Goal: Answer question/provide support

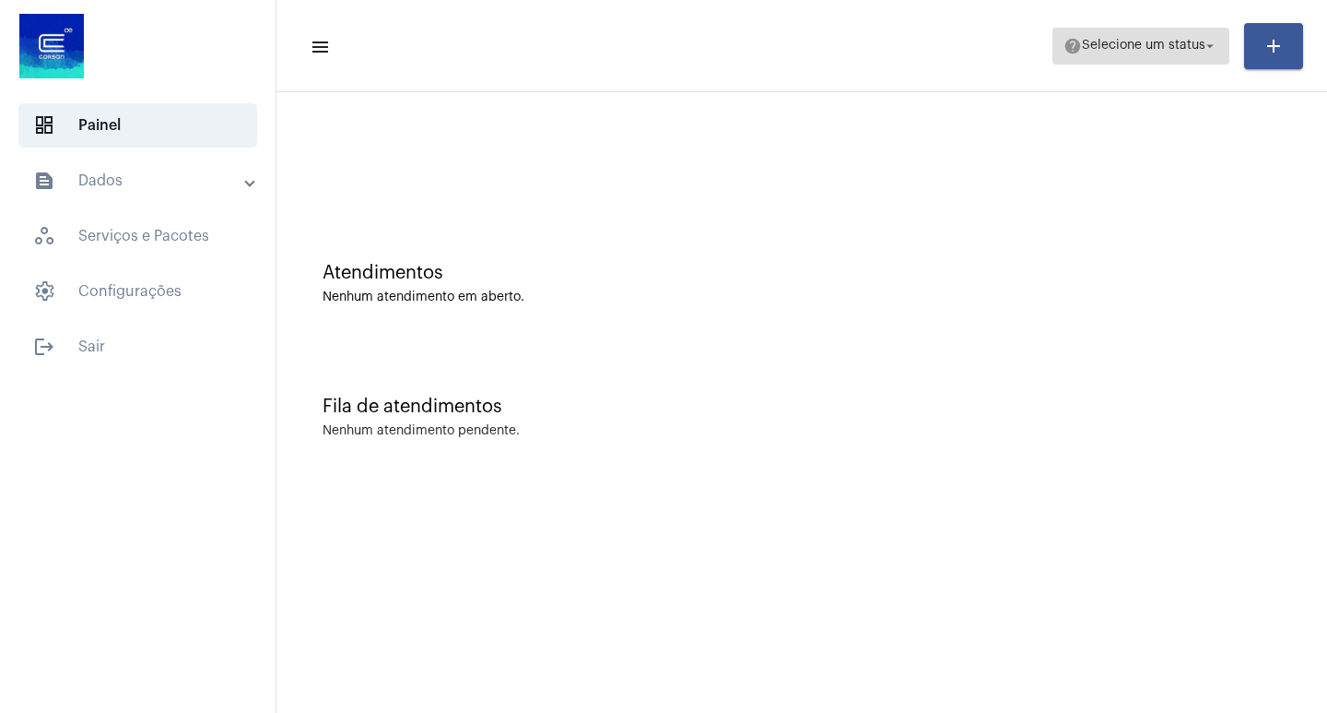
click at [1152, 44] on span "Selecione um status" at bounding box center [1144, 46] width 124 height 13
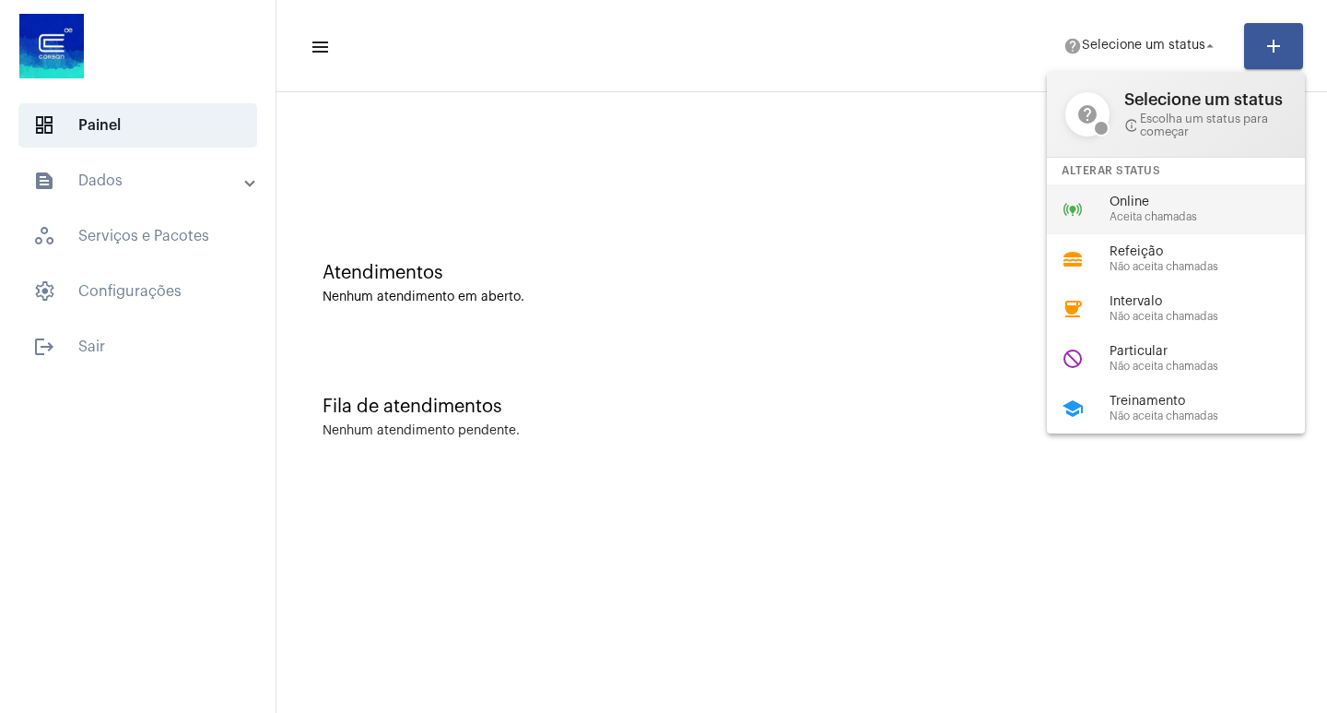
click at [1187, 209] on div "Online Aceita chamadas" at bounding box center [1215, 209] width 210 height 28
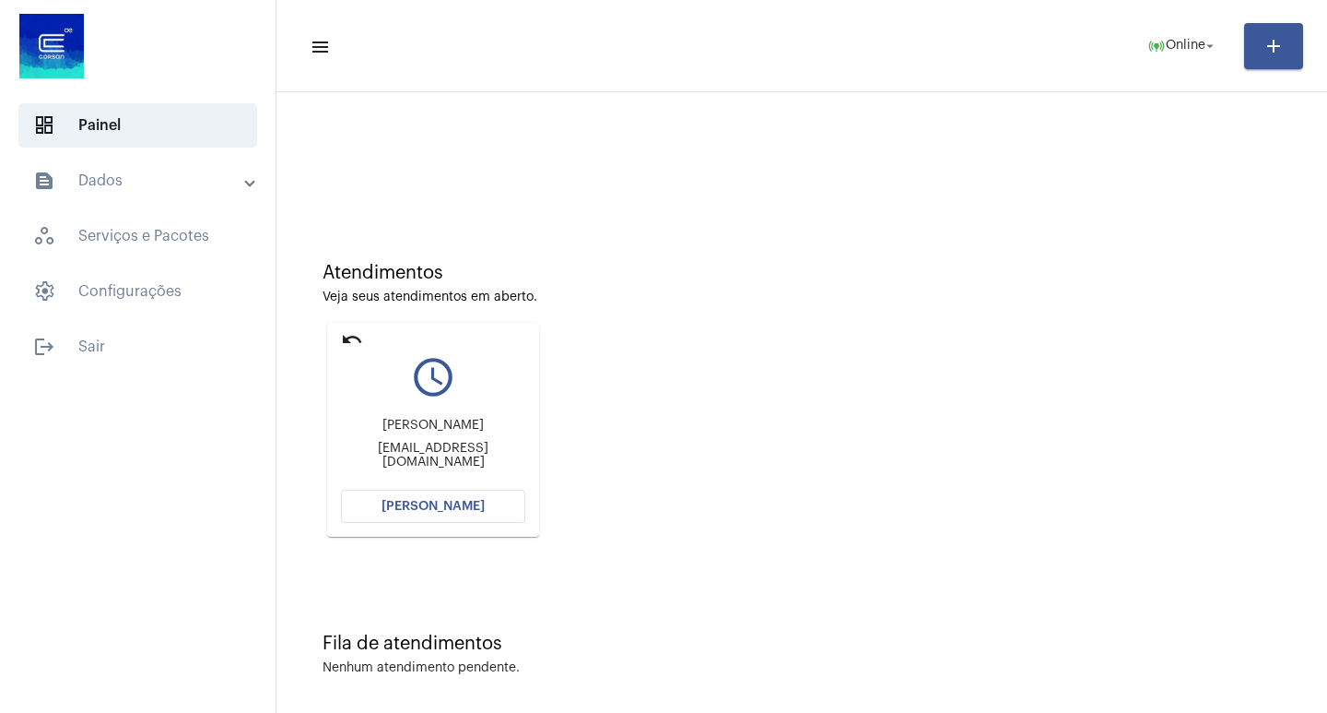
click at [460, 512] on span "[PERSON_NAME]" at bounding box center [433, 506] width 103 height 13
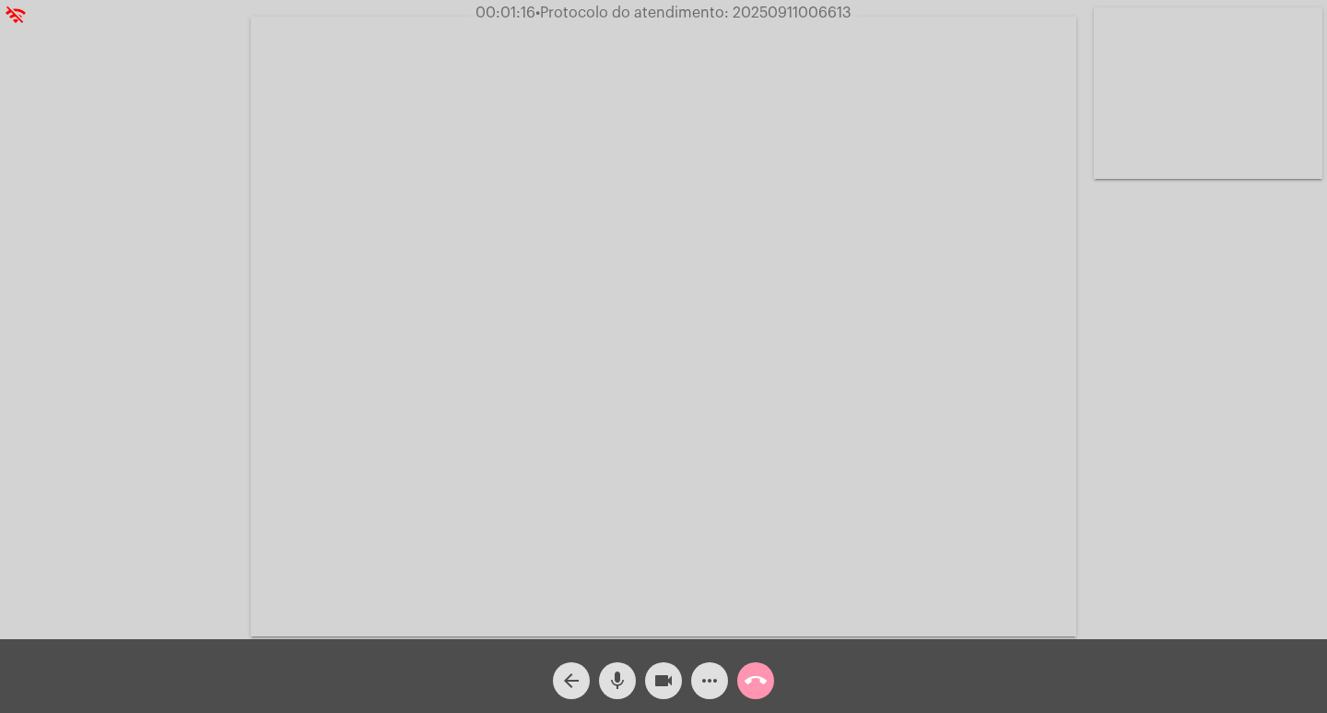
click at [672, 677] on mat-icon "videocam" at bounding box center [664, 680] width 22 height 22
click at [621, 674] on mat-icon "mic" at bounding box center [618, 680] width 22 height 22
click at [658, 676] on mat-icon "videocam_off" at bounding box center [664, 680] width 22 height 22
click at [616, 677] on mat-icon "mic_off" at bounding box center [618, 680] width 22 height 22
click at [658, 678] on mat-icon "videocam" at bounding box center [664, 680] width 22 height 22
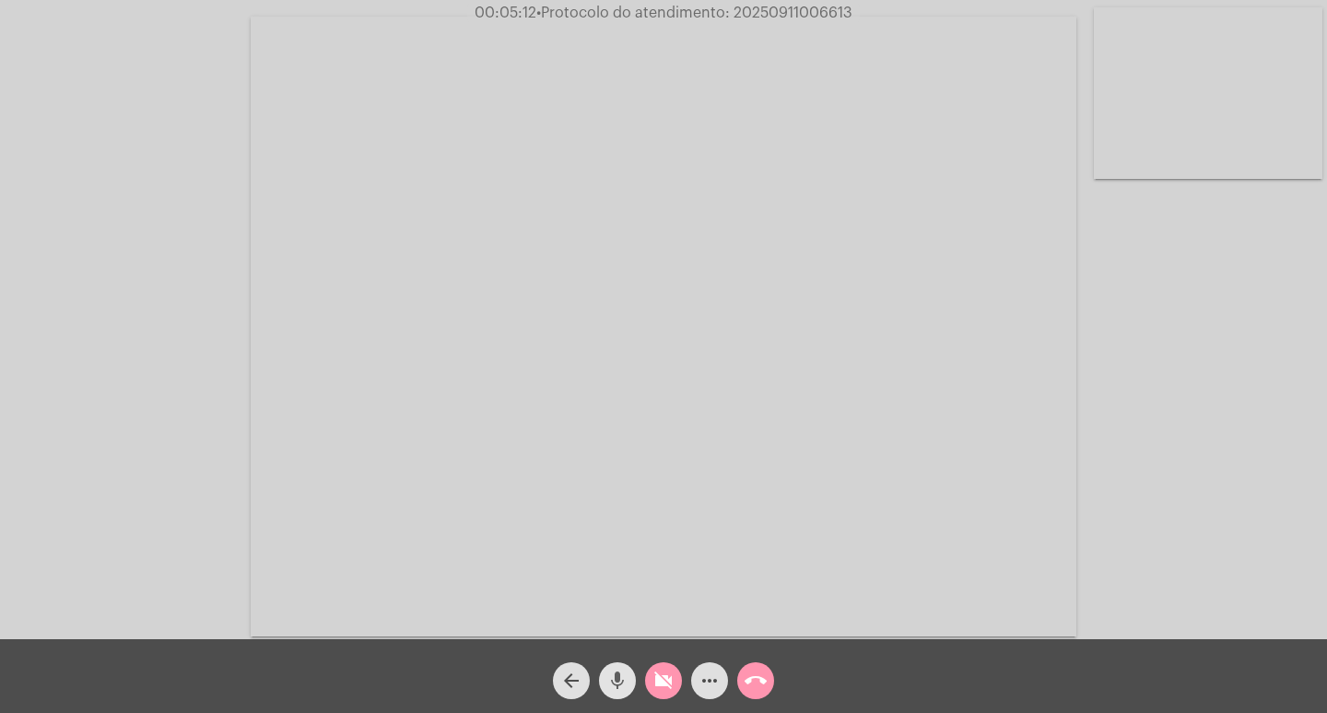
click at [611, 666] on span "mic" at bounding box center [618, 680] width 22 height 37
click at [653, 670] on mat-icon "videocam_off" at bounding box center [664, 680] width 22 height 22
click at [621, 677] on mat-icon "mic_off" at bounding box center [618, 680] width 22 height 22
click at [661, 672] on mat-icon "videocam" at bounding box center [664, 680] width 22 height 22
click at [653, 683] on mat-icon "videocam_off" at bounding box center [664, 680] width 22 height 22
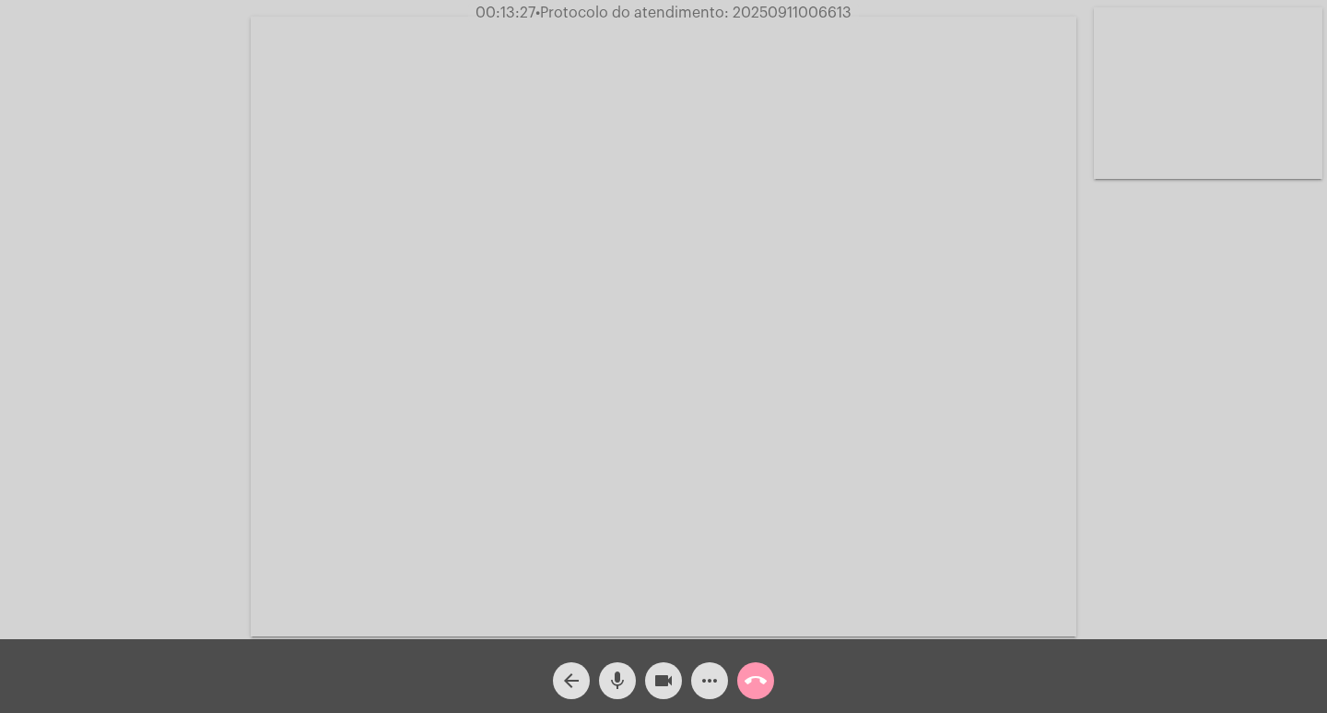
click at [715, 678] on mat-icon "more_horiz" at bounding box center [710, 680] width 22 height 22
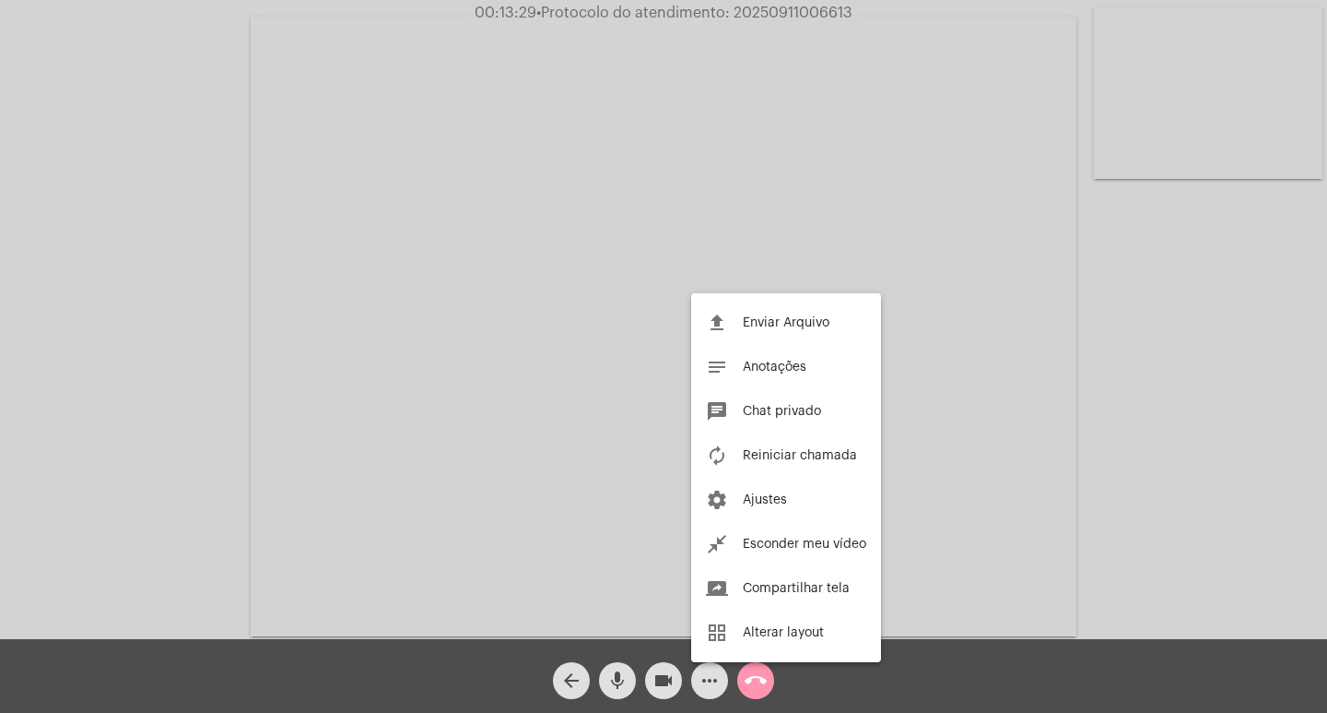
click at [658, 319] on div at bounding box center [663, 356] width 1327 height 713
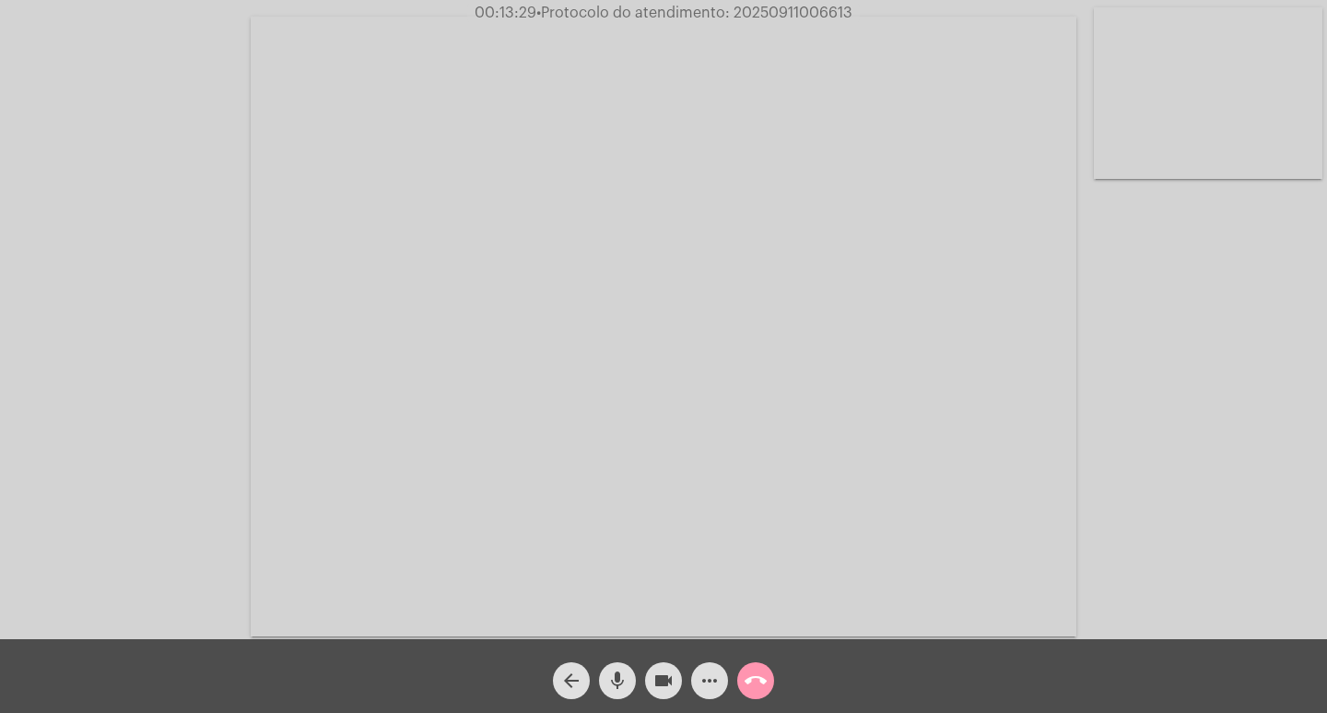
click at [658, 319] on video at bounding box center [664, 326] width 826 height 619
click at [657, 313] on div "Acessando Câmera e Microfone..." at bounding box center [664, 322] width 1324 height 639
click at [606, 301] on video at bounding box center [336, 324] width 636 height 477
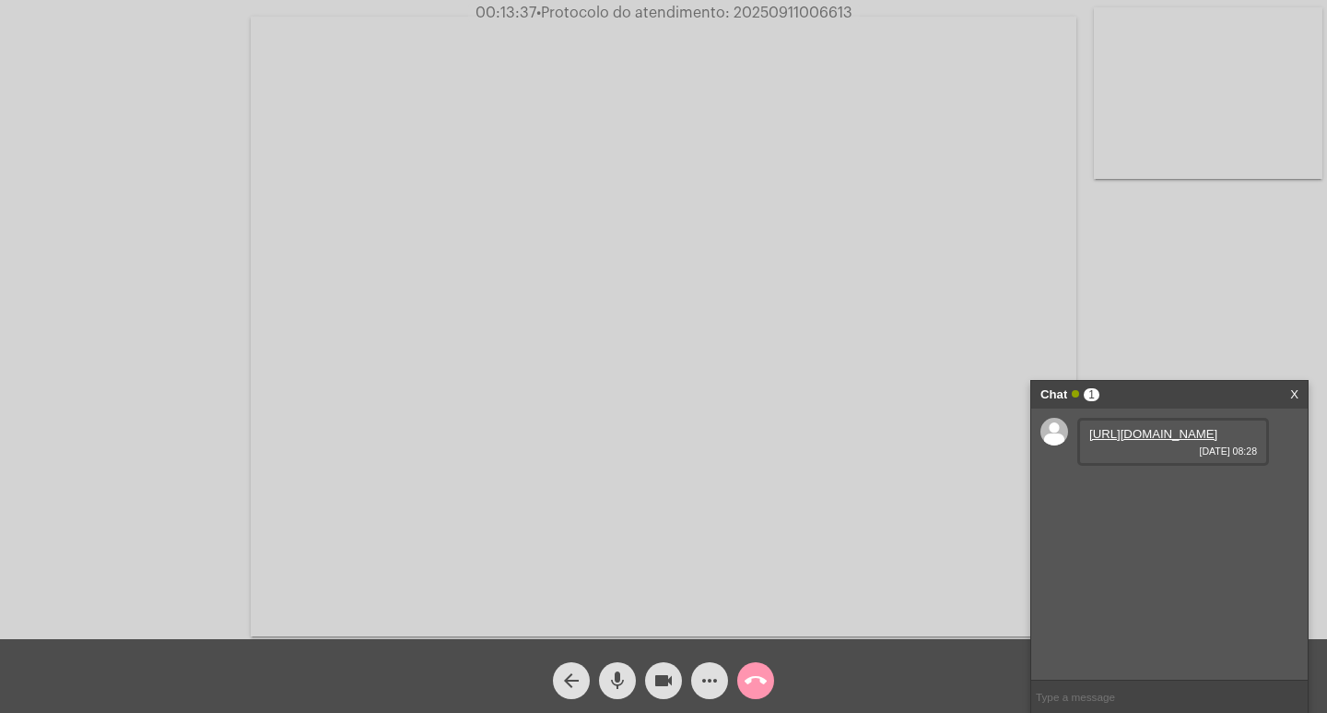
click at [1173, 441] on link "[URL][DOMAIN_NAME]" at bounding box center [1154, 434] width 128 height 14
click at [1122, 493] on link "[URL][DOMAIN_NAME]" at bounding box center [1154, 486] width 128 height 14
click at [1179, 546] on link "[URL][DOMAIN_NAME]" at bounding box center [1154, 539] width 128 height 14
click at [671, 673] on mat-icon "videocam" at bounding box center [664, 680] width 22 height 22
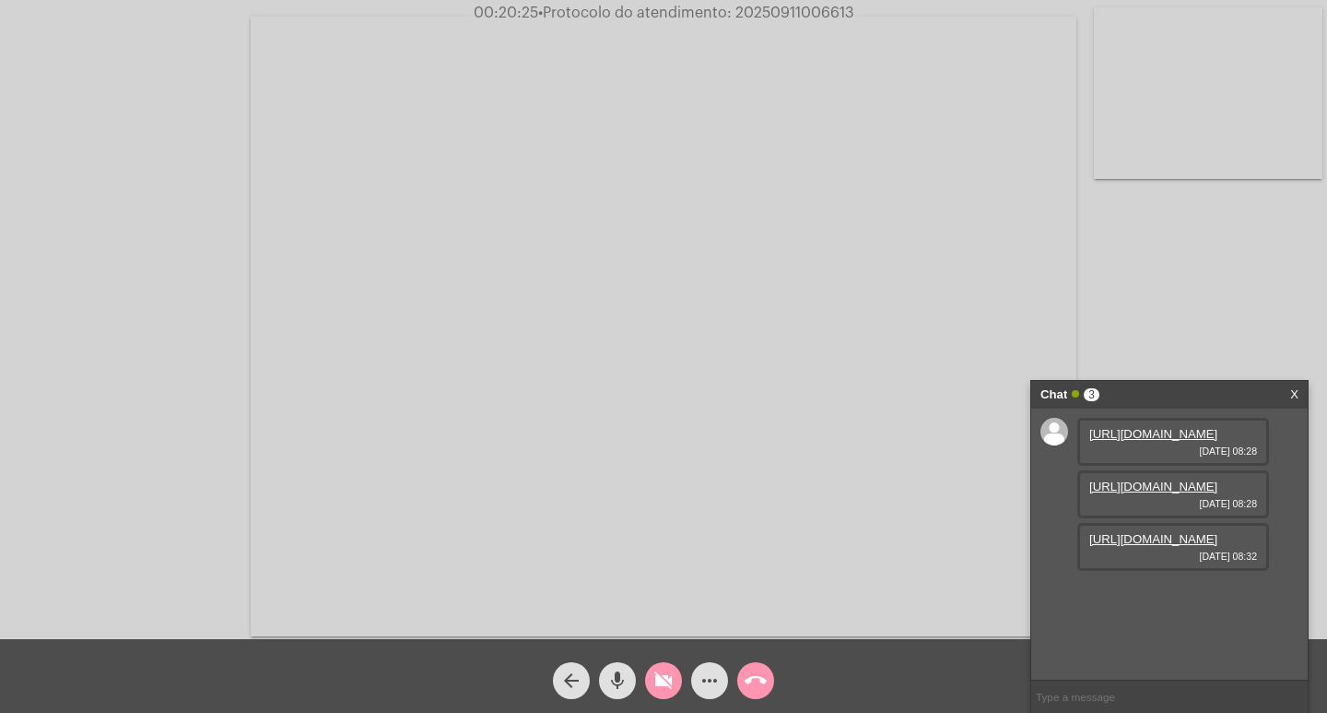
click at [605, 664] on div "mic" at bounding box center [618, 676] width 46 height 46
click at [705, 677] on mat-icon "more_horiz" at bounding box center [710, 680] width 22 height 22
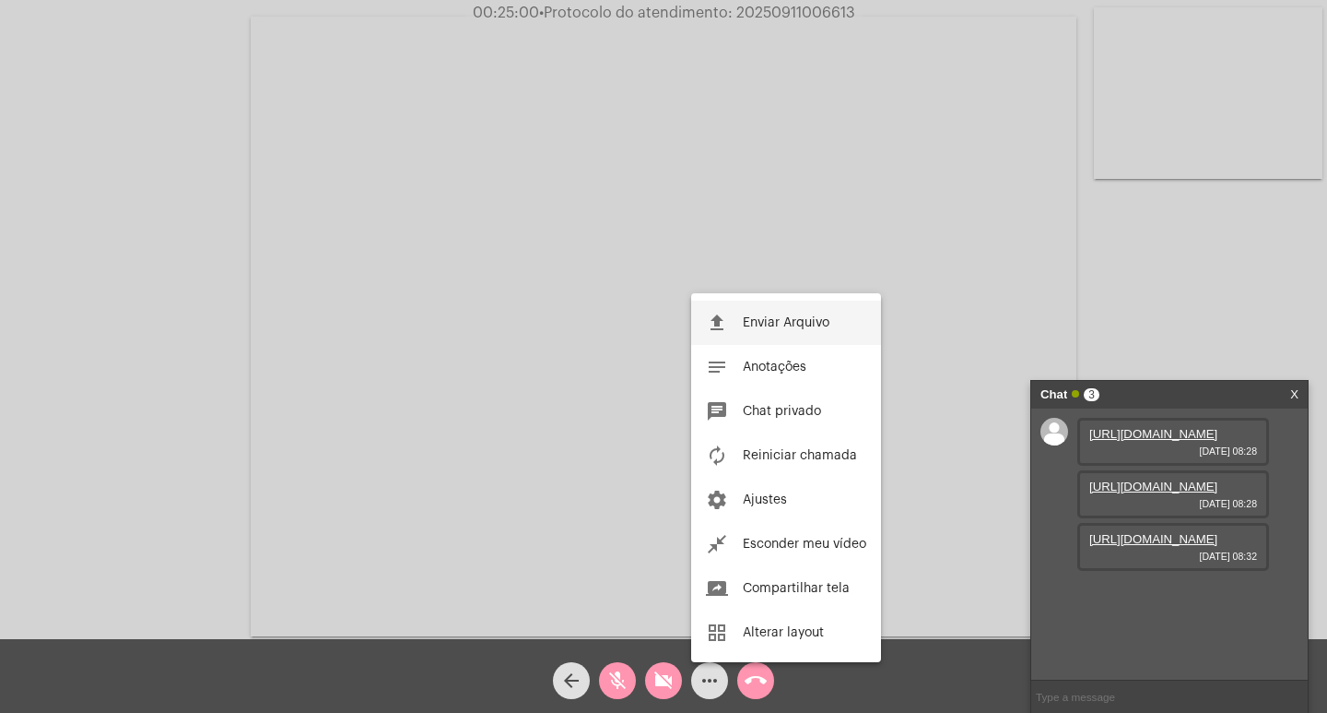
click at [781, 331] on button "file_upload Enviar Arquivo" at bounding box center [786, 323] width 190 height 44
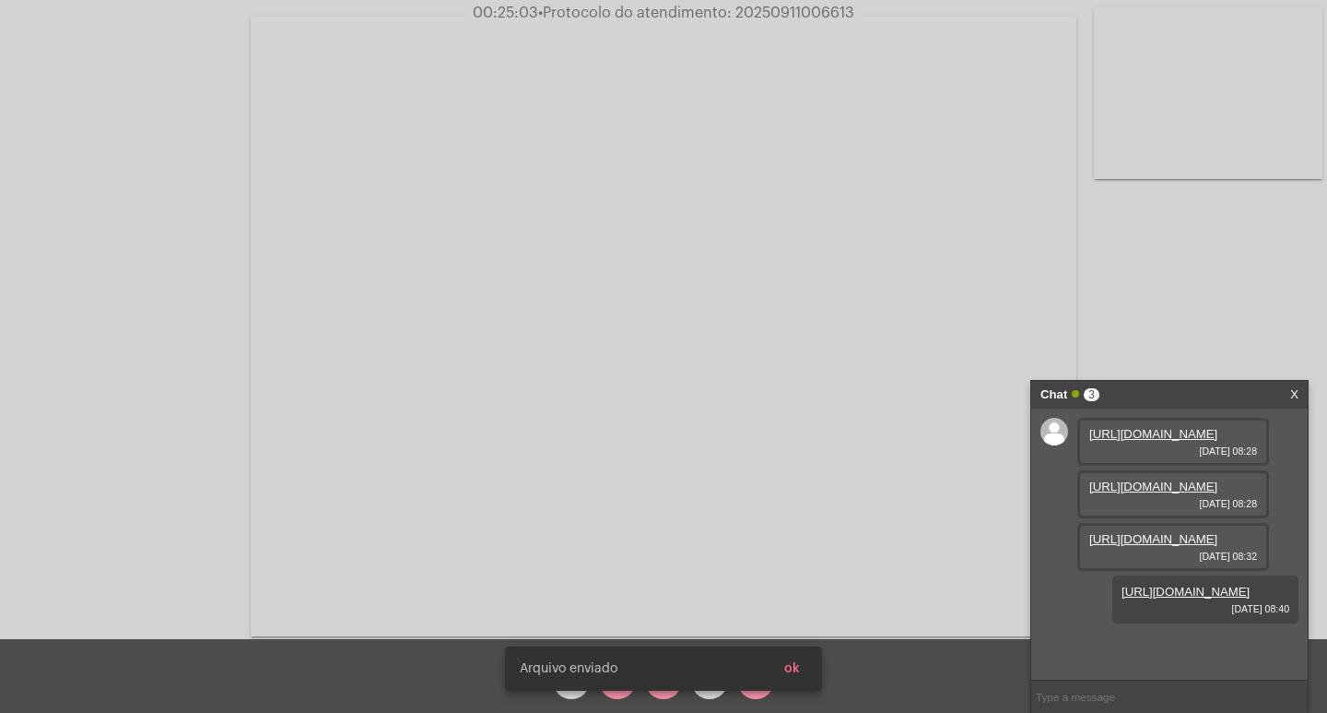
scroll to position [110, 0]
click at [654, 675] on simple-snack-bar "[PERSON_NAME] enviado ok" at bounding box center [664, 668] width 288 height 18
click at [657, 686] on snack-bar-container "[PERSON_NAME] enviado ok" at bounding box center [663, 668] width 317 height 44
click at [659, 689] on snack-bar-container "[PERSON_NAME] enviado ok" at bounding box center [663, 668] width 317 height 44
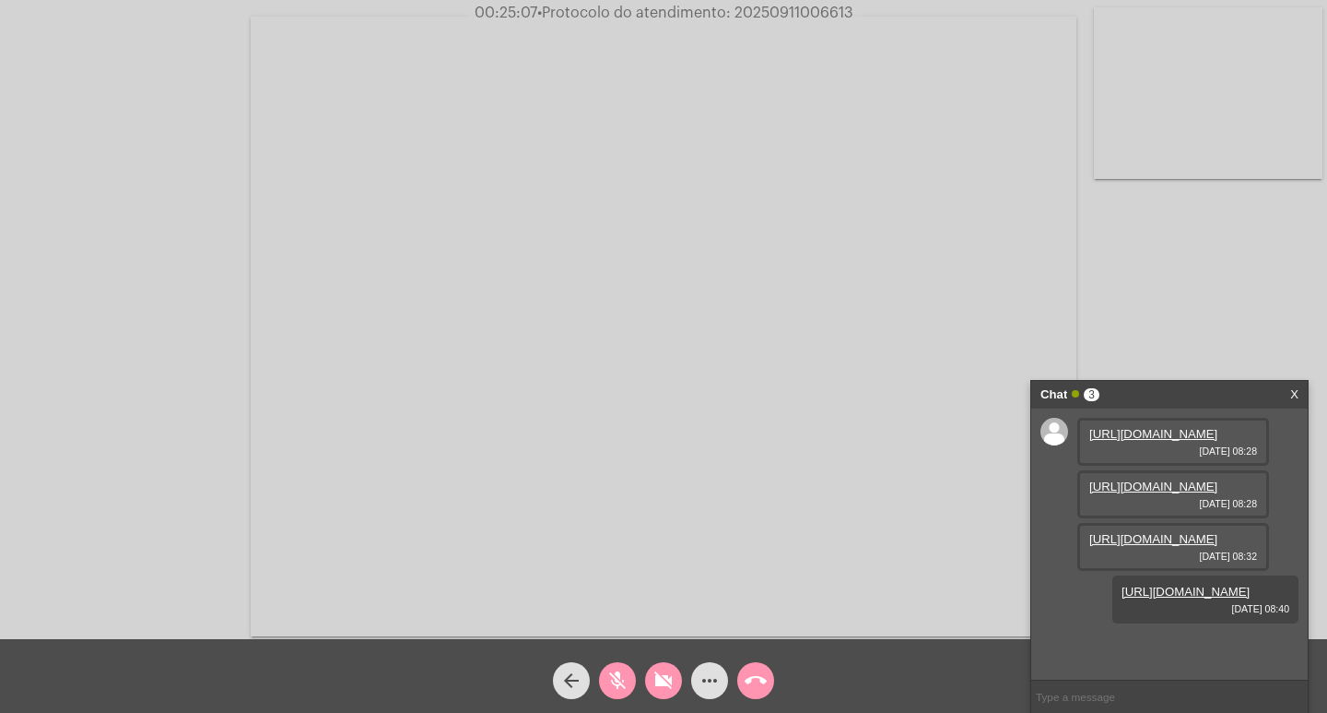
drag, startPoint x: 664, startPoint y: 679, endPoint x: 644, endPoint y: 674, distance: 20.1
click at [660, 678] on mat-icon "videocam_off" at bounding box center [664, 680] width 22 height 22
click at [613, 678] on mat-icon "mic_off" at bounding box center [618, 680] width 22 height 22
click at [1184, 546] on link "[URL][DOMAIN_NAME]" at bounding box center [1154, 539] width 128 height 14
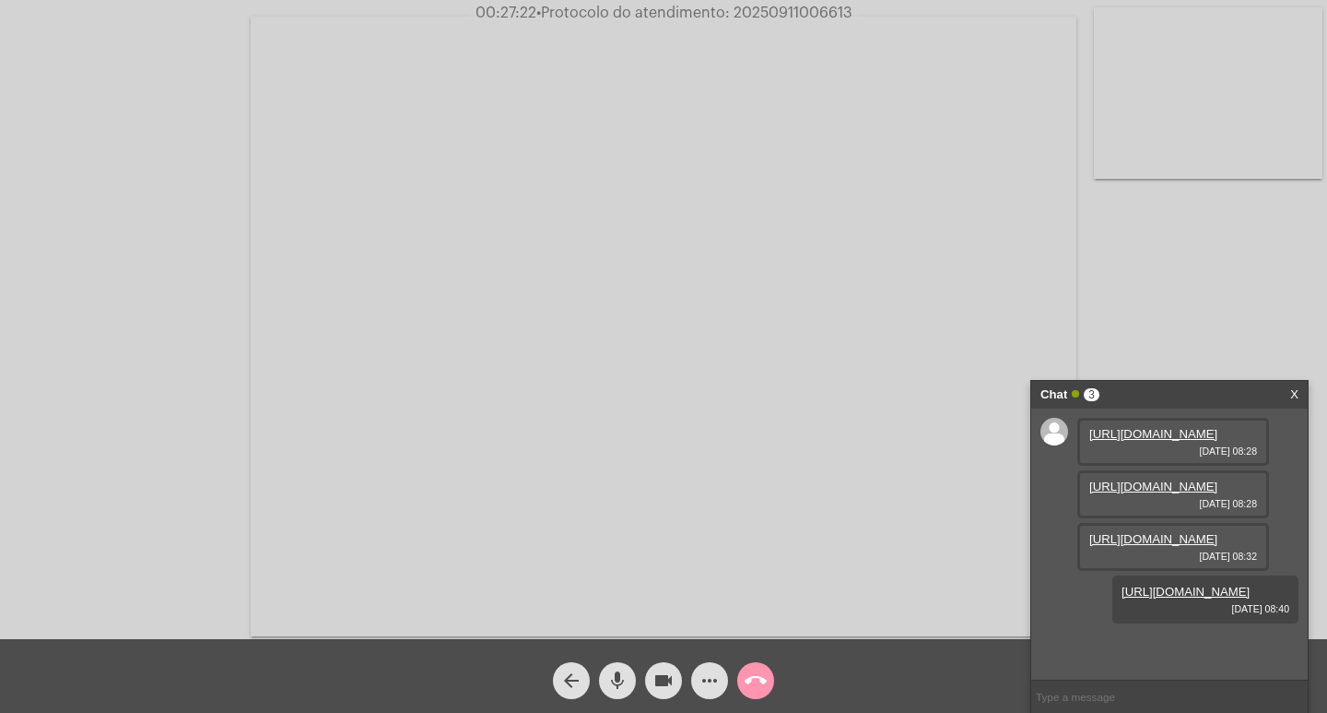
click at [825, 52] on video at bounding box center [664, 326] width 826 height 619
click at [482, 116] on video at bounding box center [336, 324] width 636 height 477
click at [1145, 637] on link "[URL][DOMAIN_NAME]" at bounding box center [1154, 644] width 128 height 14
click at [708, 693] on span "more_horiz" at bounding box center [710, 680] width 22 height 37
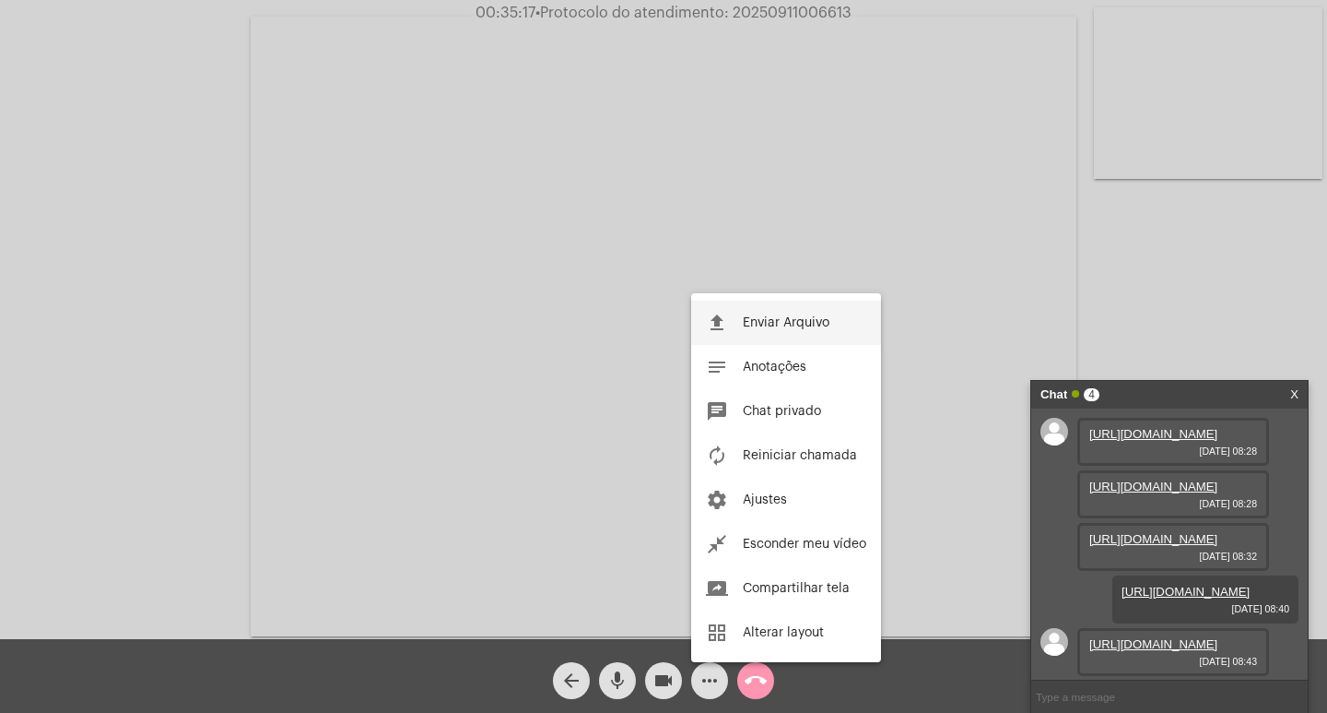
click at [773, 335] on button "file_upload Enviar Arquivo" at bounding box center [786, 323] width 190 height 44
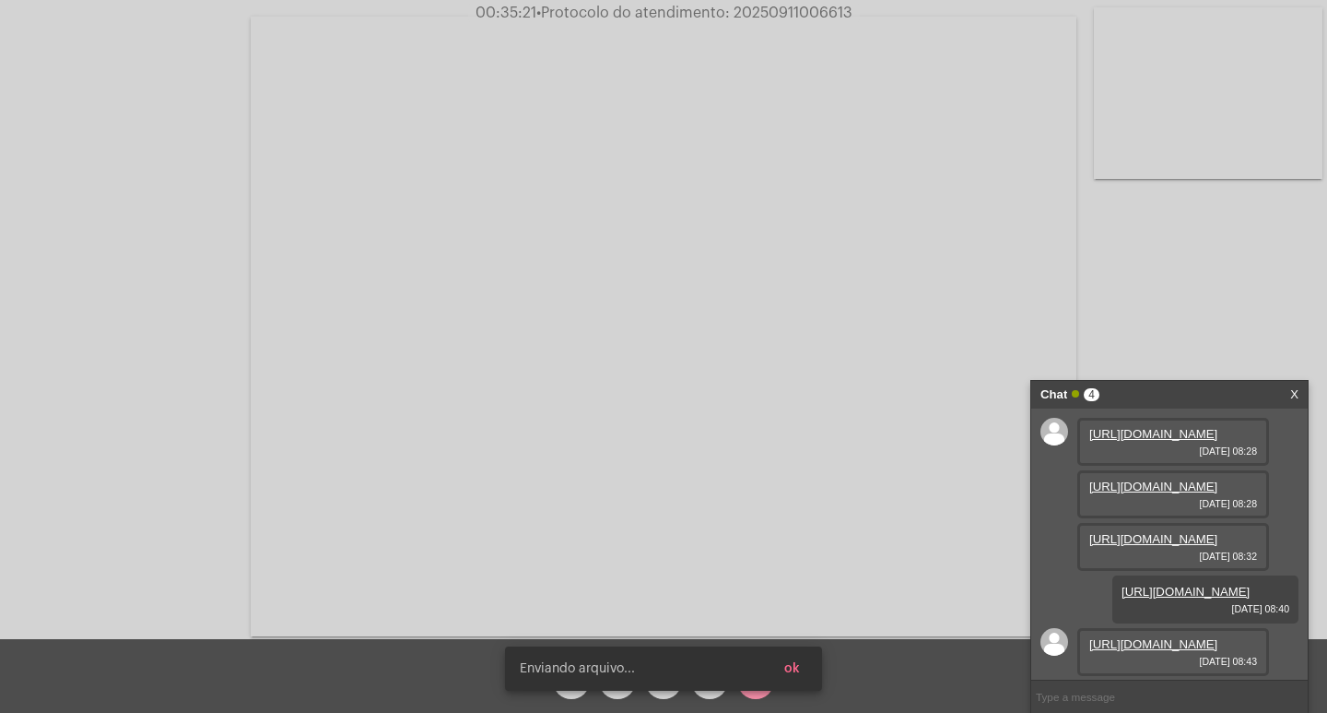
scroll to position [298, 0]
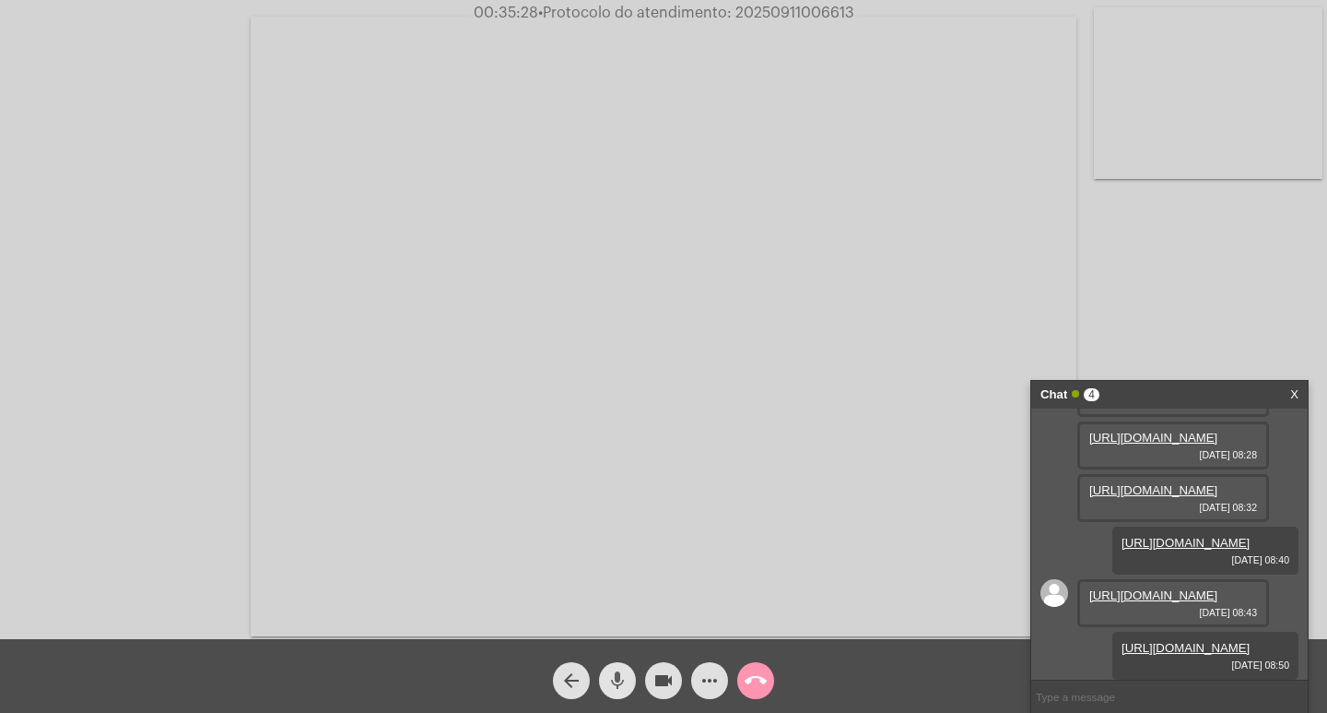
click at [629, 673] on button "mic" at bounding box center [617, 680] width 37 height 37
click at [622, 692] on span "mic_off" at bounding box center [618, 680] width 22 height 37
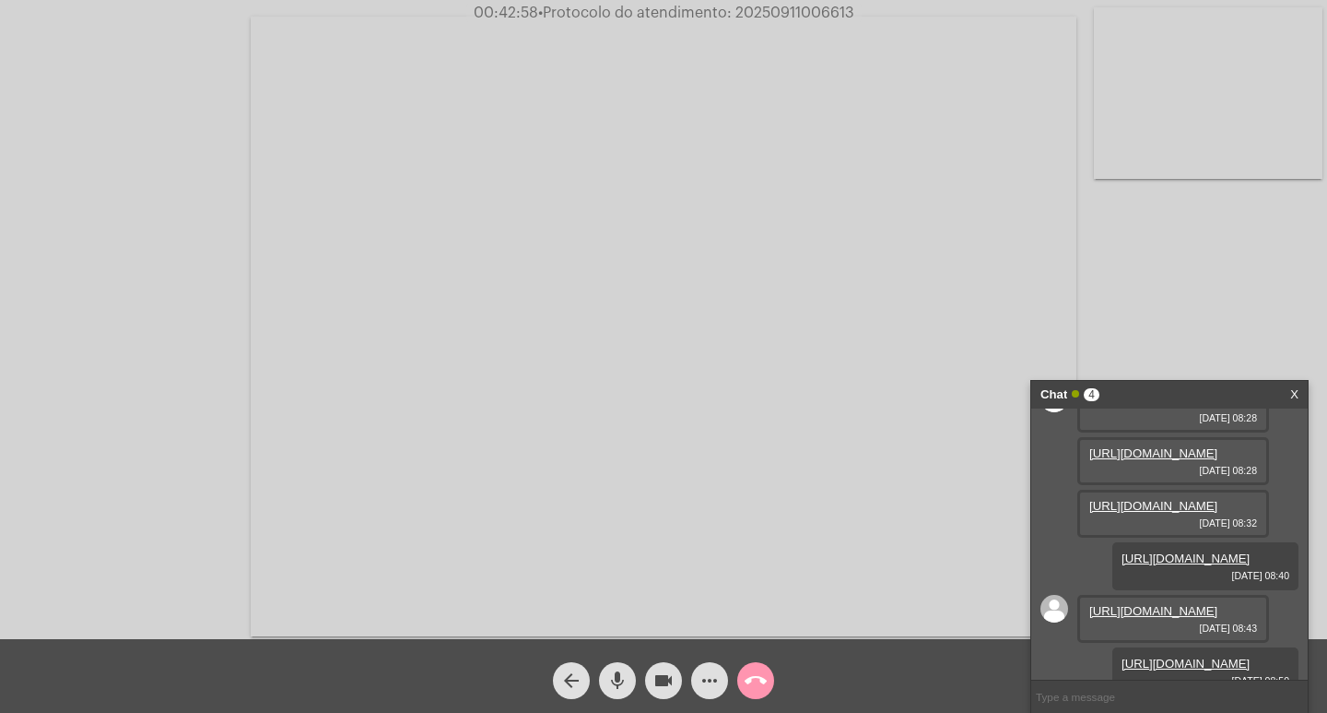
scroll to position [0, 0]
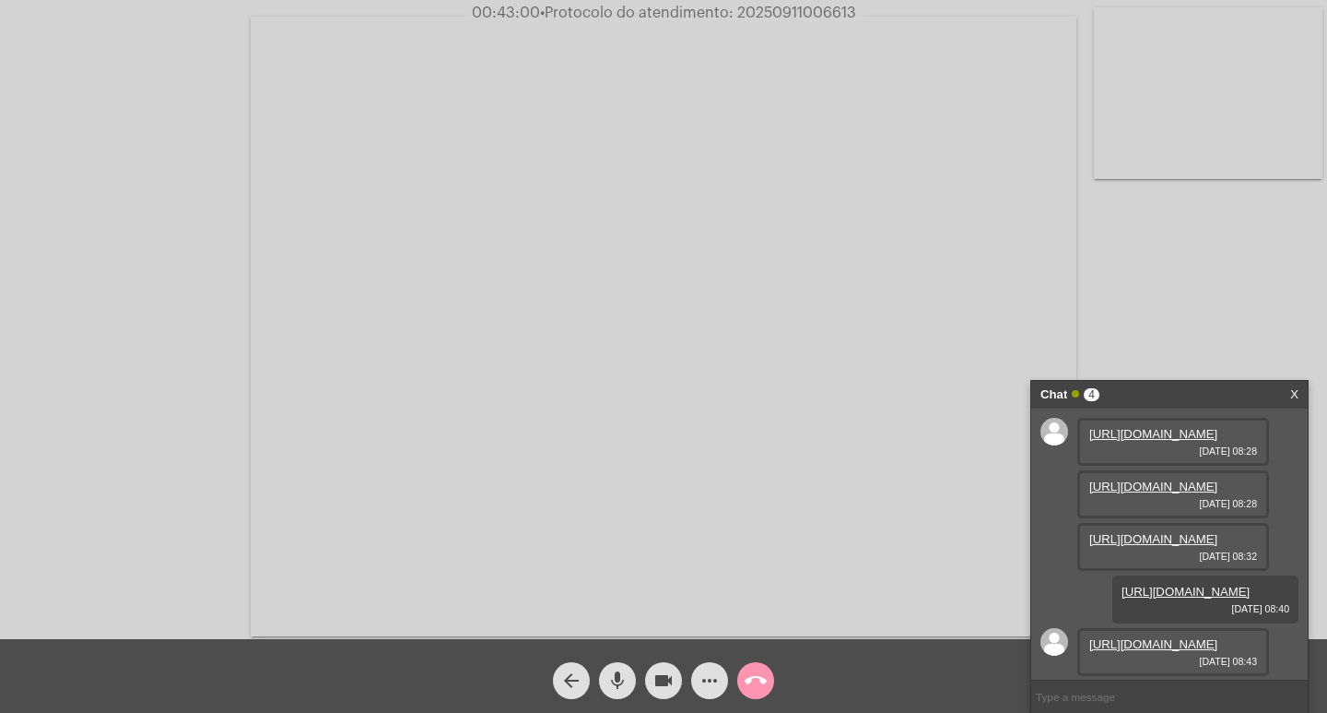
click at [854, 6] on span "• Protocolo do atendimento: 20250911006613" at bounding box center [698, 13] width 316 height 15
click at [813, 17] on span "• Protocolo do atendimento: 20250911006613" at bounding box center [695, 13] width 316 height 15
copy span "20250911006613"
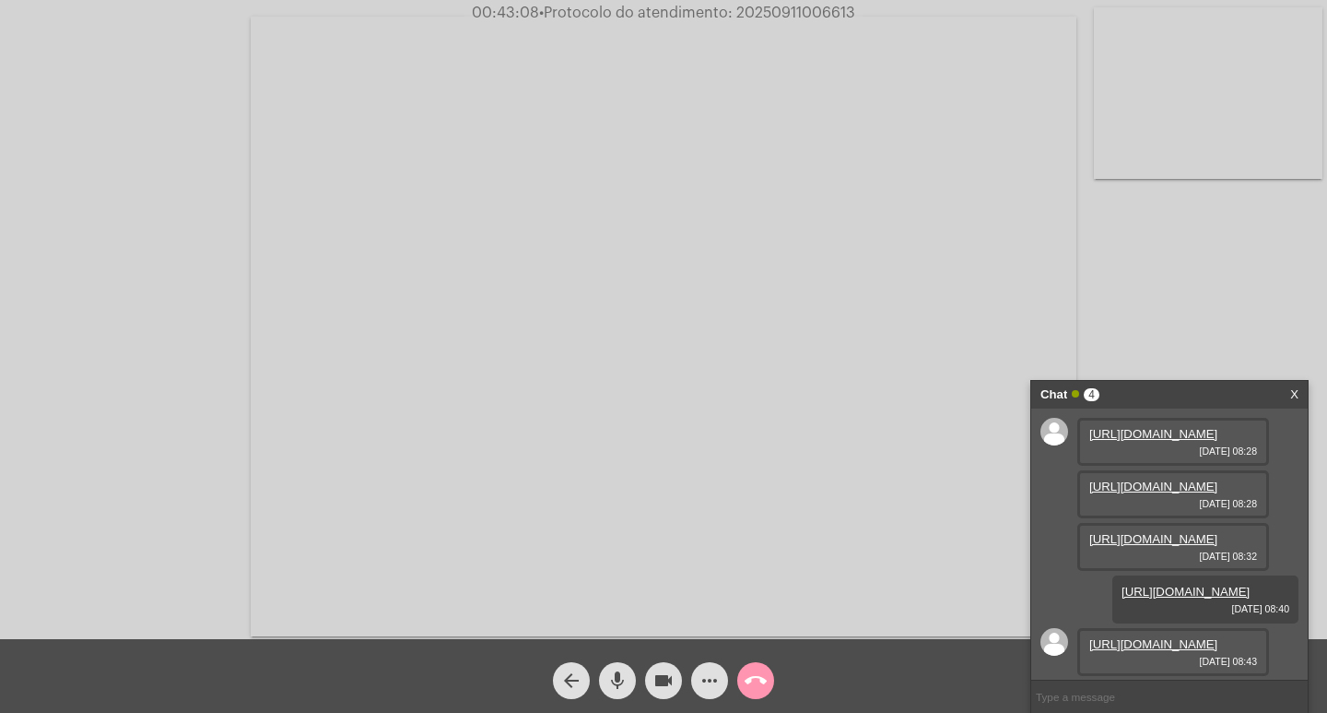
click at [1117, 265] on div "Acessando Câmera e Microfone..." at bounding box center [664, 324] width 1324 height 639
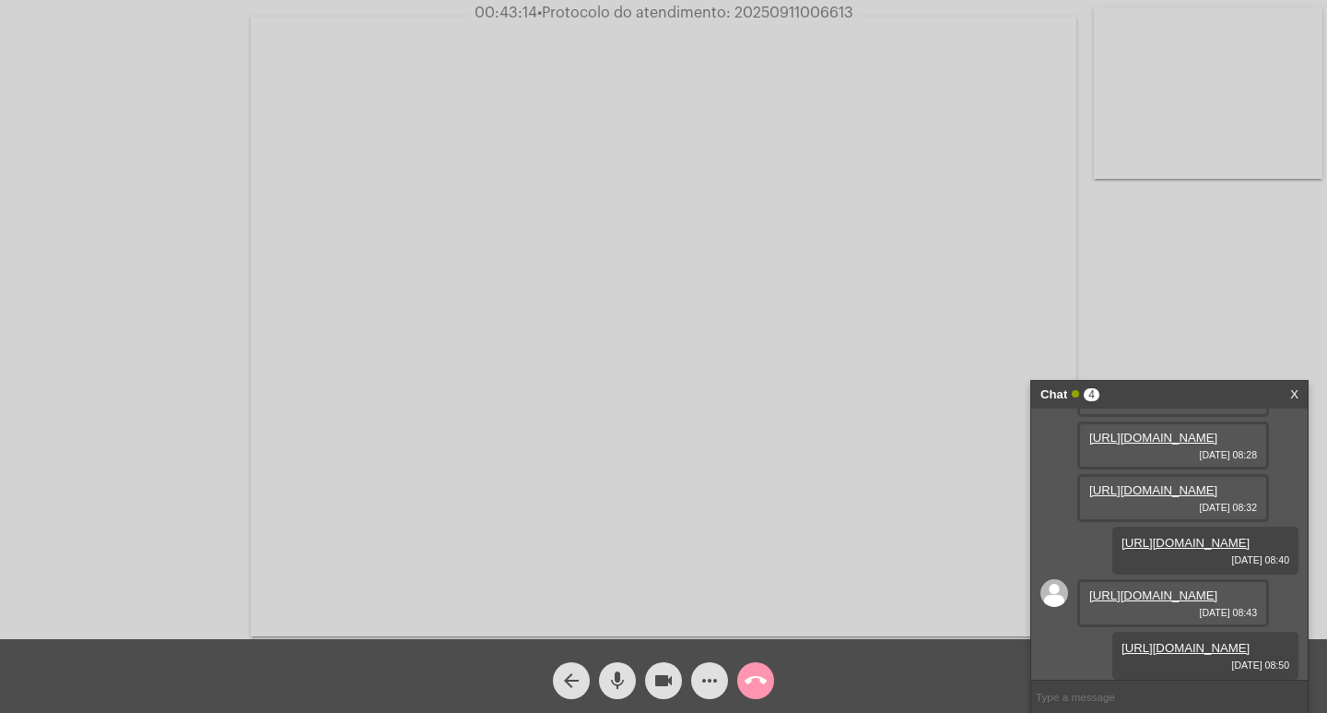
scroll to position [298, 0]
click at [1093, 695] on input "text" at bounding box center [1169, 696] width 277 height 32
paste input "20250911006613"
click at [1158, 694] on input "20250911006613" at bounding box center [1169, 696] width 277 height 32
type input "2"
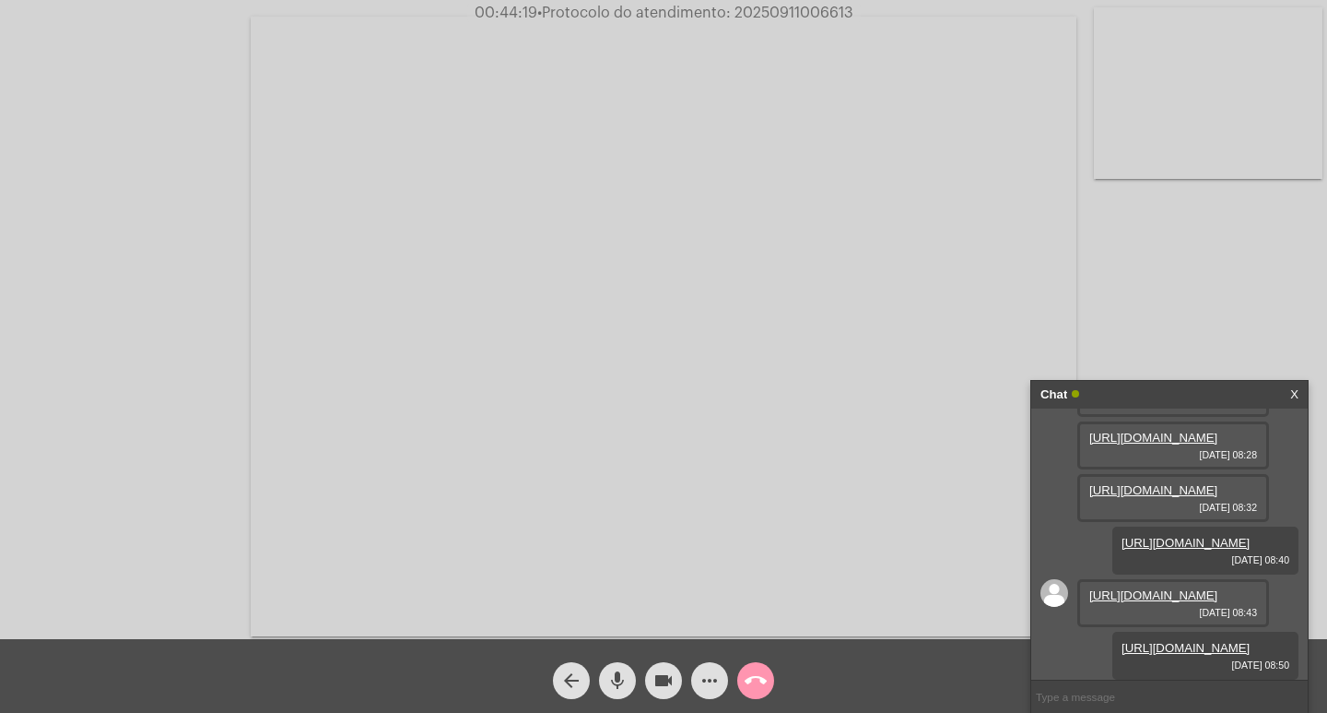
paste input "2007915"
type input "2007915"
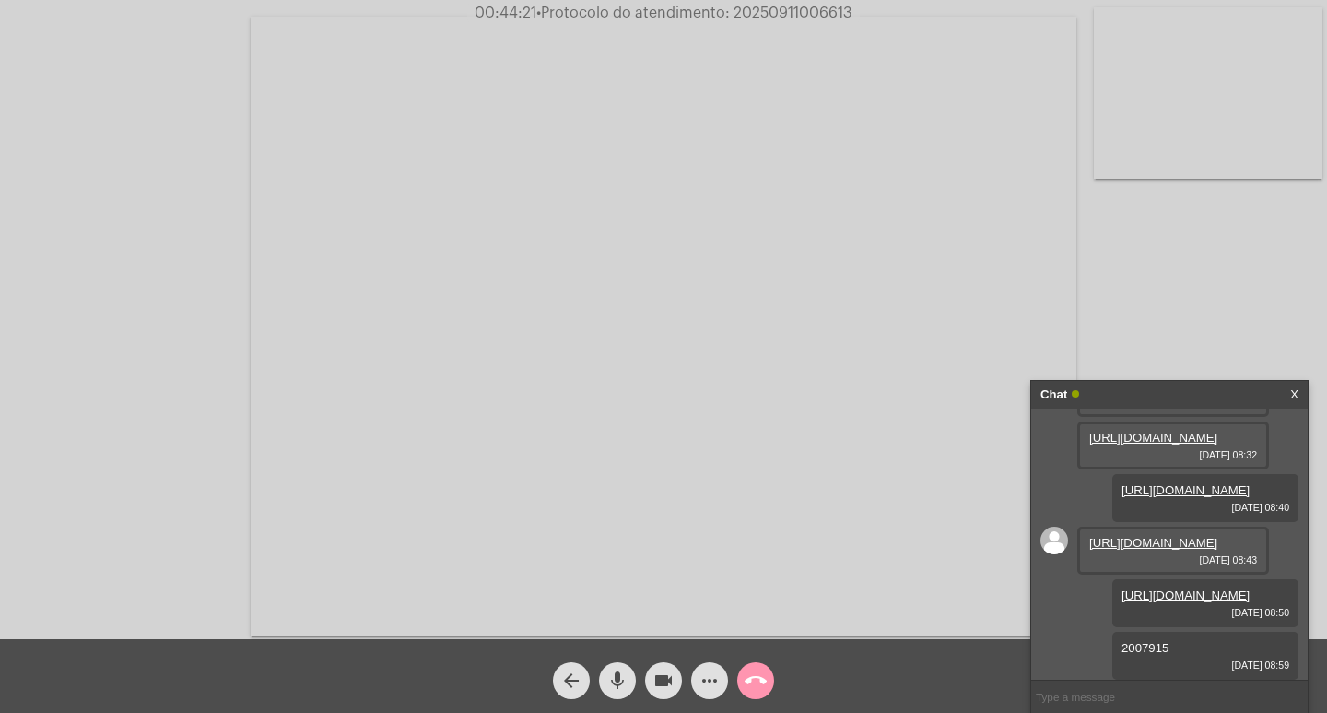
scroll to position [350, 0]
click at [1095, 691] on input "text" at bounding box center [1169, 696] width 277 height 32
drag, startPoint x: 1095, startPoint y: 691, endPoint x: 715, endPoint y: 162, distance: 651.3
click at [715, 168] on video at bounding box center [664, 326] width 826 height 619
click at [589, 106] on video at bounding box center [336, 324] width 636 height 477
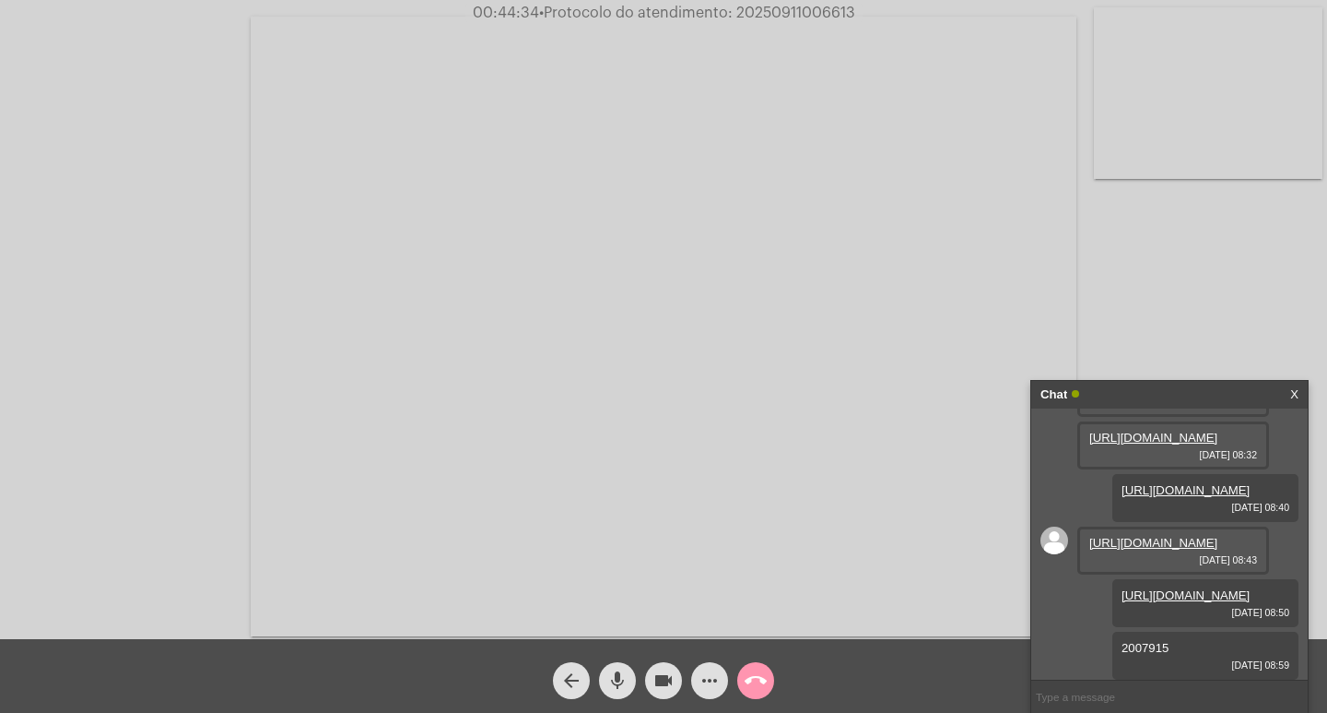
click at [832, 4] on span "00:44:34 • Protocolo do atendimento: 20250911006613" at bounding box center [664, 13] width 397 height 18
click at [832, 4] on span "00:44:35 • Protocolo do atendimento: 20250911006613" at bounding box center [664, 13] width 396 height 18
copy span "20250911006613"
click at [1068, 690] on input "text" at bounding box center [1169, 696] width 277 height 32
paste input "20250911006613"
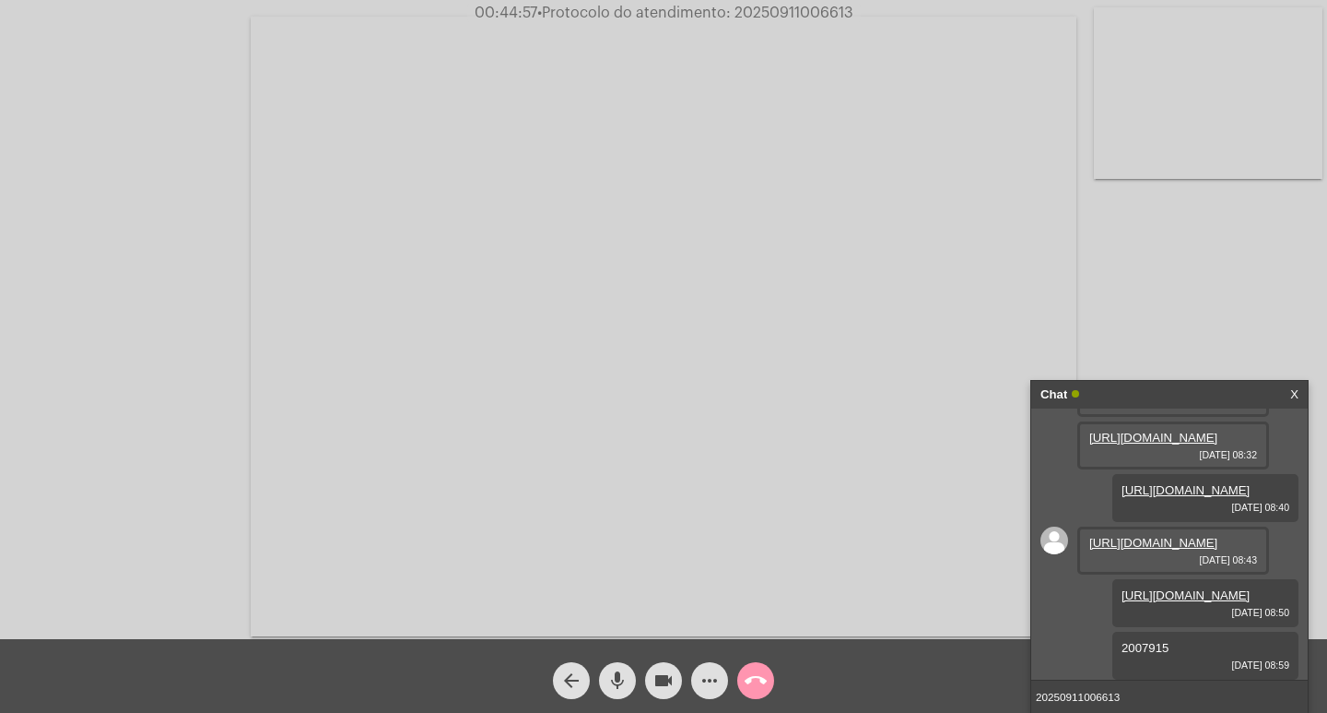
type input "20250911006613"
click at [1146, 700] on input "20250911006613" at bounding box center [1169, 696] width 277 height 32
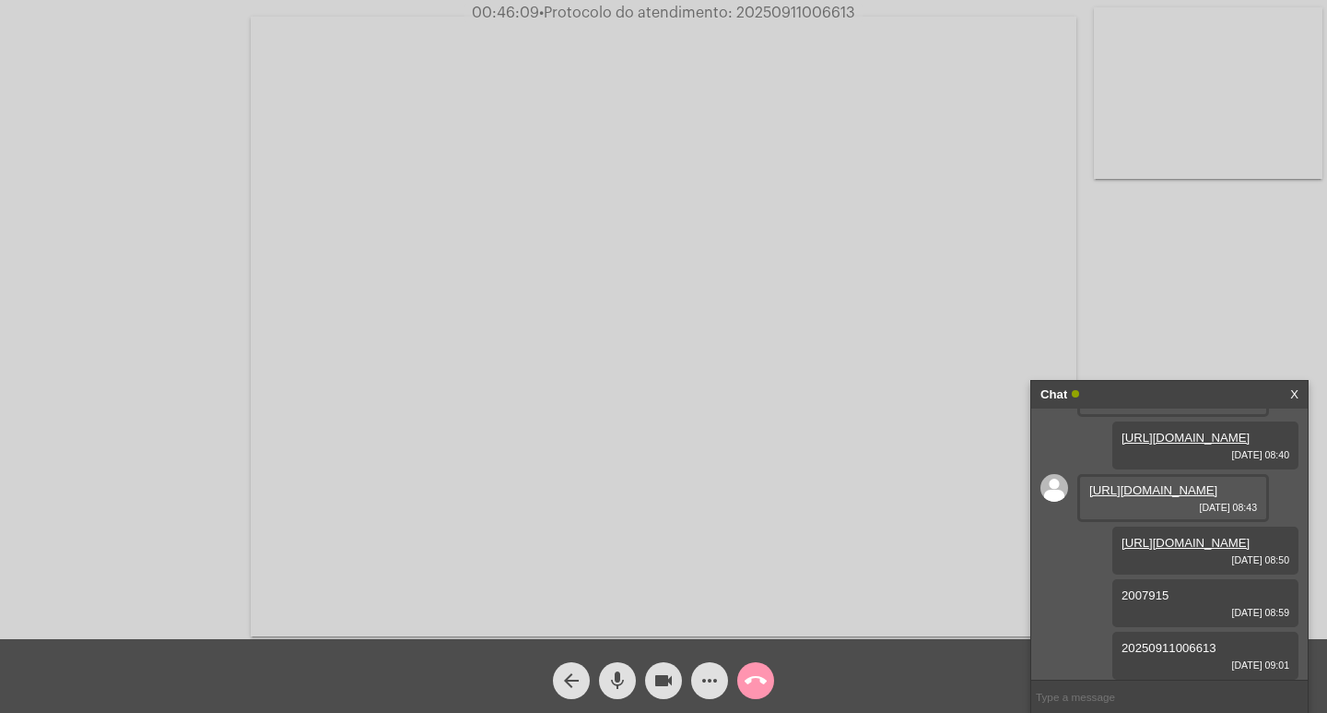
click at [1161, 383] on div "Chat" at bounding box center [1150, 395] width 219 height 28
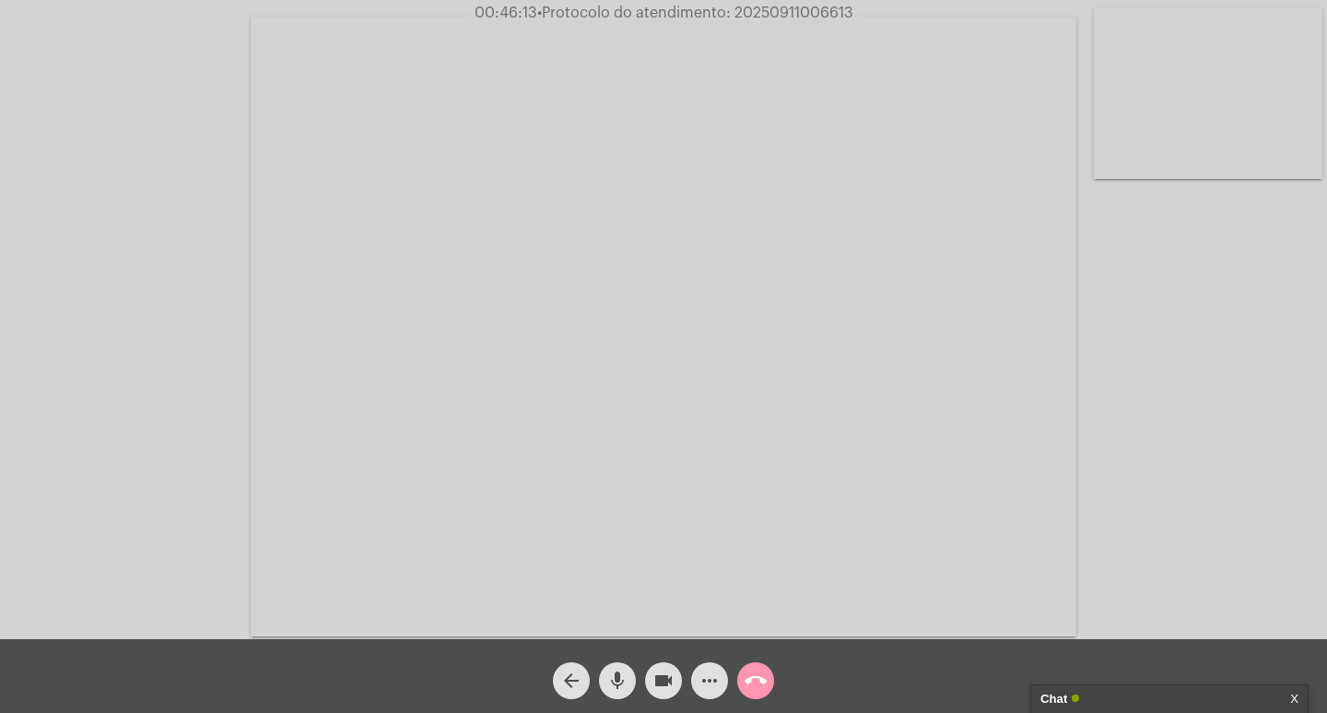
click at [660, 679] on mat-icon "videocam" at bounding box center [664, 680] width 22 height 22
click at [604, 681] on button "mic" at bounding box center [617, 680] width 37 height 37
click at [746, 680] on mat-icon "call_end" at bounding box center [756, 680] width 22 height 22
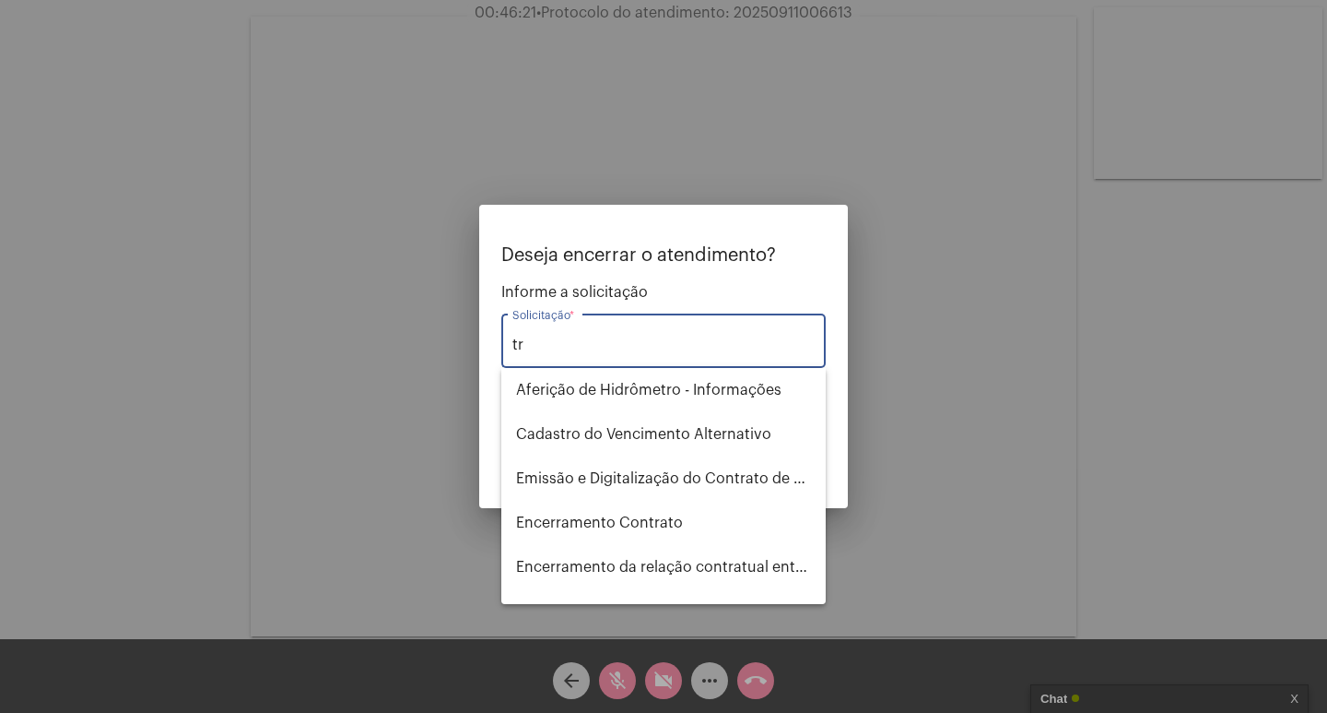
type input "t"
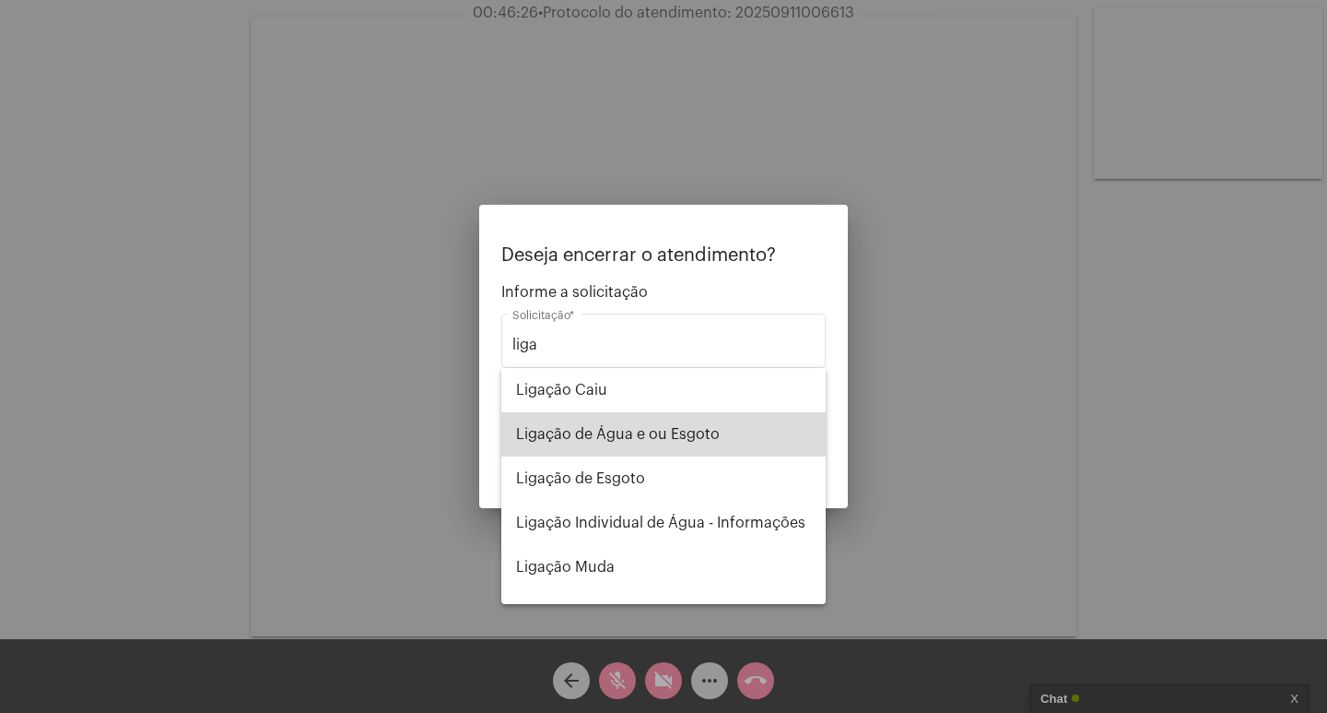
click at [700, 440] on span "Ligação de Água e ou Esgoto" at bounding box center [663, 434] width 295 height 44
type input "Ligação de Água e ou Esgoto"
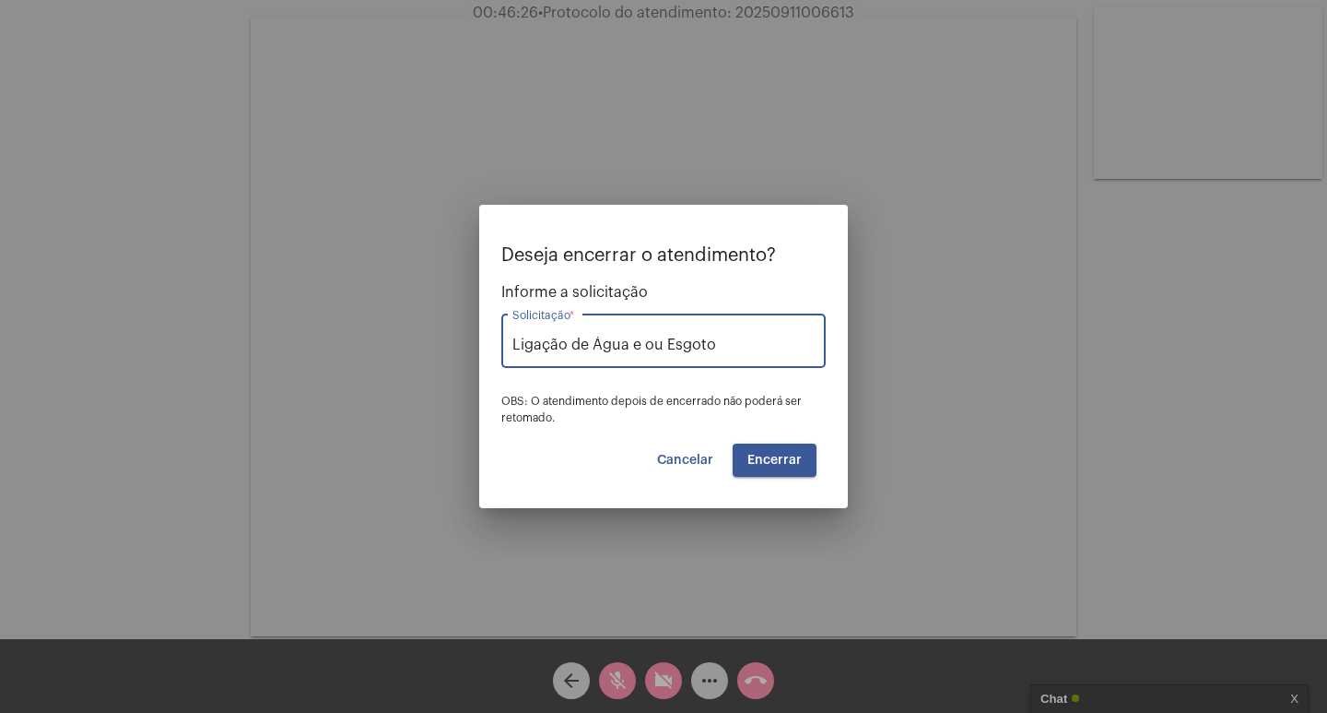
click at [772, 463] on span "Encerrar" at bounding box center [775, 460] width 54 height 13
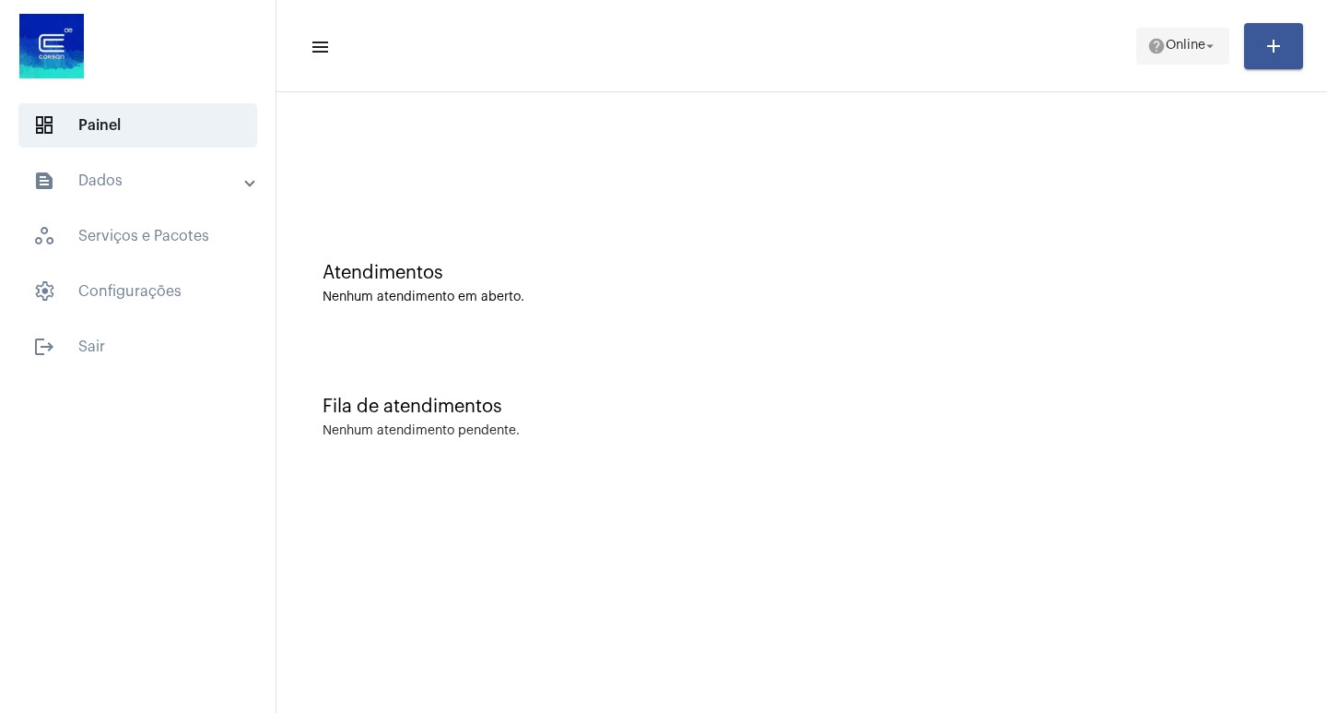
click at [1192, 40] on span "Online" at bounding box center [1186, 46] width 40 height 13
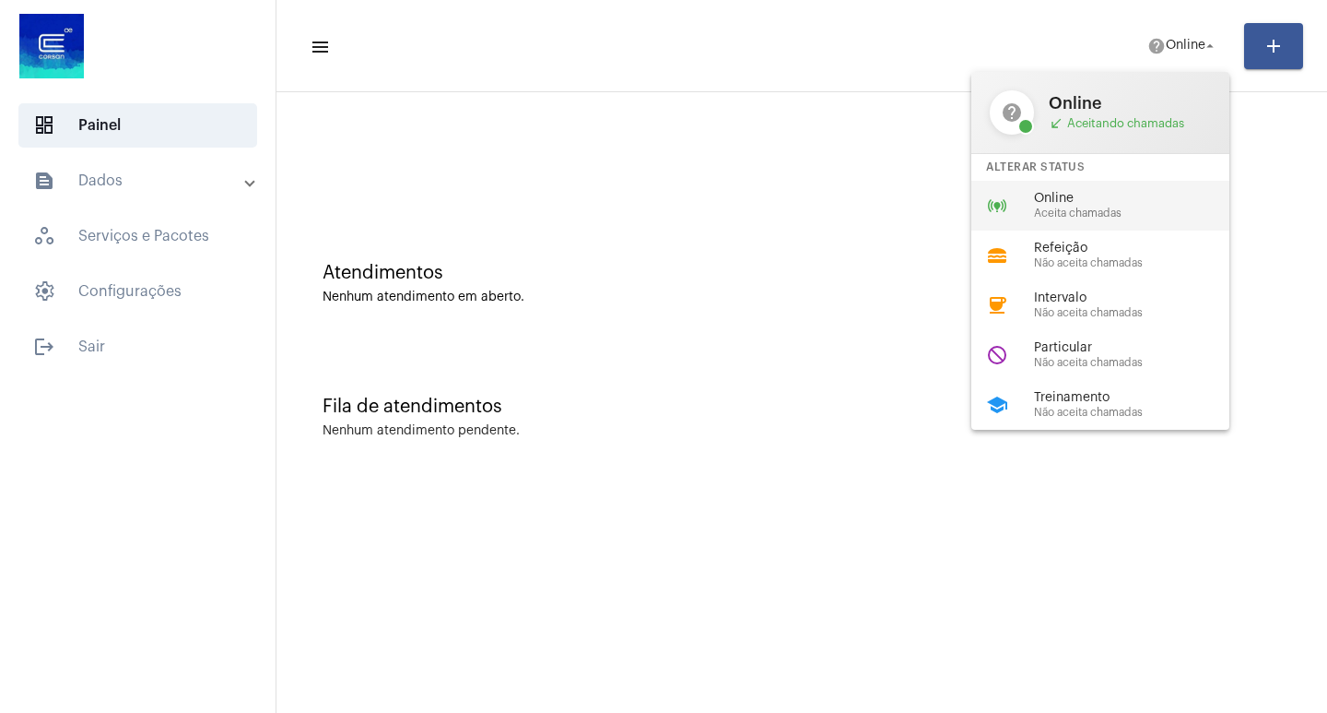
click at [1090, 186] on div "online_prediction Online Aceita chamadas" at bounding box center [1116, 206] width 288 height 50
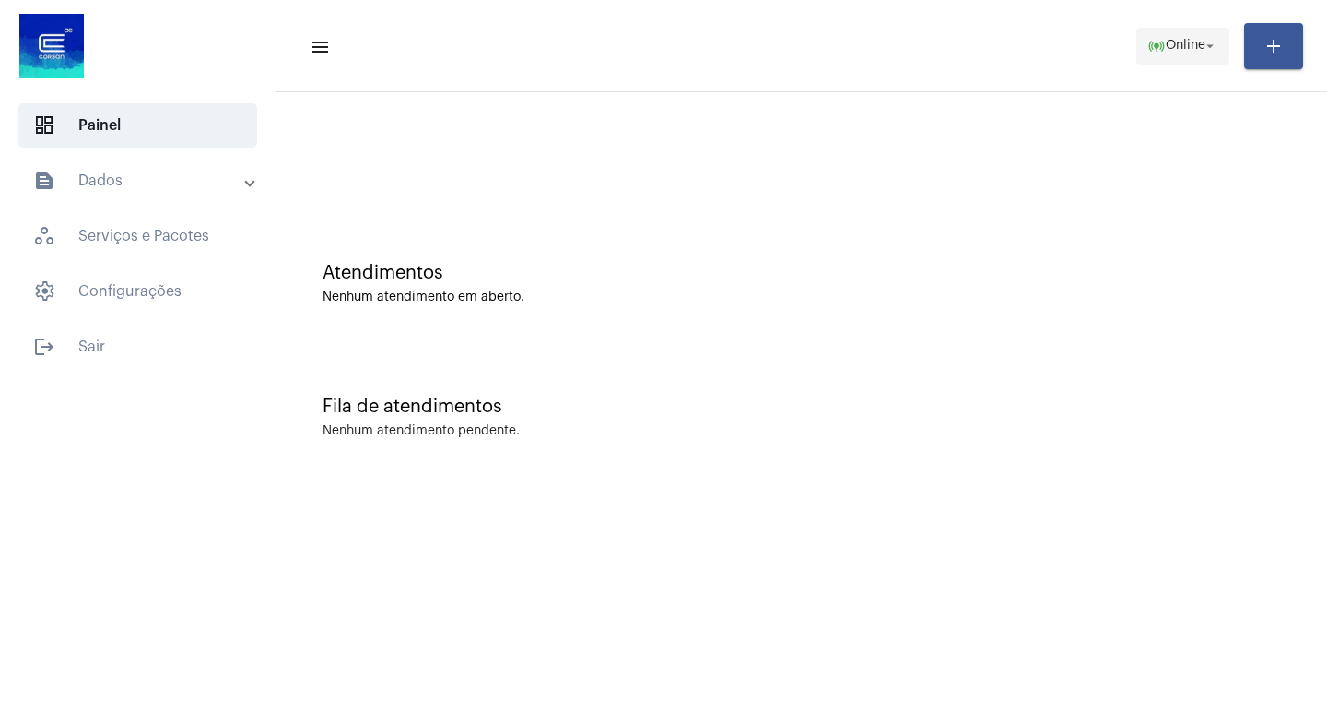
click at [1197, 30] on span "online_prediction Online arrow_drop_down" at bounding box center [1183, 45] width 71 height 33
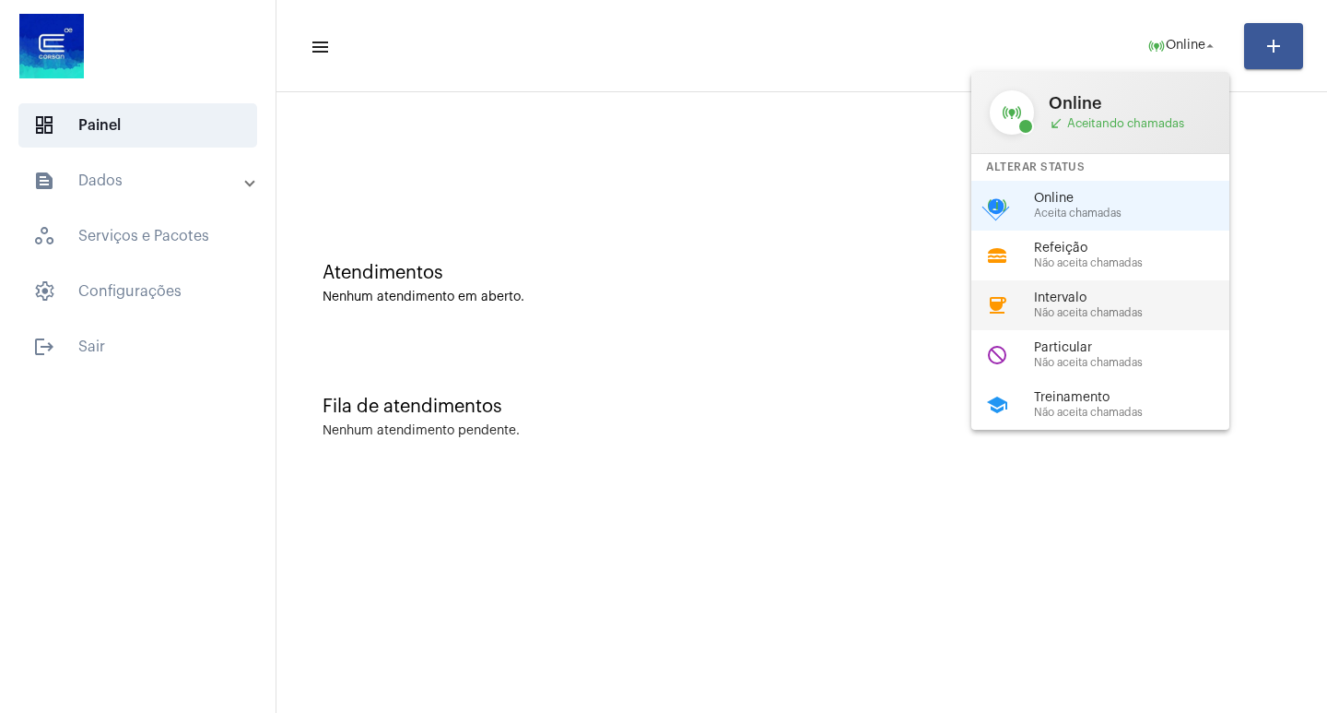
click at [1115, 313] on span "Não aceita chamadas" at bounding box center [1139, 313] width 210 height 12
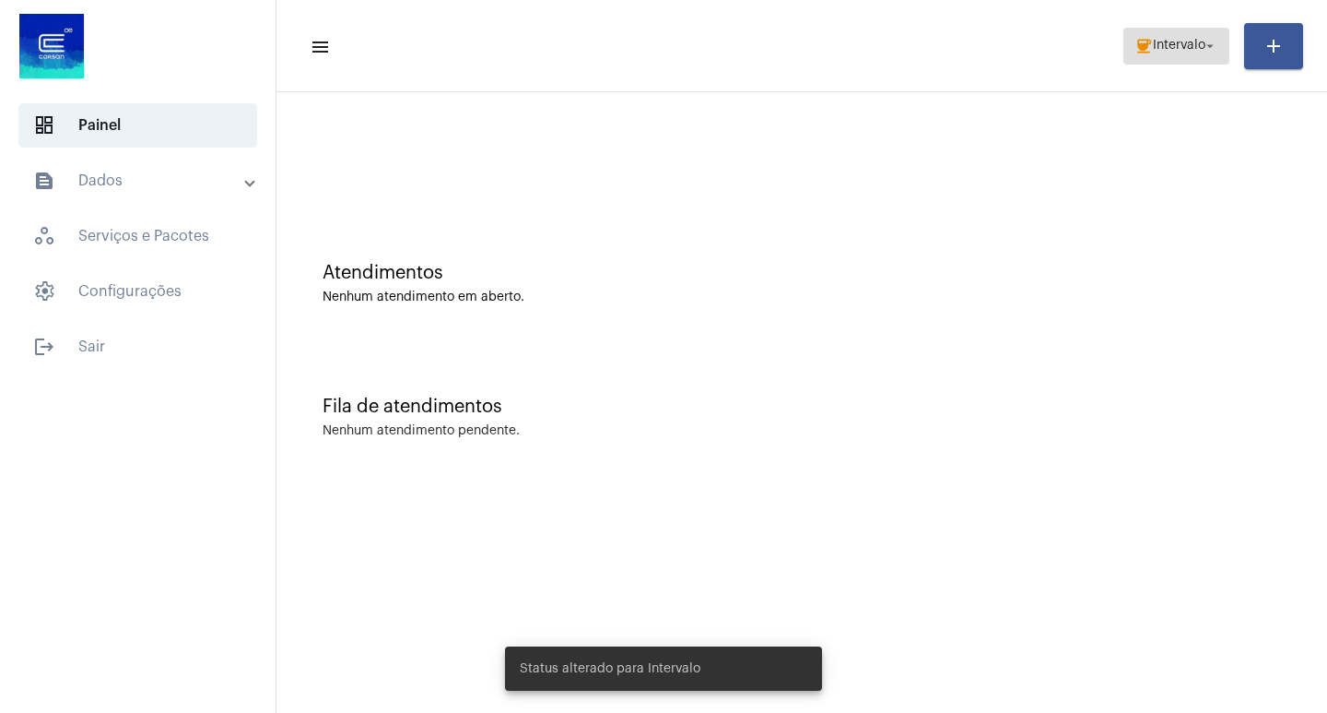
click at [1183, 45] on span "Intervalo" at bounding box center [1179, 46] width 53 height 13
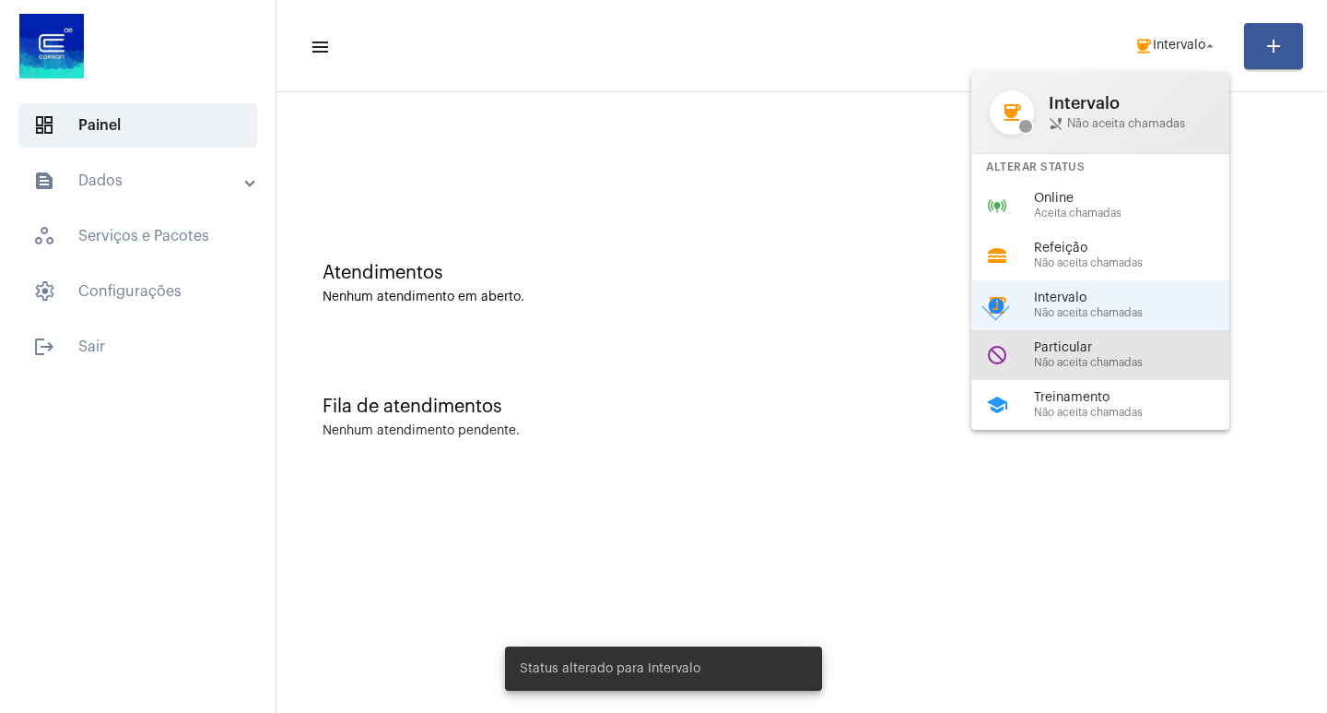
click at [1182, 332] on div "do_not_disturb Particular Não aceita chamadas" at bounding box center [1116, 355] width 288 height 50
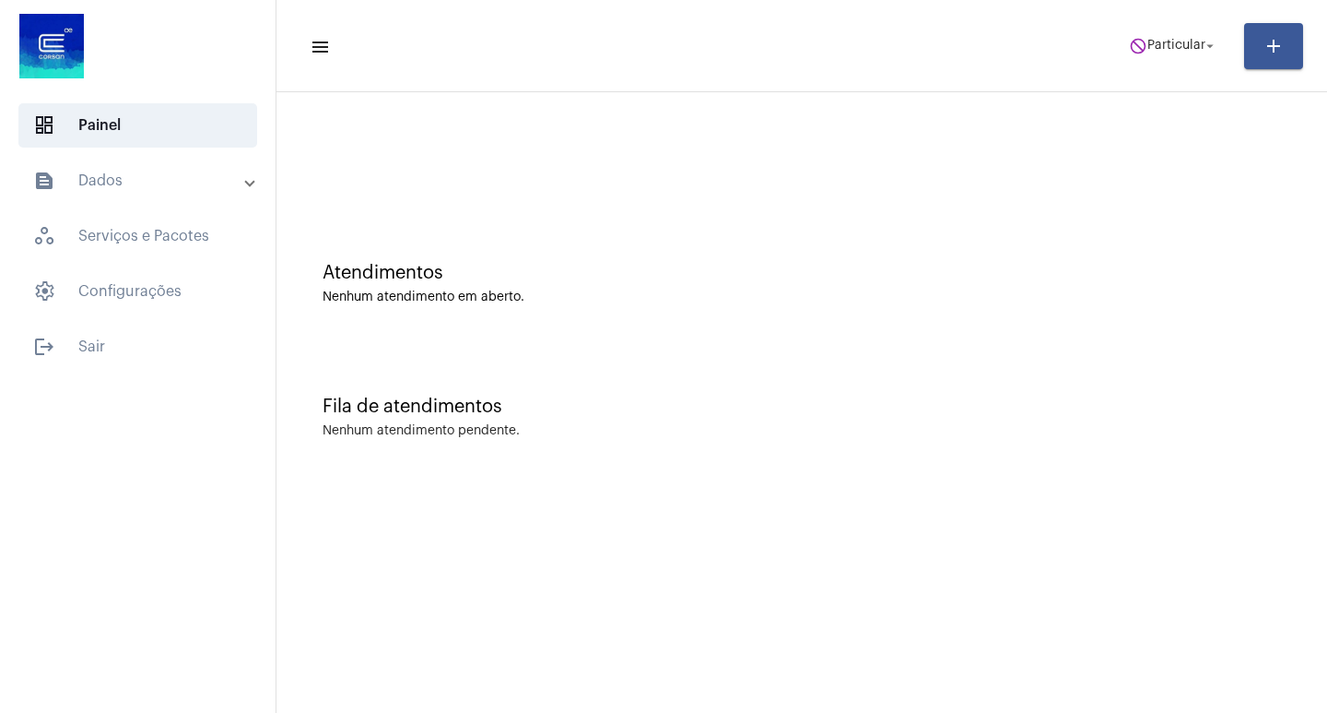
click at [1161, 73] on mat-toolbar-row "menu do_not_disturb Particular arrow_drop_down add" at bounding box center [802, 46] width 1051 height 59
click at [1168, 52] on span "Particular" at bounding box center [1177, 46] width 58 height 13
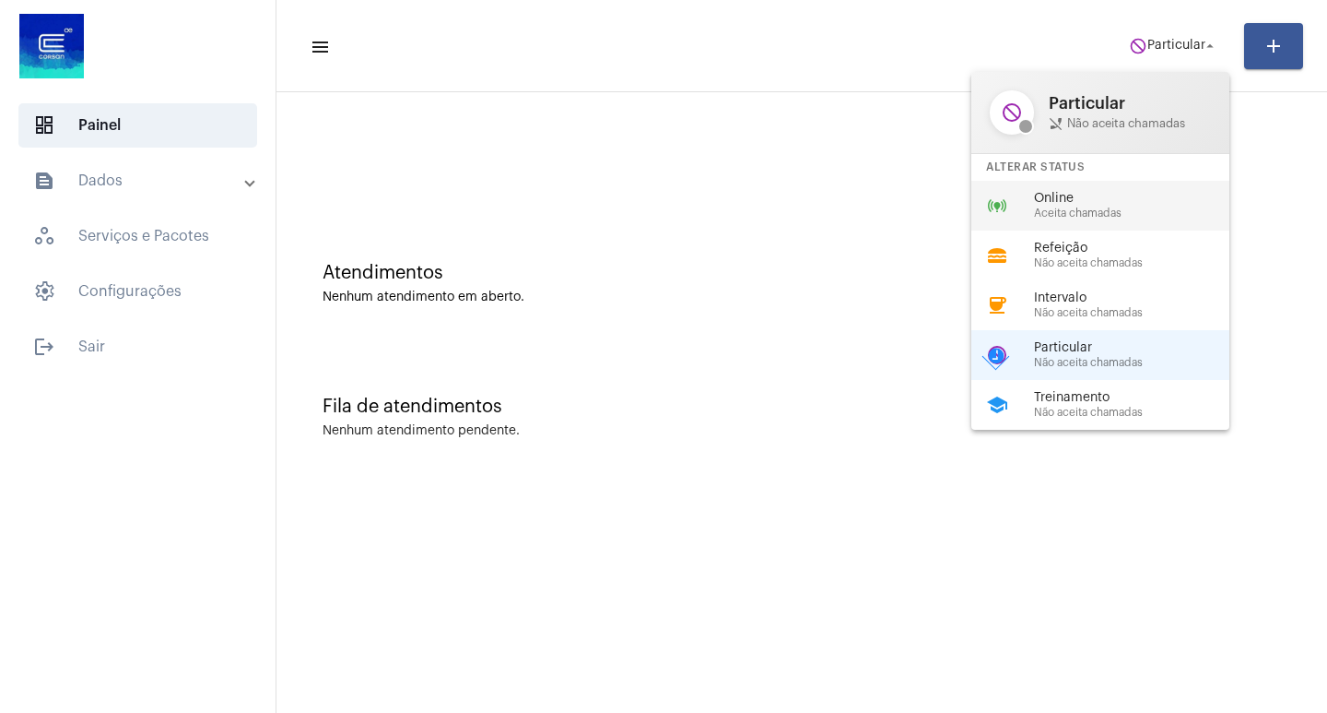
click at [1158, 194] on span "Online" at bounding box center [1139, 199] width 210 height 14
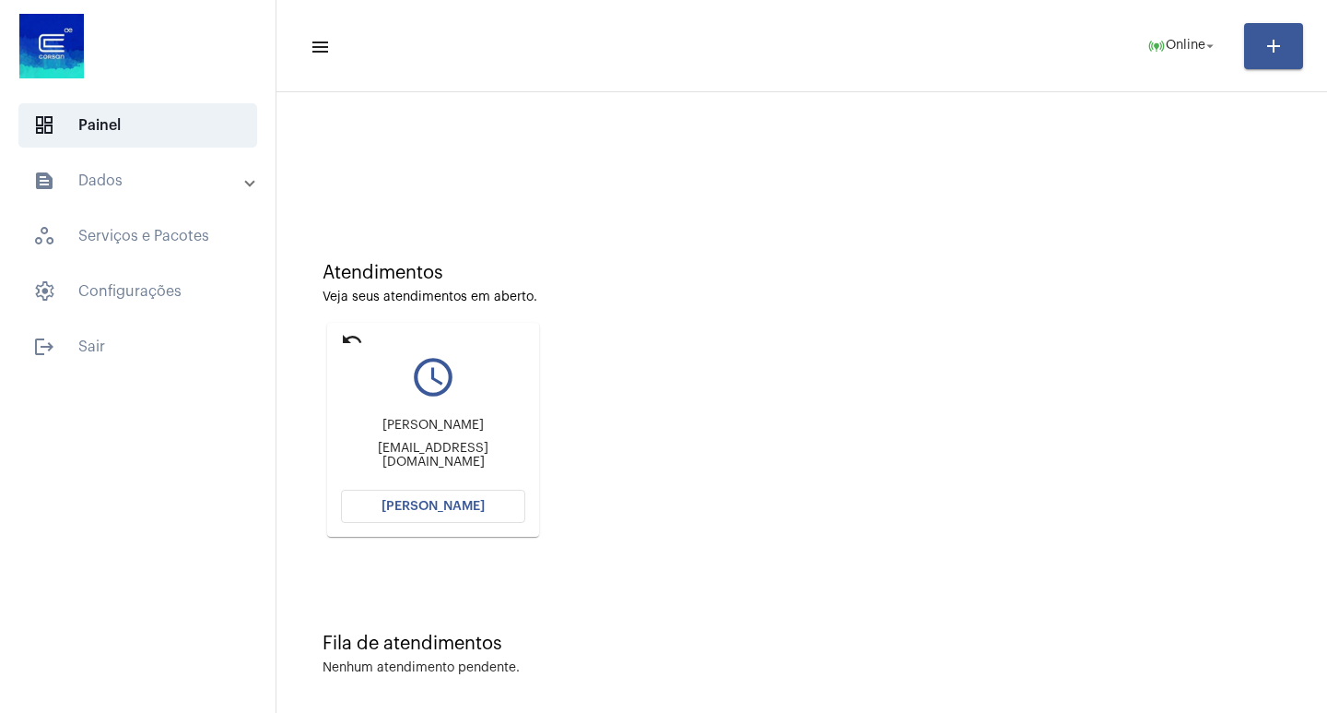
click at [499, 511] on button "[PERSON_NAME]" at bounding box center [433, 505] width 184 height 33
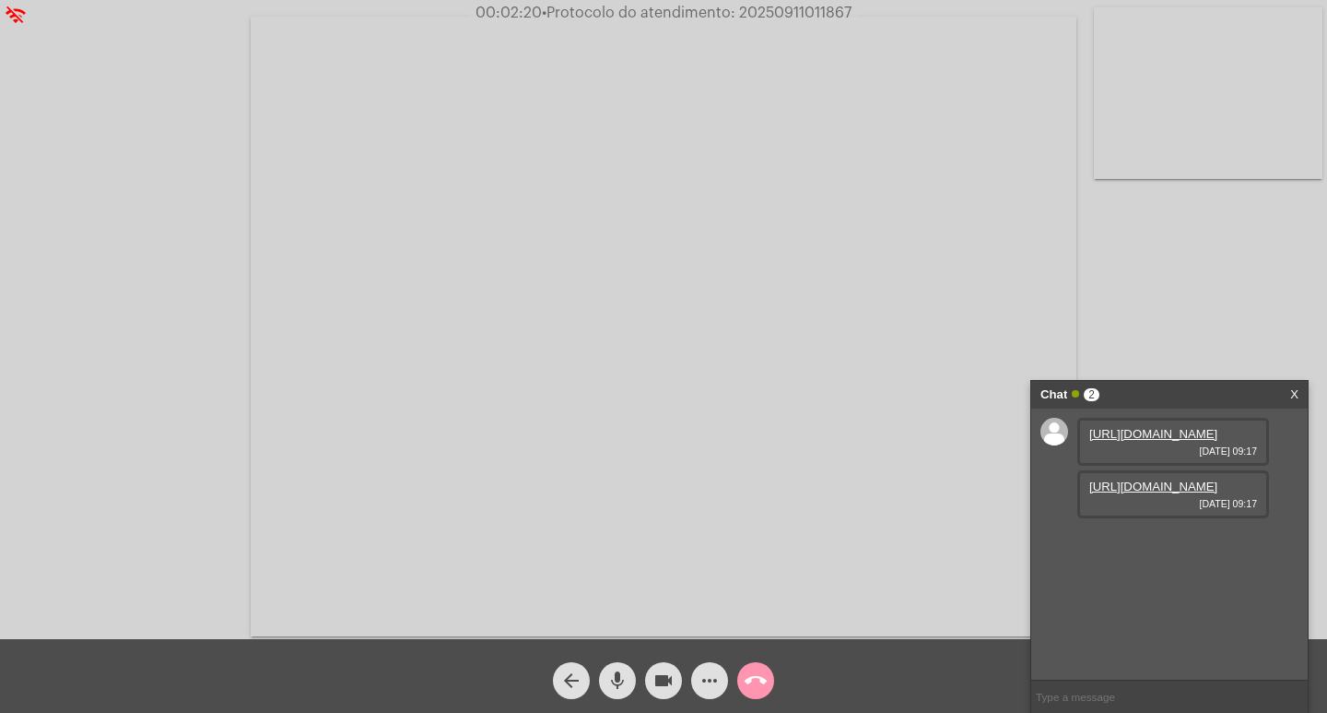
click at [1099, 493] on link "[URL][DOMAIN_NAME]" at bounding box center [1154, 486] width 128 height 14
click at [1133, 441] on link "[URL][DOMAIN_NAME]" at bounding box center [1154, 434] width 128 height 14
click at [781, 1] on div "Acessando Câmera e Microfone..." at bounding box center [663, 319] width 1327 height 639
click at [782, 7] on span "• Protocolo do atendimento: 20250911011867" at bounding box center [697, 13] width 310 height 15
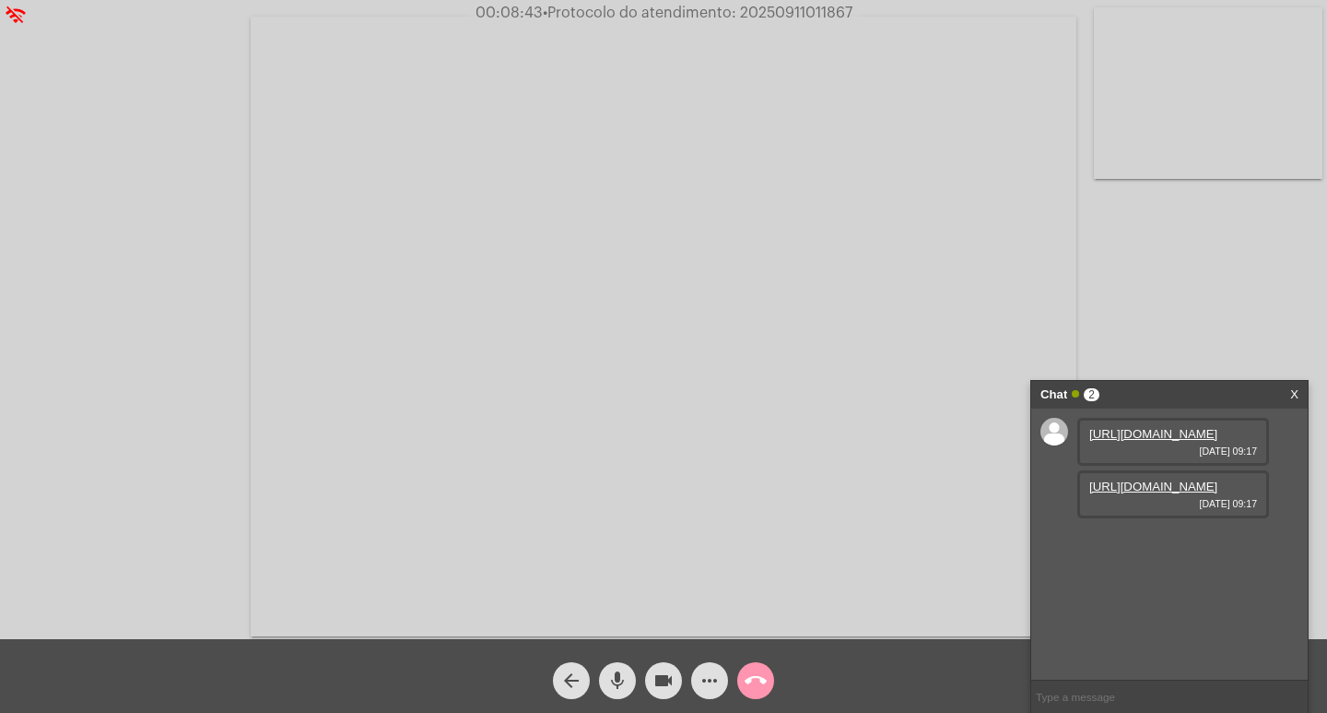
click at [782, 7] on span "• Protocolo do atendimento: 20250911011867" at bounding box center [698, 13] width 310 height 15
copy span "20250911011867"
click at [707, 667] on span "more_horiz" at bounding box center [710, 680] width 22 height 37
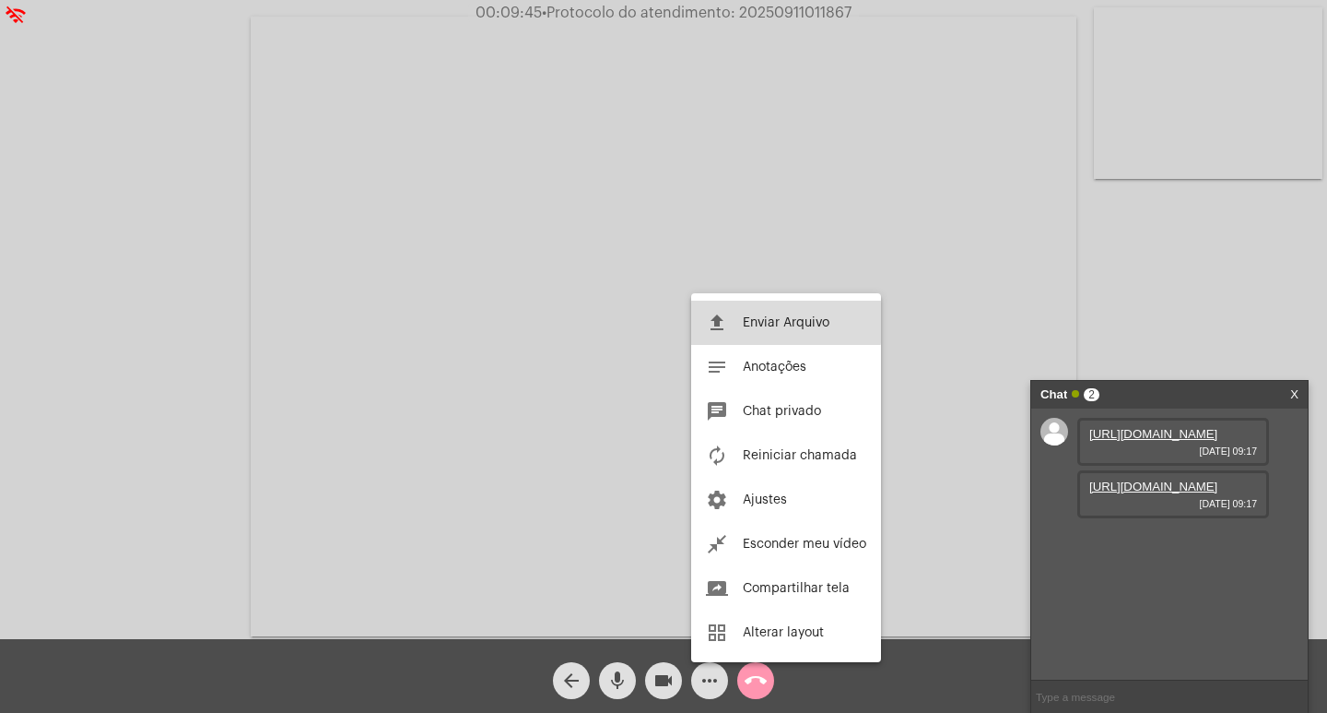
click at [774, 319] on span "Enviar Arquivo" at bounding box center [786, 322] width 87 height 13
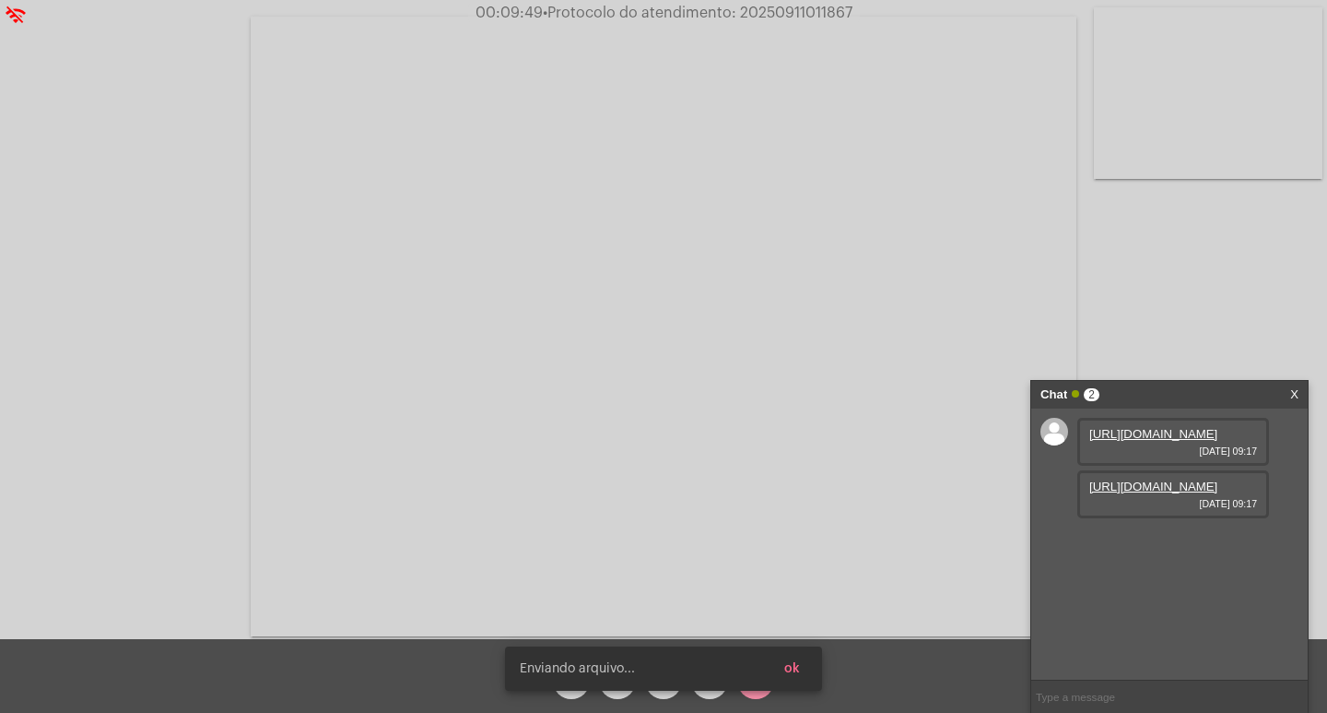
scroll to position [16, 0]
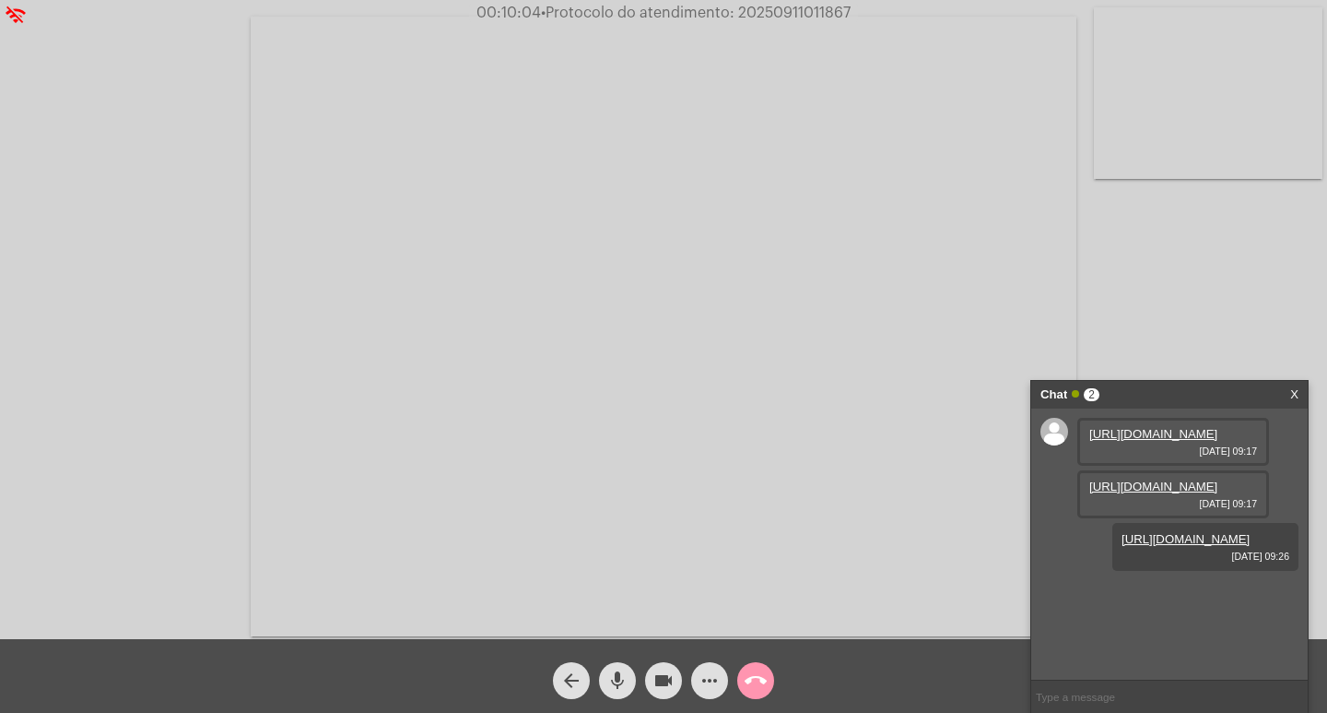
click at [793, 9] on span "• Protocolo do atendimento: 20250911011867" at bounding box center [696, 13] width 310 height 15
copy span "20250911011867"
click at [1085, 702] on input "text" at bounding box center [1169, 696] width 277 height 32
paste input "20250911011867"
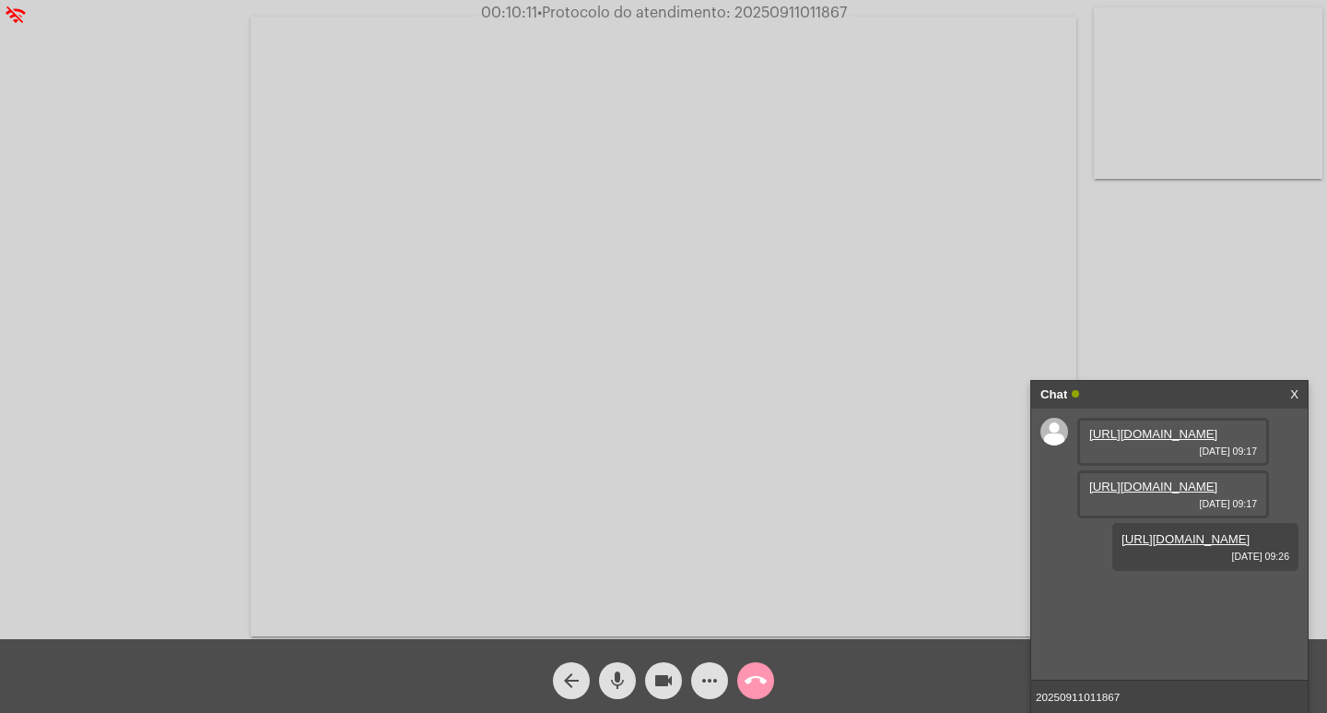
type input "20250911011867"
click at [1152, 398] on div "Chat" at bounding box center [1150, 395] width 219 height 28
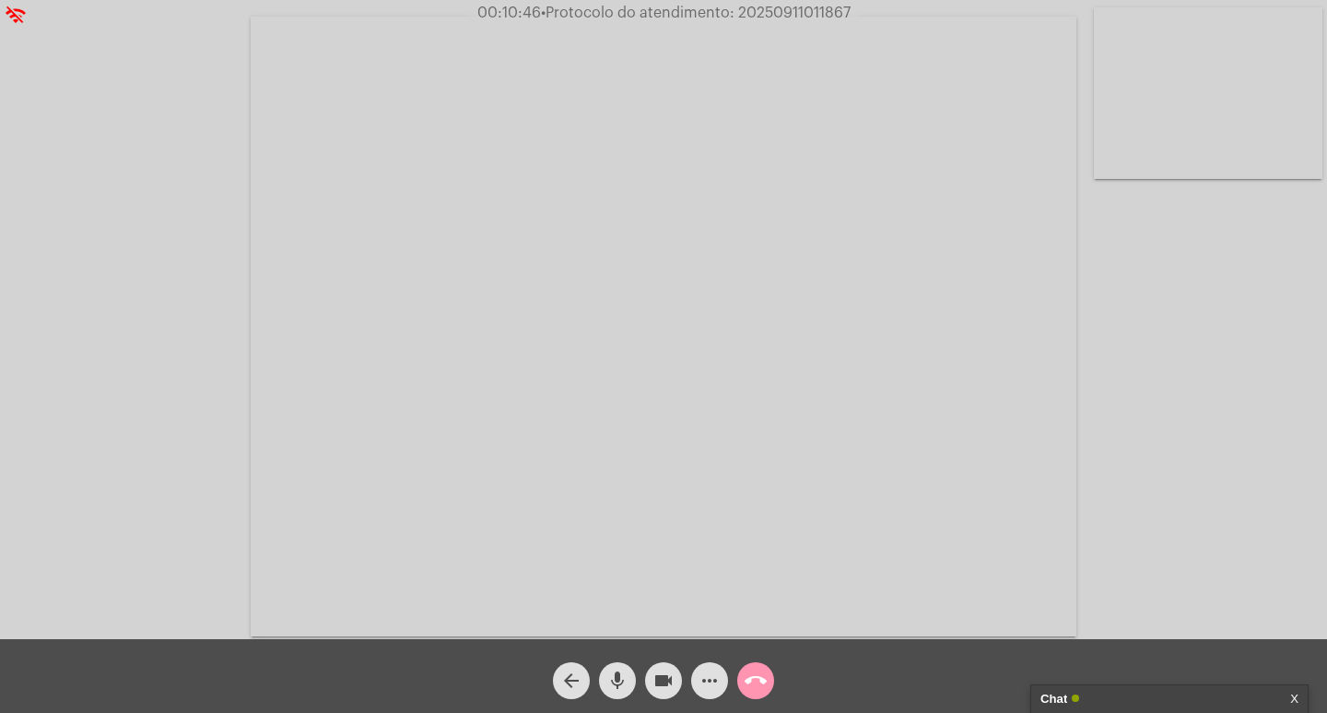
click at [655, 680] on mat-icon "videocam" at bounding box center [664, 680] width 22 height 22
click at [613, 674] on mat-icon "mic" at bounding box center [618, 680] width 22 height 22
click at [753, 675] on mat-icon "call_end" at bounding box center [756, 680] width 22 height 22
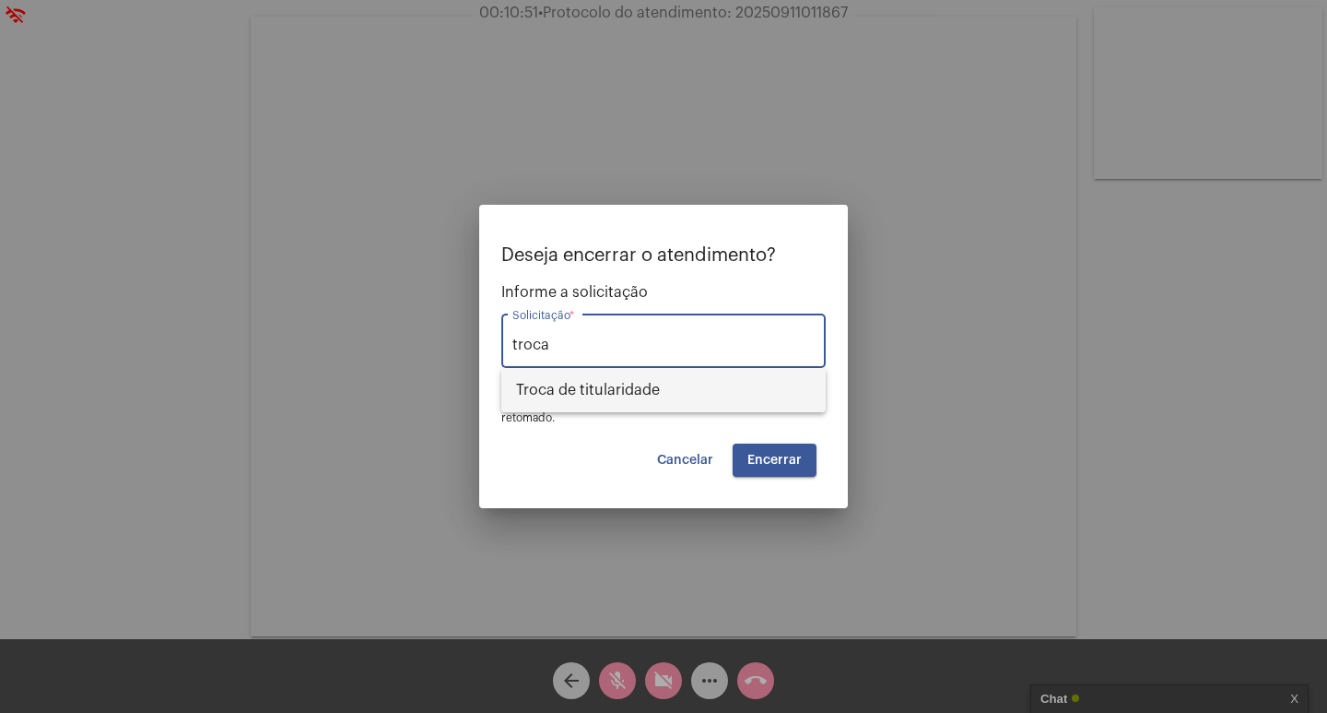
click at [731, 395] on span "Troca de titularidade" at bounding box center [663, 390] width 295 height 44
type input "Troca de titularidade"
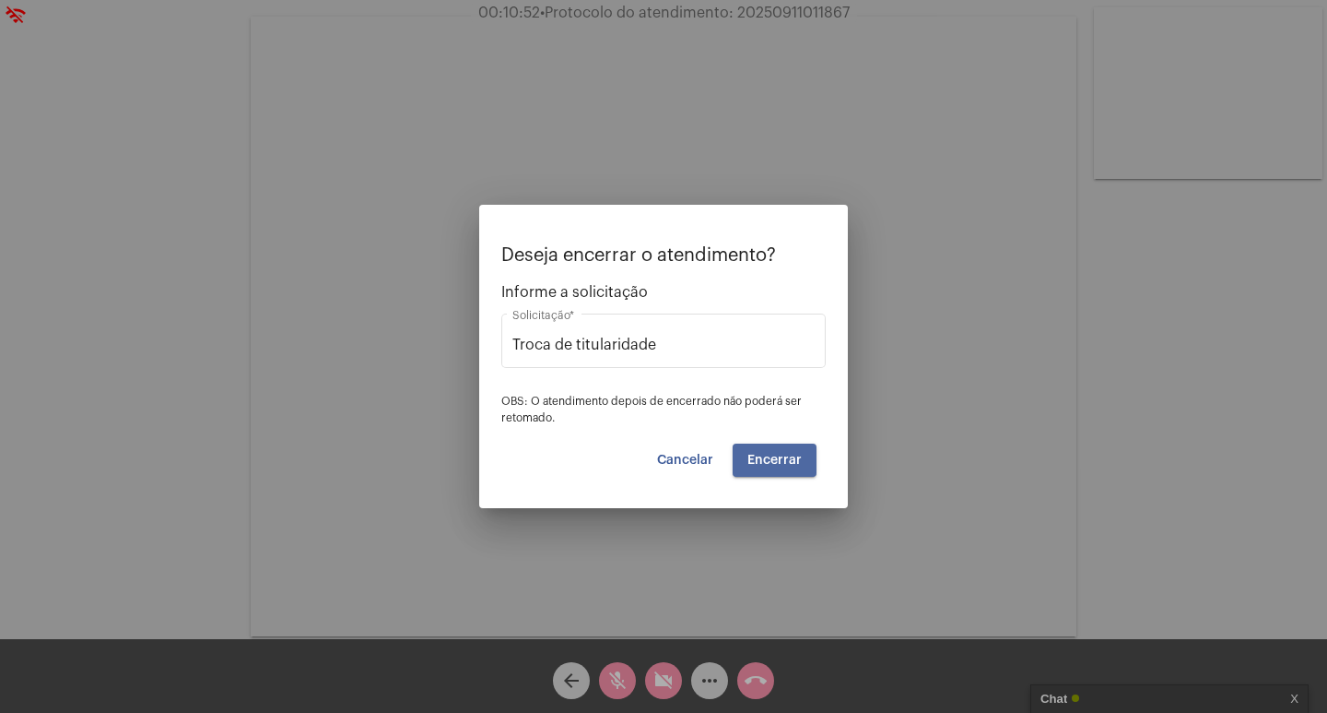
click at [762, 448] on button "Encerrar" at bounding box center [775, 459] width 84 height 33
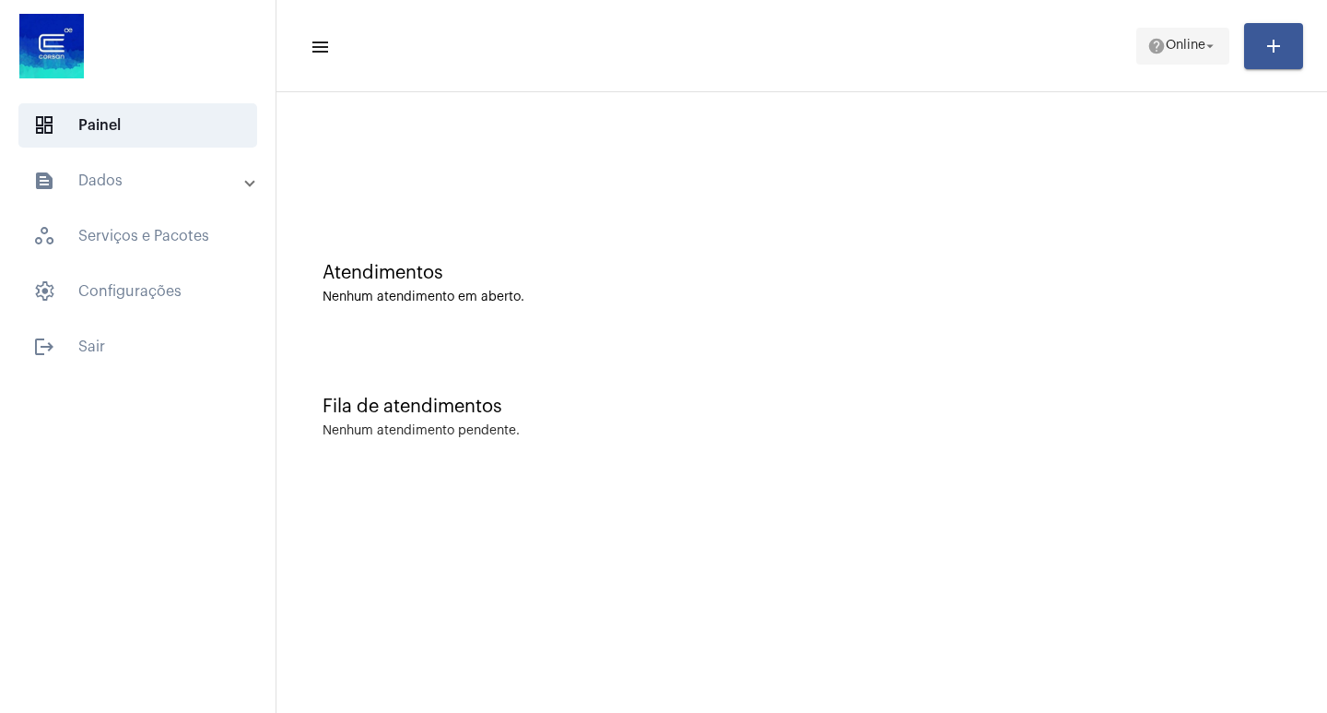
click at [1166, 40] on span "Online" at bounding box center [1186, 46] width 40 height 13
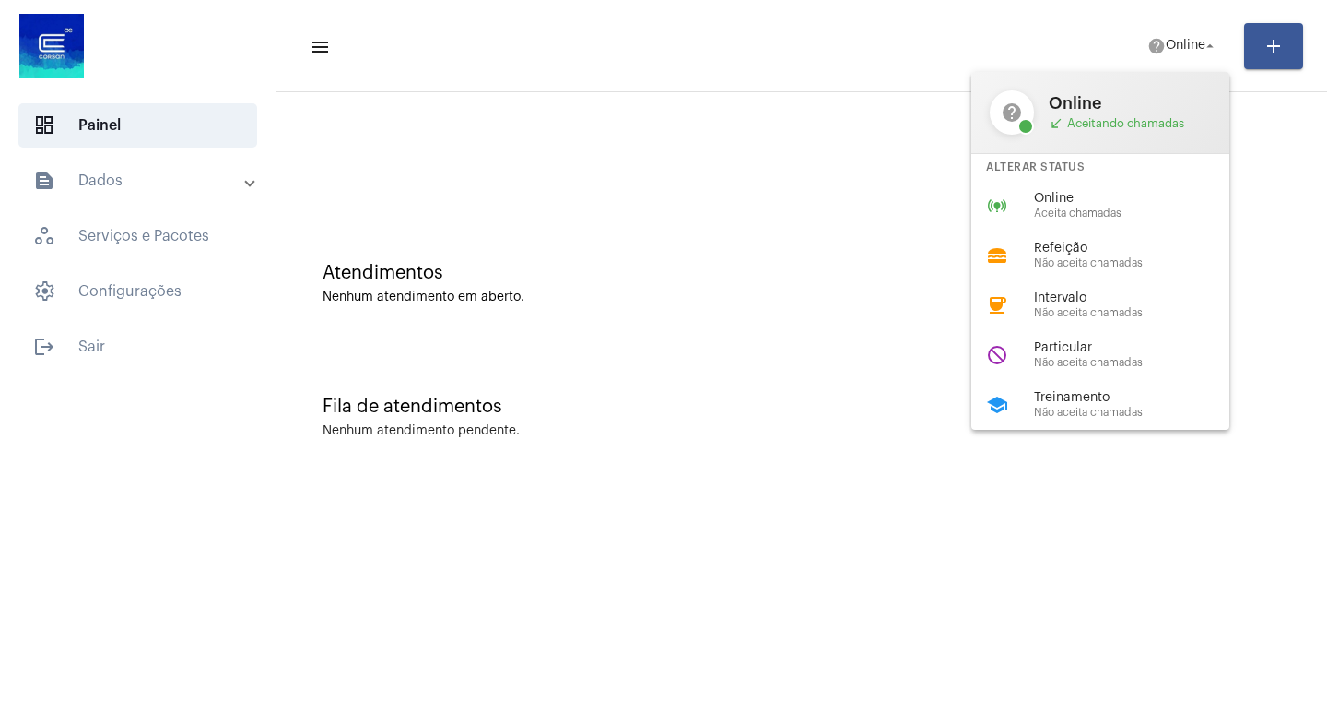
drag, startPoint x: 1187, startPoint y: 199, endPoint x: 1175, endPoint y: 197, distance: 12.1
click at [1185, 199] on span "Online" at bounding box center [1139, 199] width 210 height 14
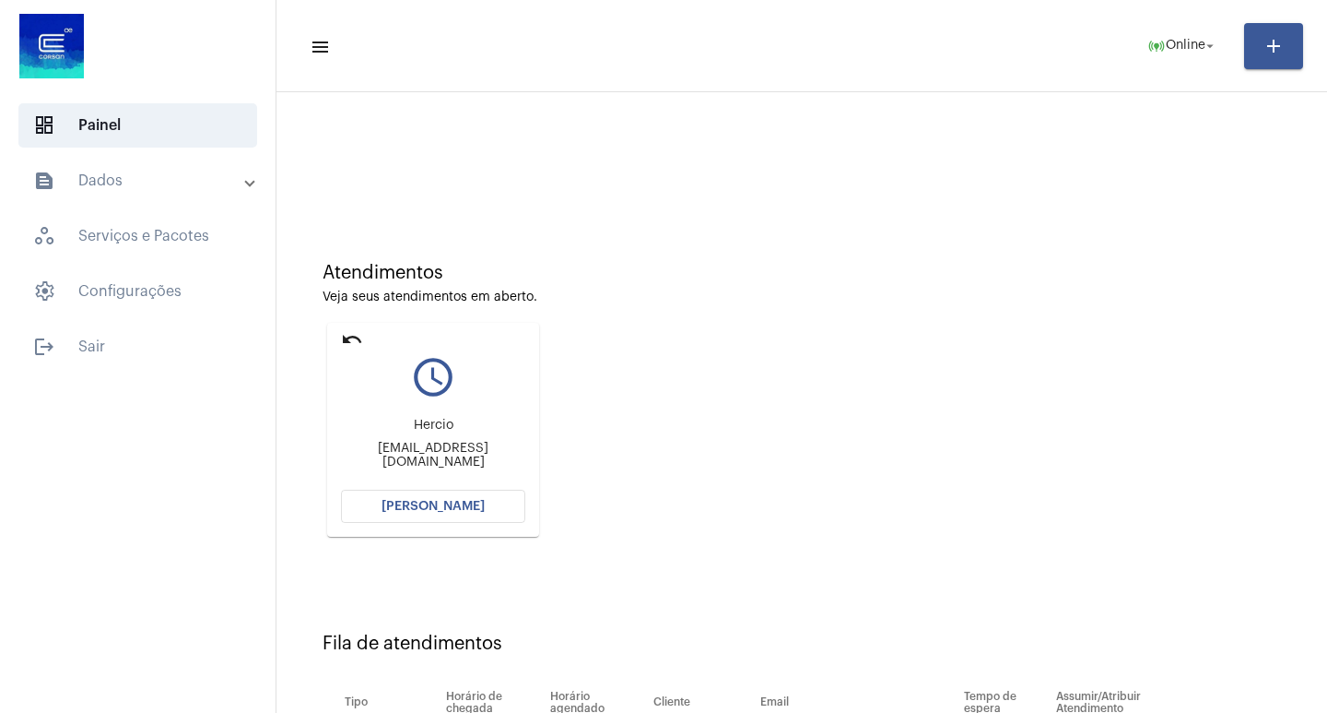
scroll to position [140, 0]
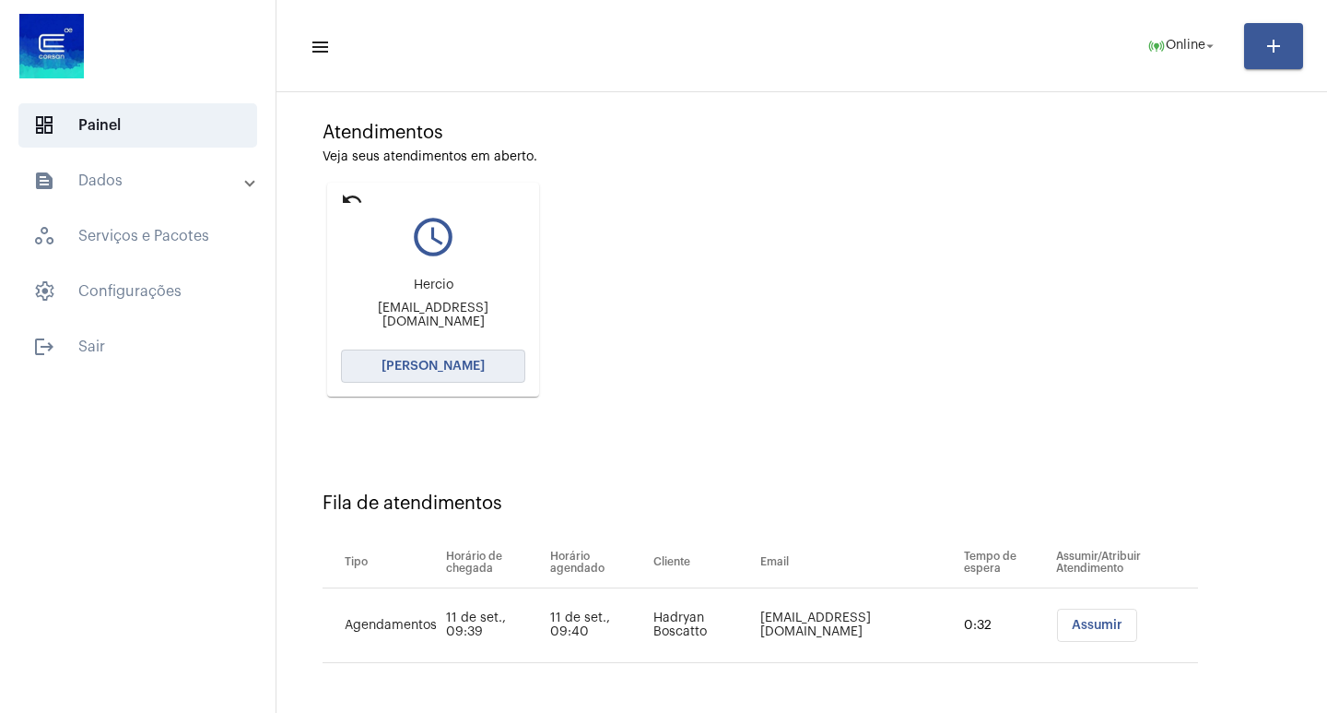
click at [438, 369] on span "[PERSON_NAME]" at bounding box center [433, 365] width 103 height 13
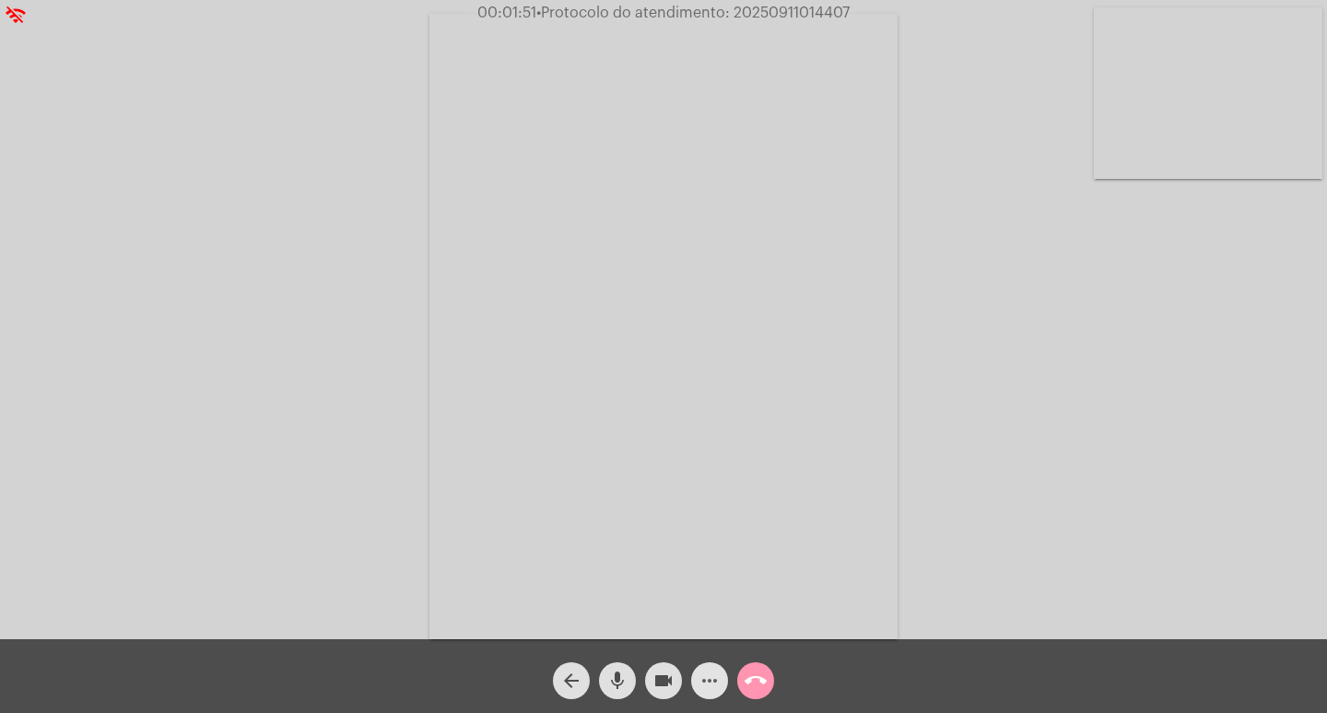
click at [701, 686] on mat-icon "more_horiz" at bounding box center [710, 680] width 22 height 22
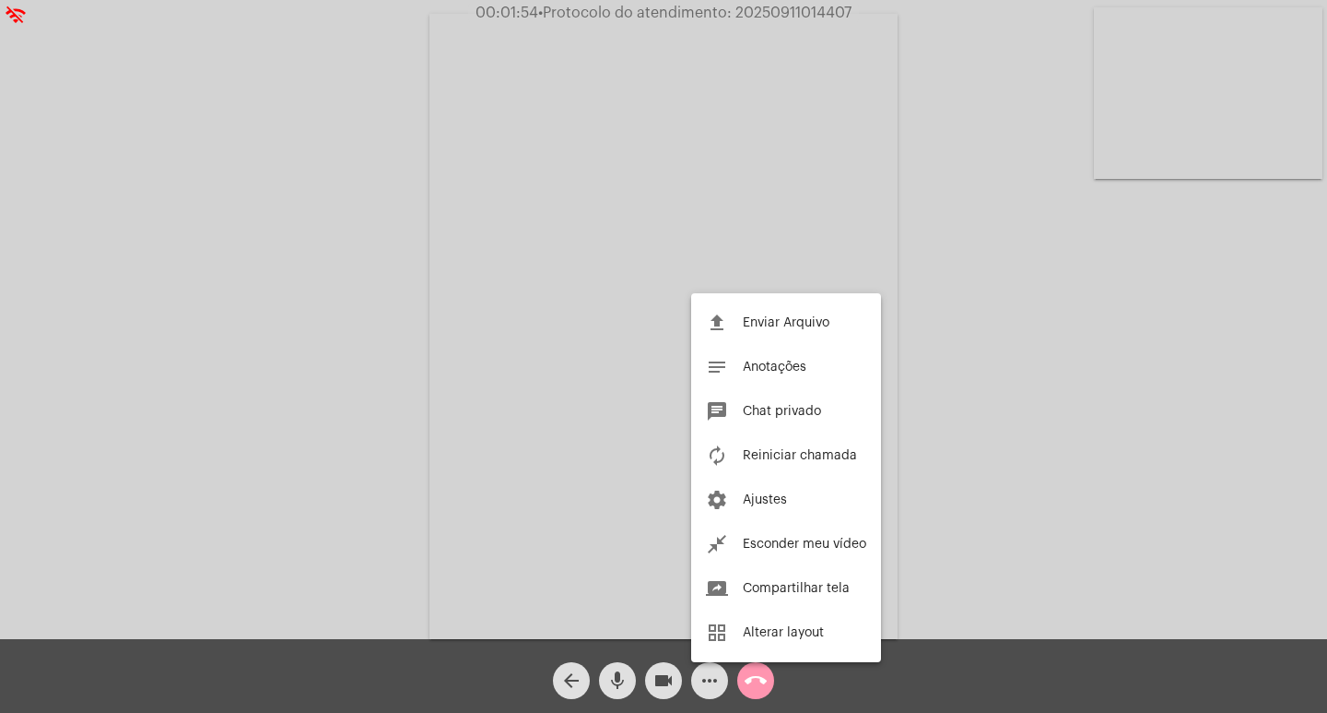
click at [708, 678] on div at bounding box center [663, 356] width 1327 height 713
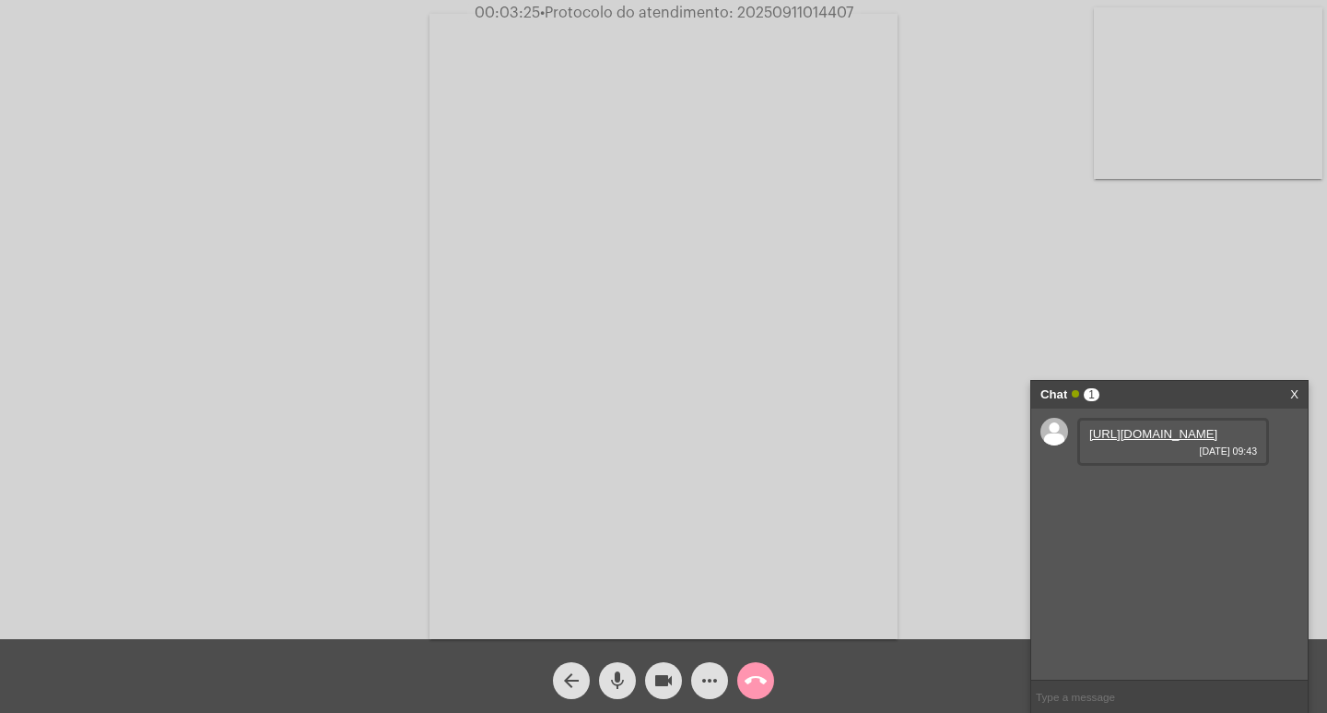
click at [1174, 441] on link "[URL][DOMAIN_NAME]" at bounding box center [1154, 434] width 128 height 14
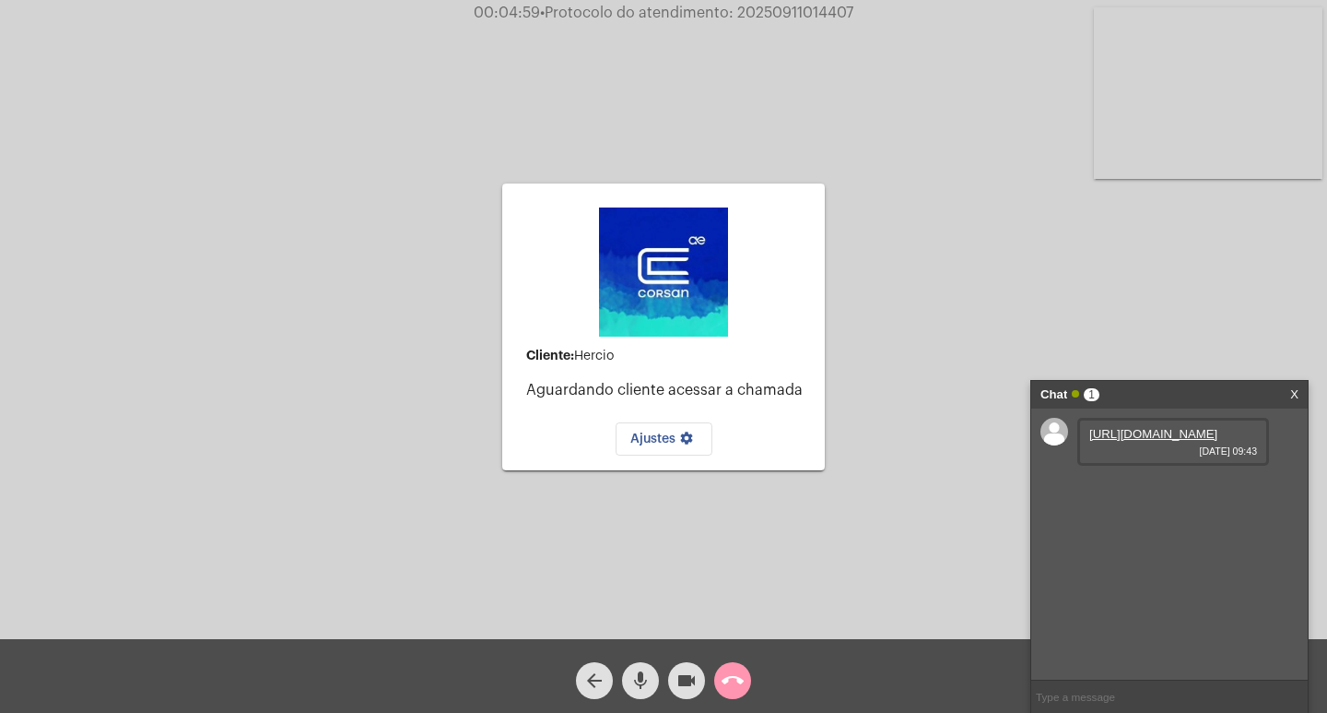
click at [830, 11] on span "• Protocolo do atendimento: 20250911014407" at bounding box center [696, 13] width 313 height 15
click at [830, 11] on span "• Protocolo do atendimento: 20250911014407" at bounding box center [697, 13] width 313 height 15
copy span "20250911014407"
click at [1168, 252] on div "Cliente: [PERSON_NAME] cliente acessar a chamada Ajustes settings Acessando Câm…" at bounding box center [664, 324] width 1324 height 639
click at [737, 690] on mat-icon "call_end" at bounding box center [733, 680] width 22 height 22
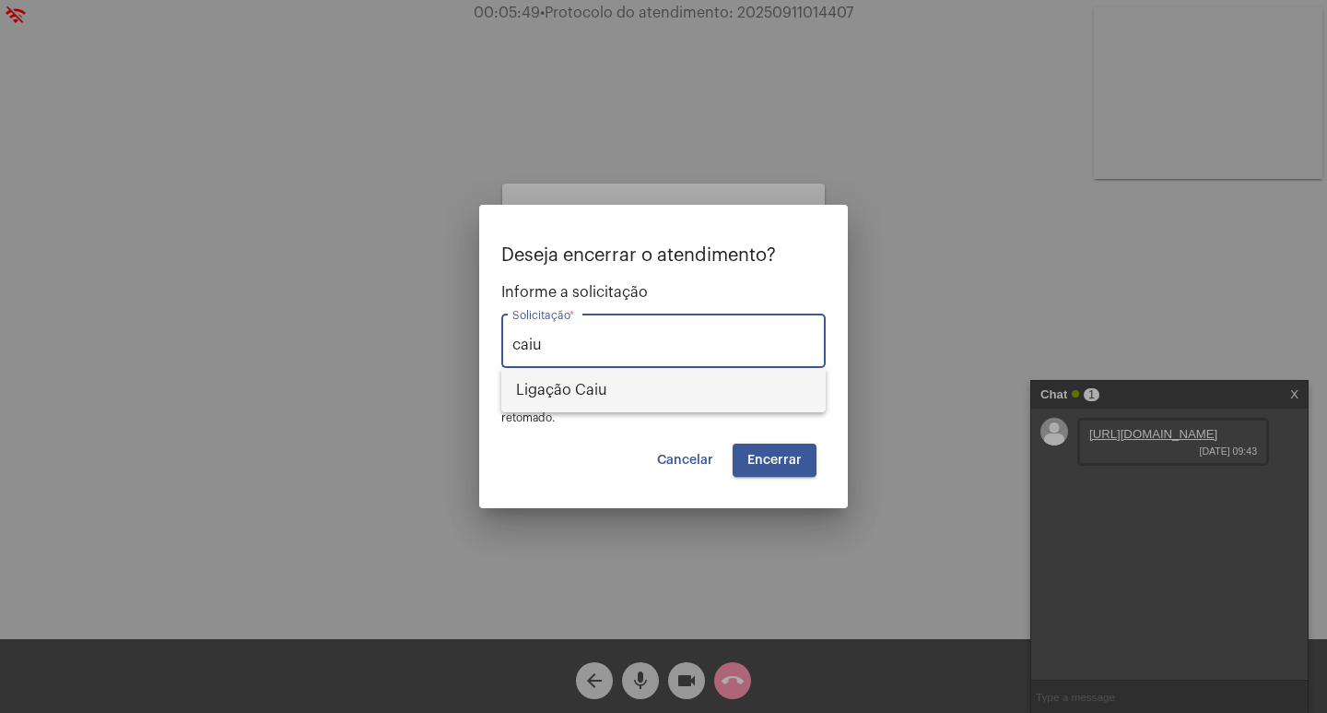
click at [662, 396] on span "Ligação Caiu" at bounding box center [663, 390] width 295 height 44
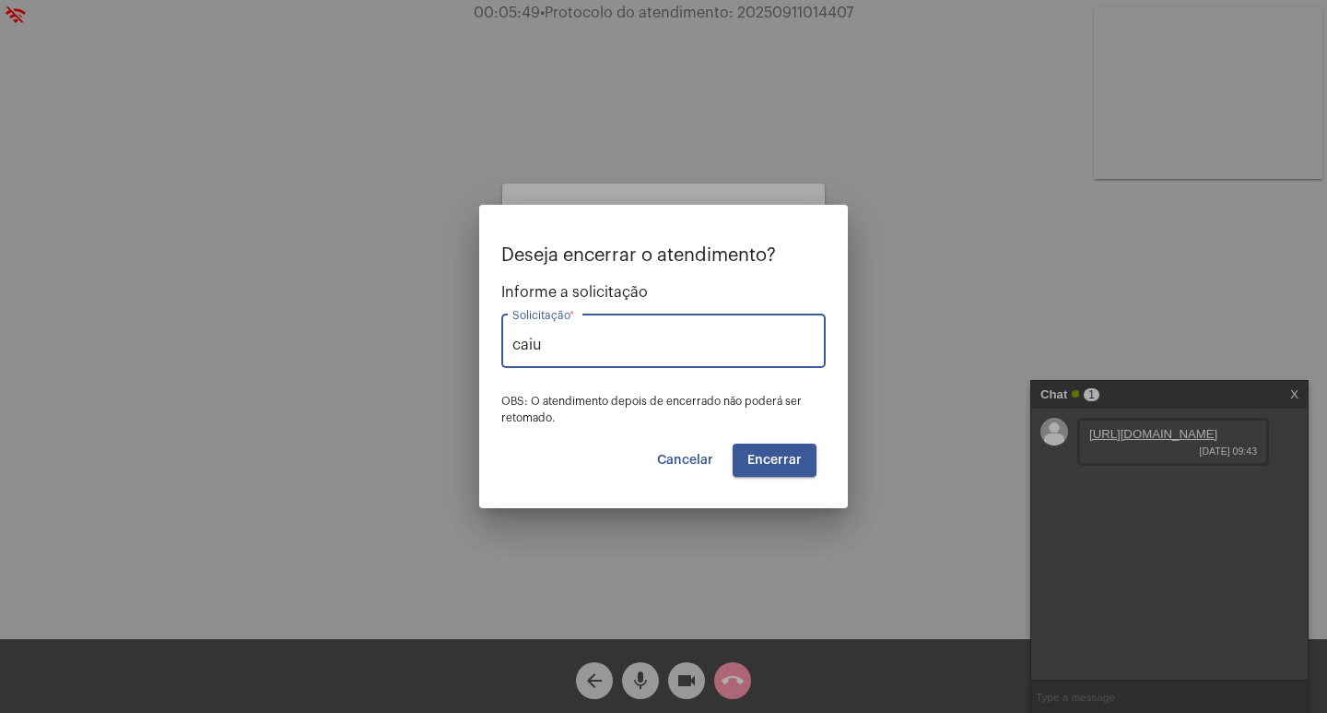
type input "Ligação Caiu"
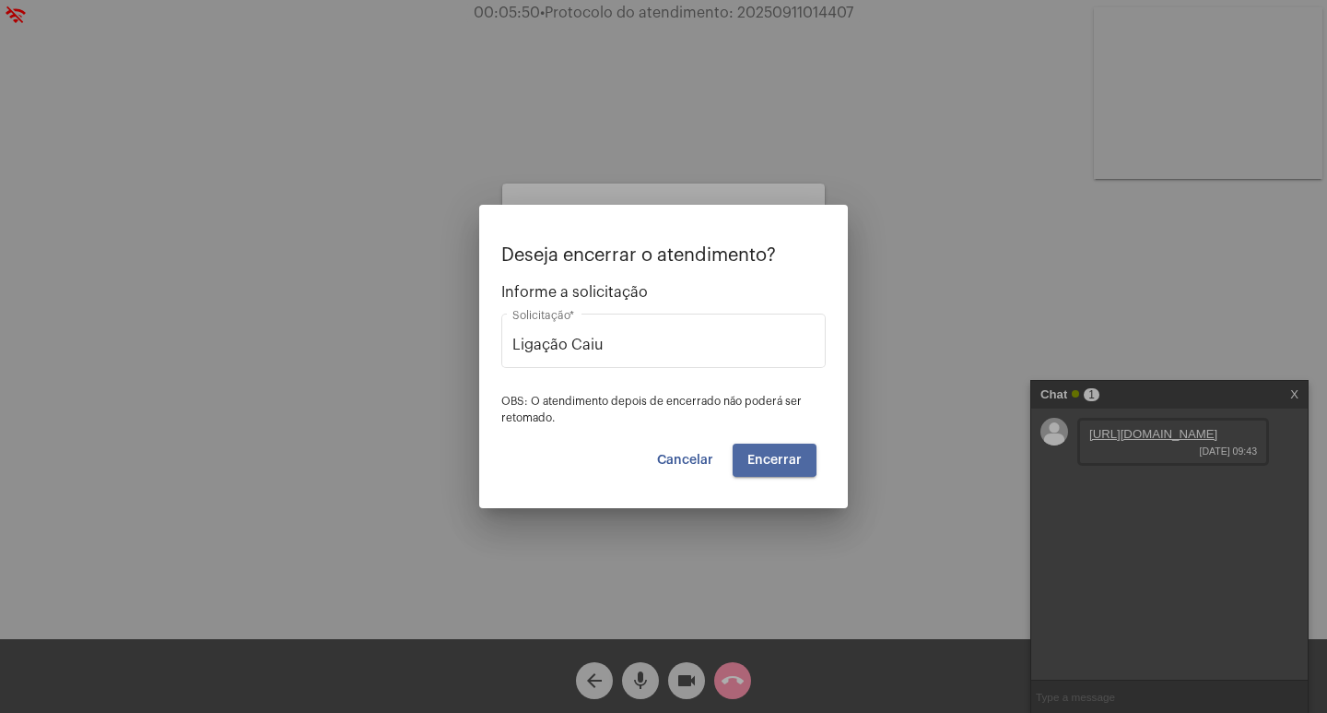
click at [768, 446] on button "Encerrar" at bounding box center [775, 459] width 84 height 33
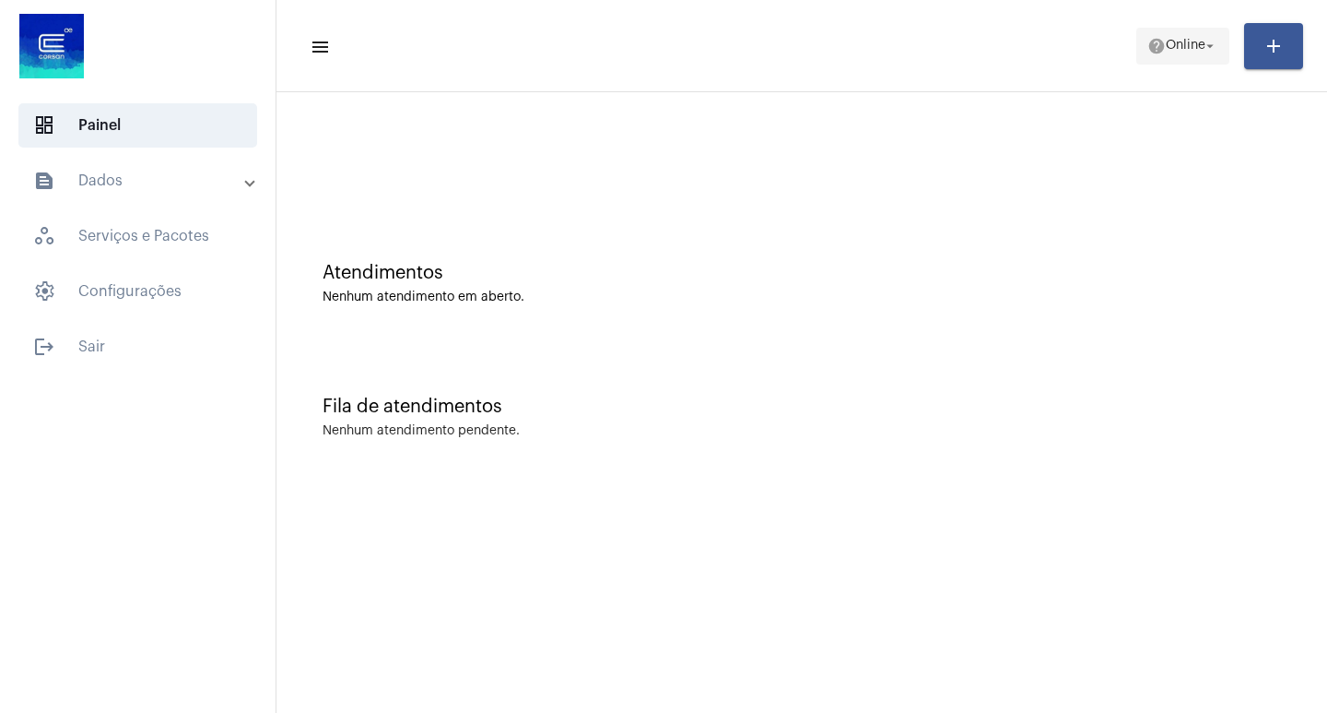
click at [1155, 45] on mat-icon "help" at bounding box center [1157, 46] width 18 height 18
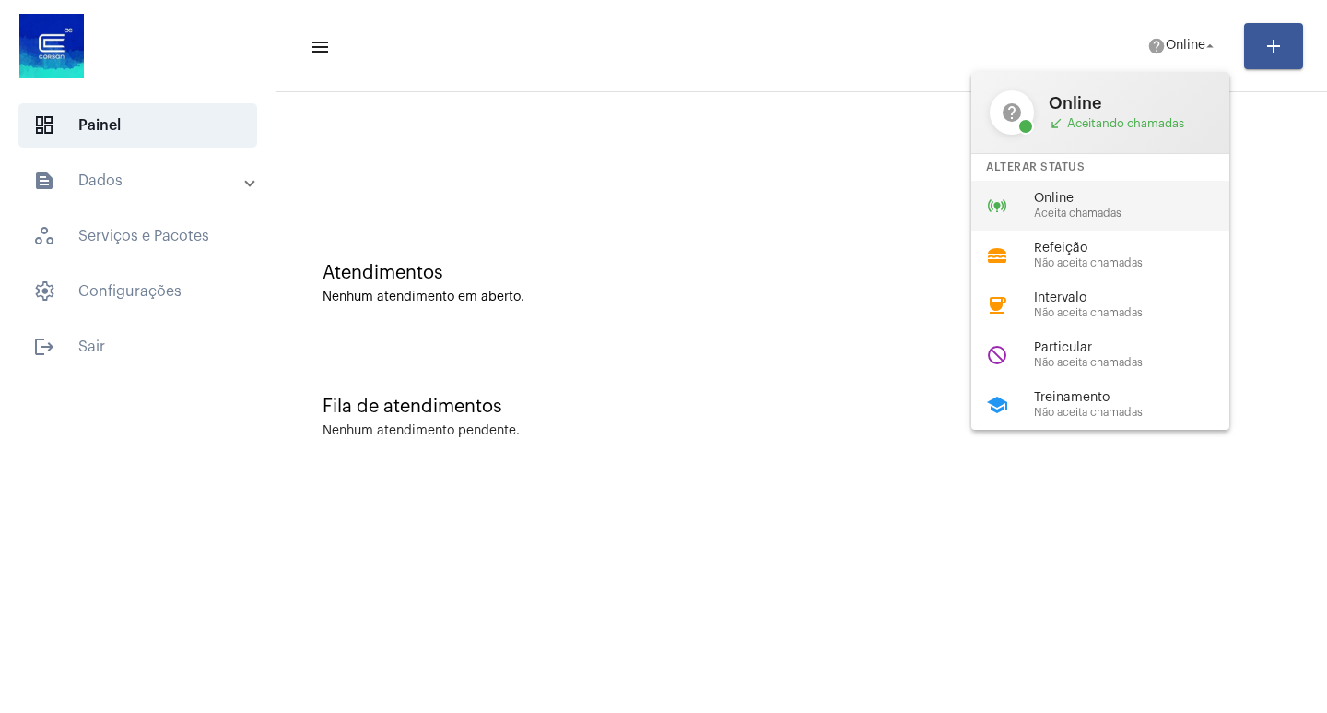
click at [1106, 199] on span "Online" at bounding box center [1139, 199] width 210 height 14
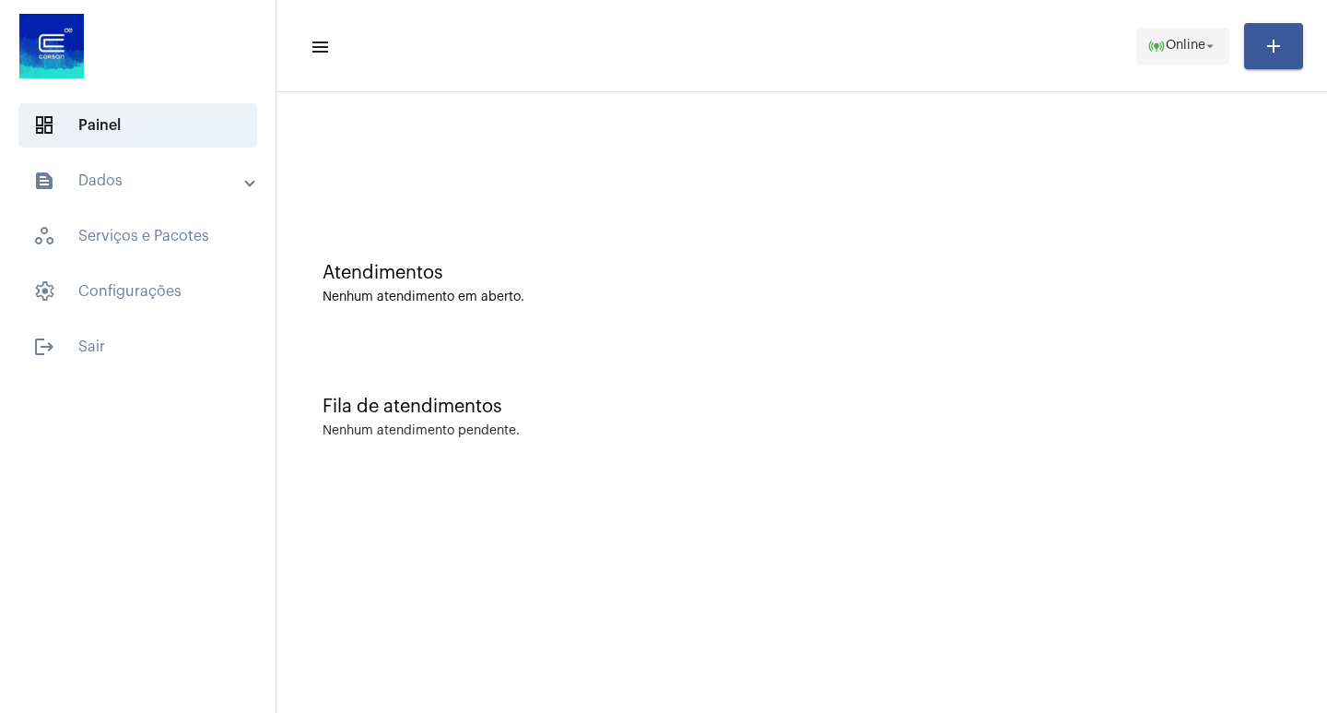
click at [1182, 46] on span "Online" at bounding box center [1186, 46] width 40 height 13
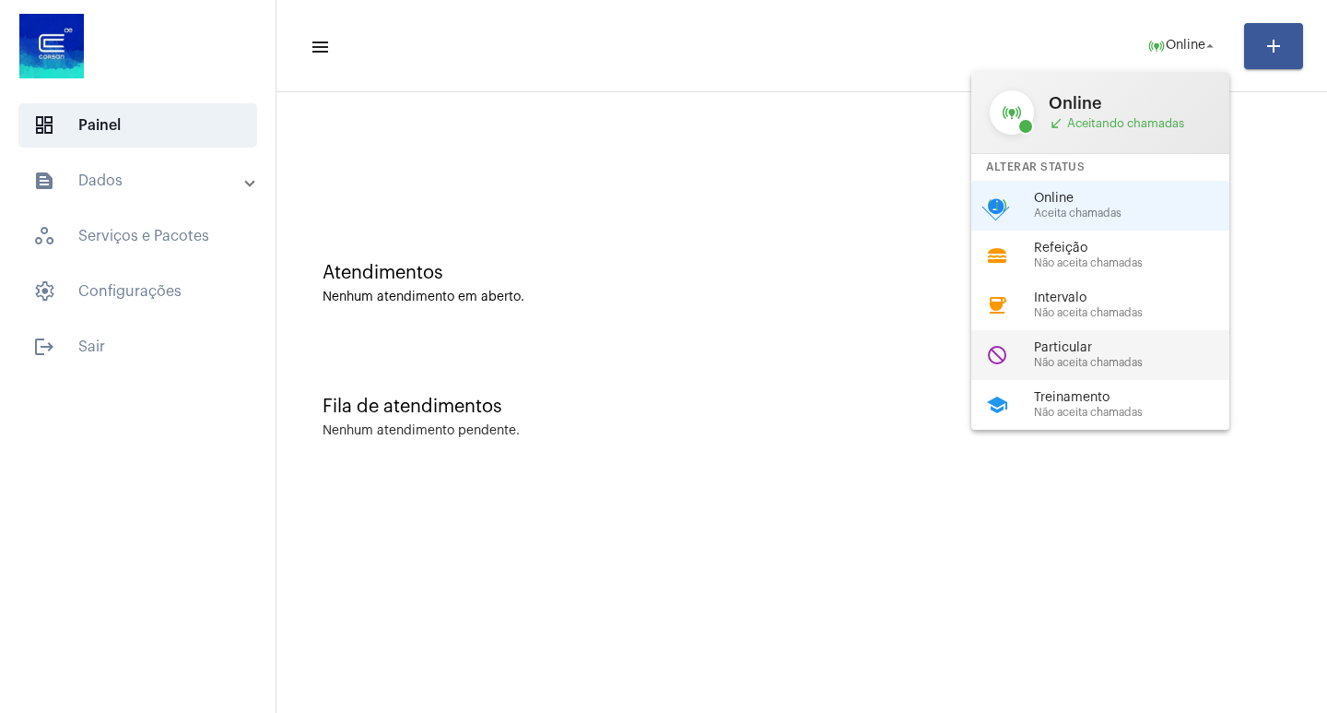
click at [1125, 341] on span "Particular" at bounding box center [1139, 348] width 210 height 14
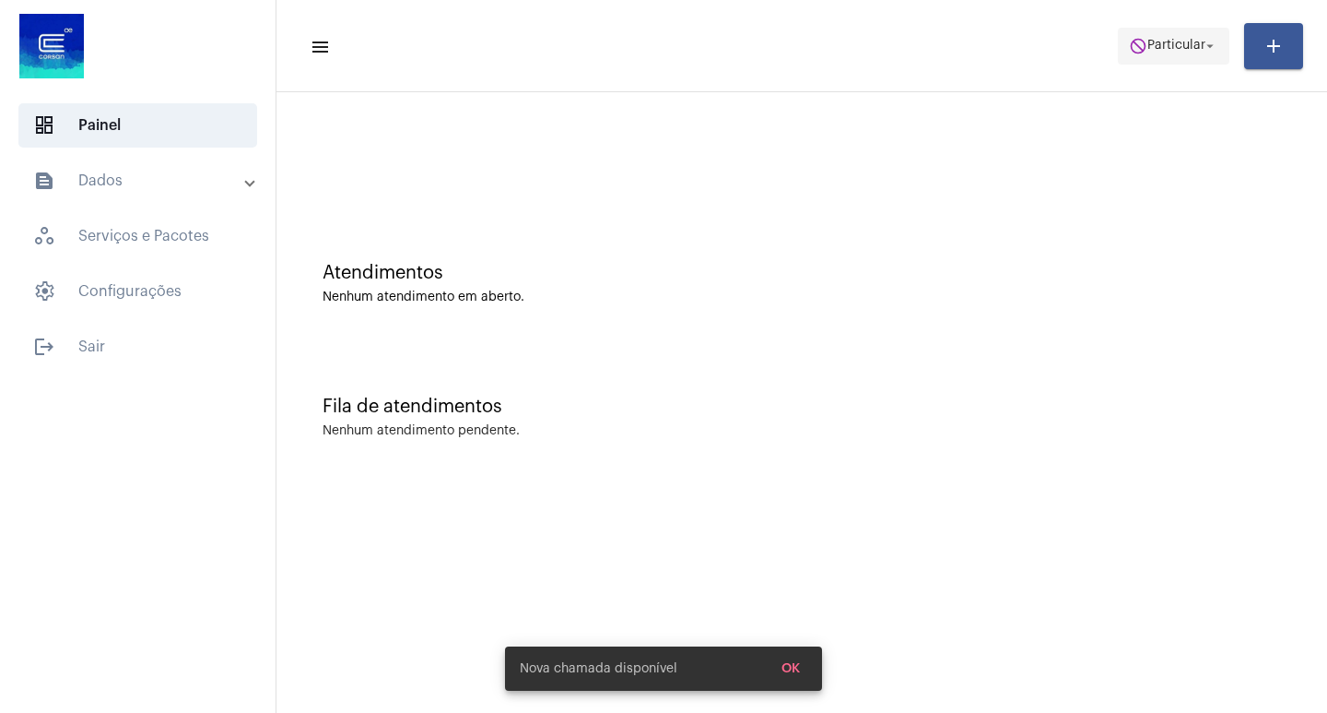
click at [1178, 31] on span "do_not_disturb Particular arrow_drop_down" at bounding box center [1173, 45] width 89 height 33
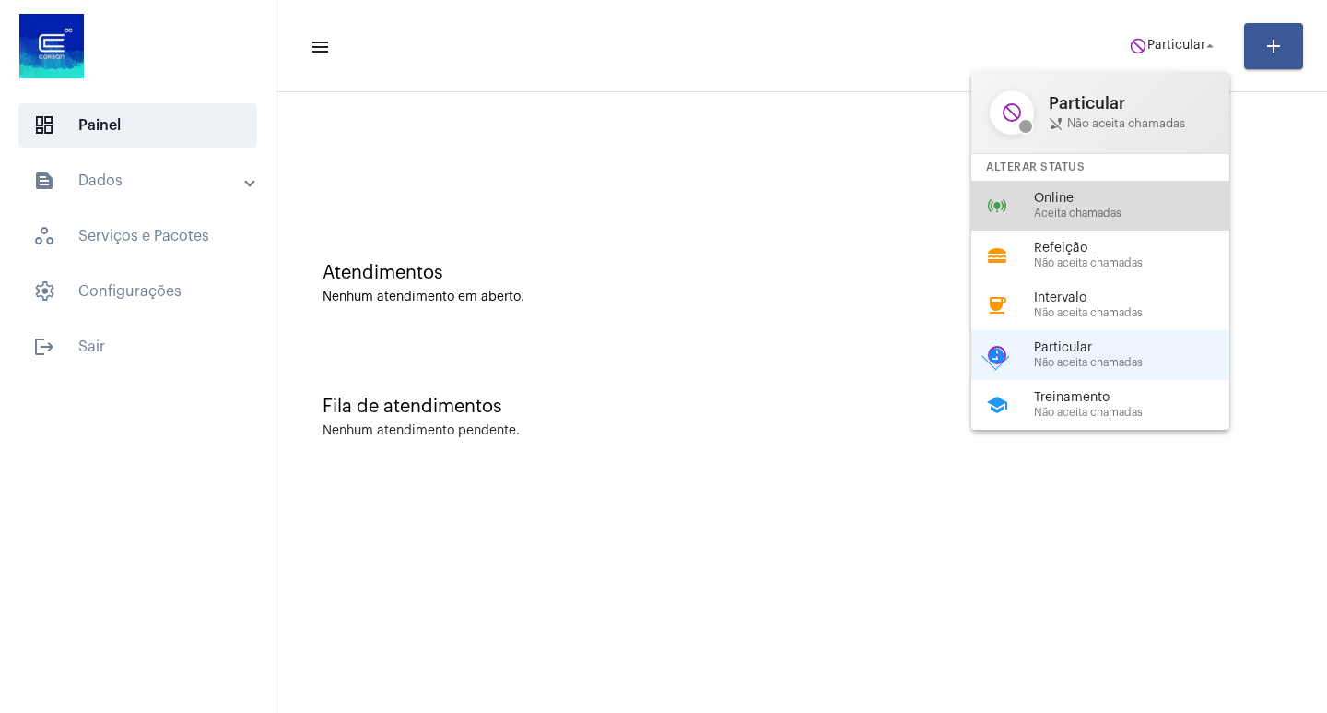
click at [1161, 198] on span "Online" at bounding box center [1139, 199] width 210 height 14
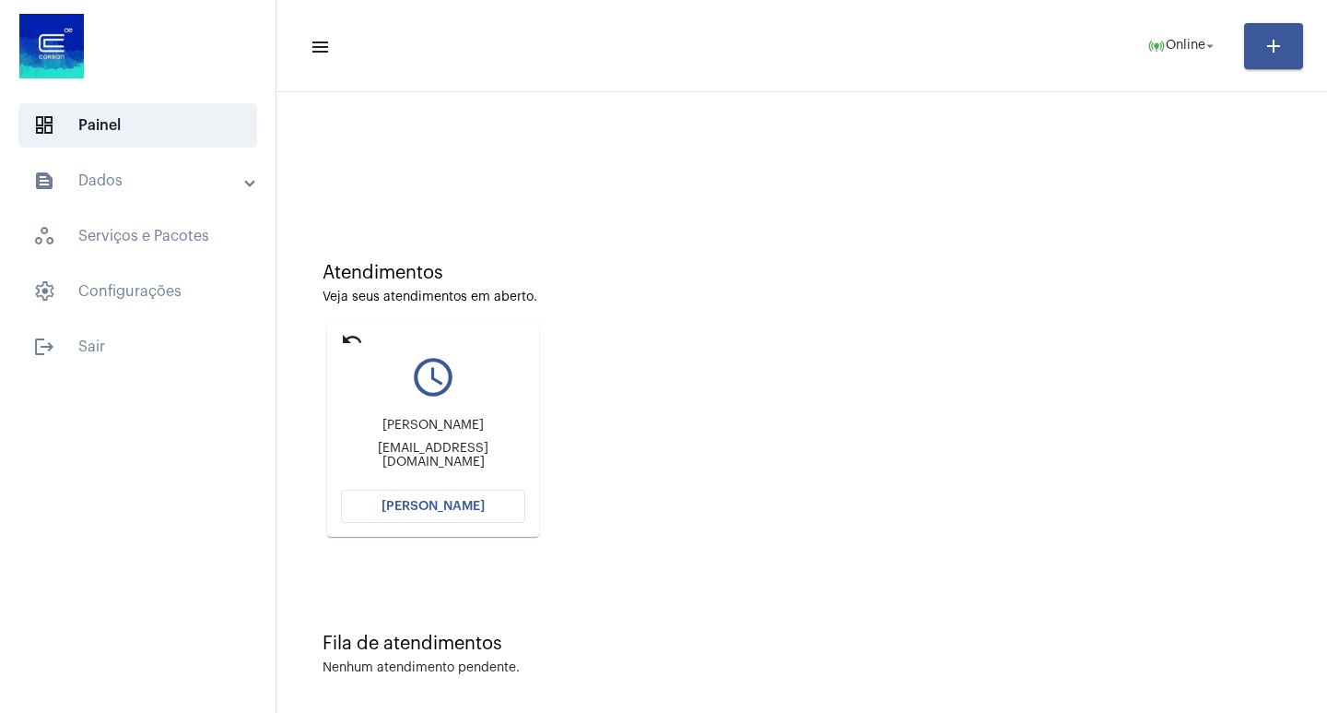
click at [444, 479] on div "[PERSON_NAME] [PERSON_NAME] [PERSON_NAME][EMAIL_ADDRESS][DOMAIN_NAME]" at bounding box center [433, 443] width 184 height 83
click at [440, 495] on button "[PERSON_NAME]" at bounding box center [433, 505] width 184 height 33
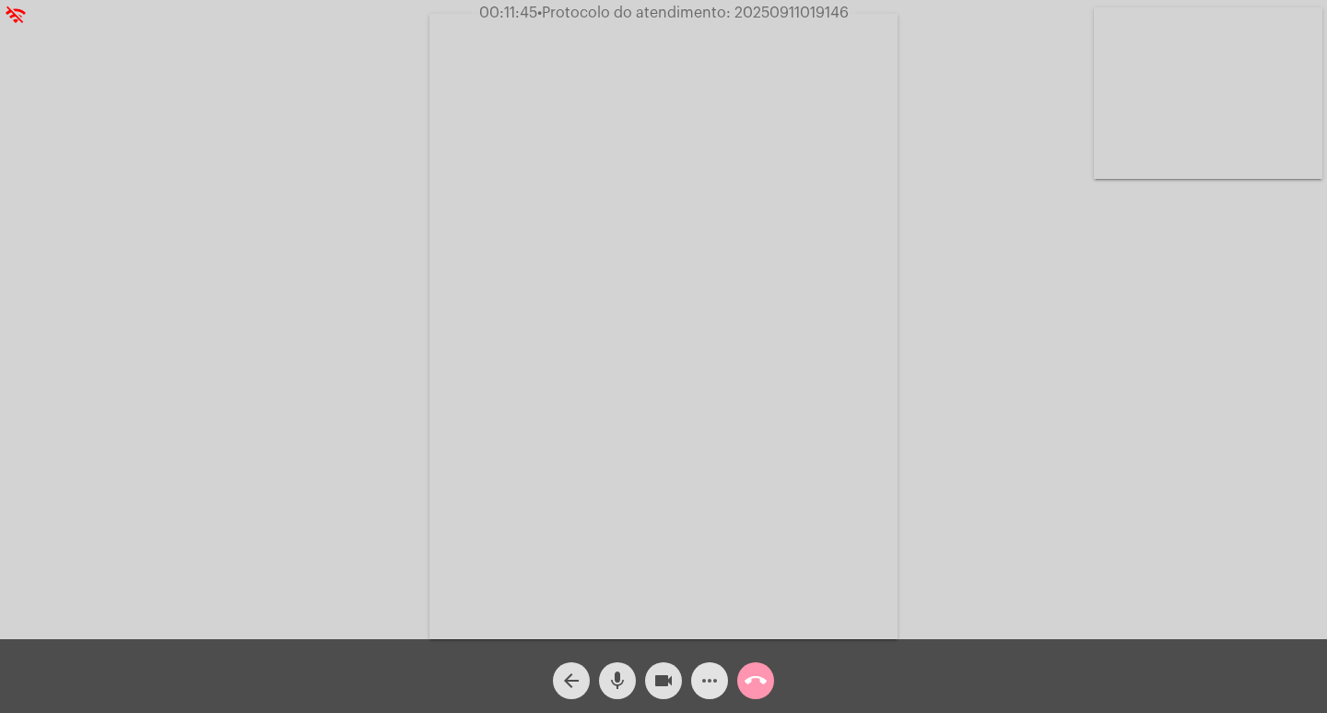
click at [706, 678] on mat-icon "more_horiz" at bounding box center [710, 680] width 22 height 22
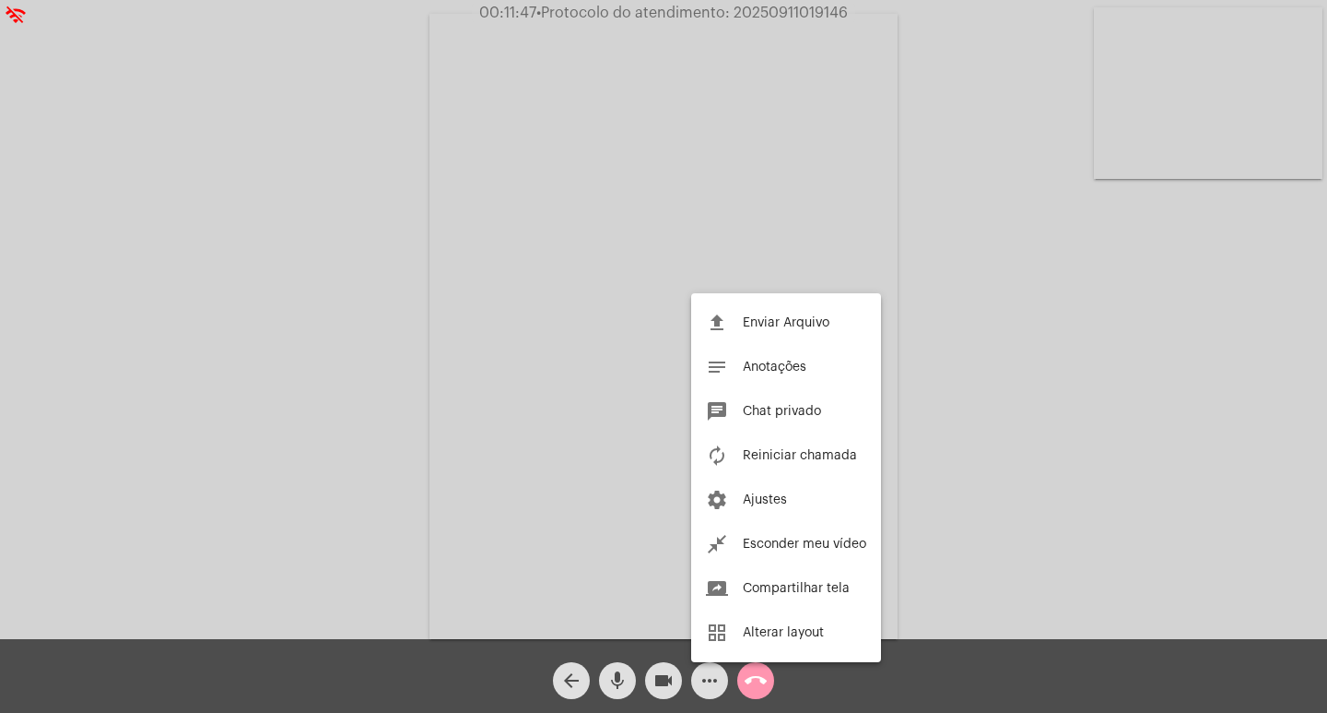
click at [713, 683] on div at bounding box center [663, 356] width 1327 height 713
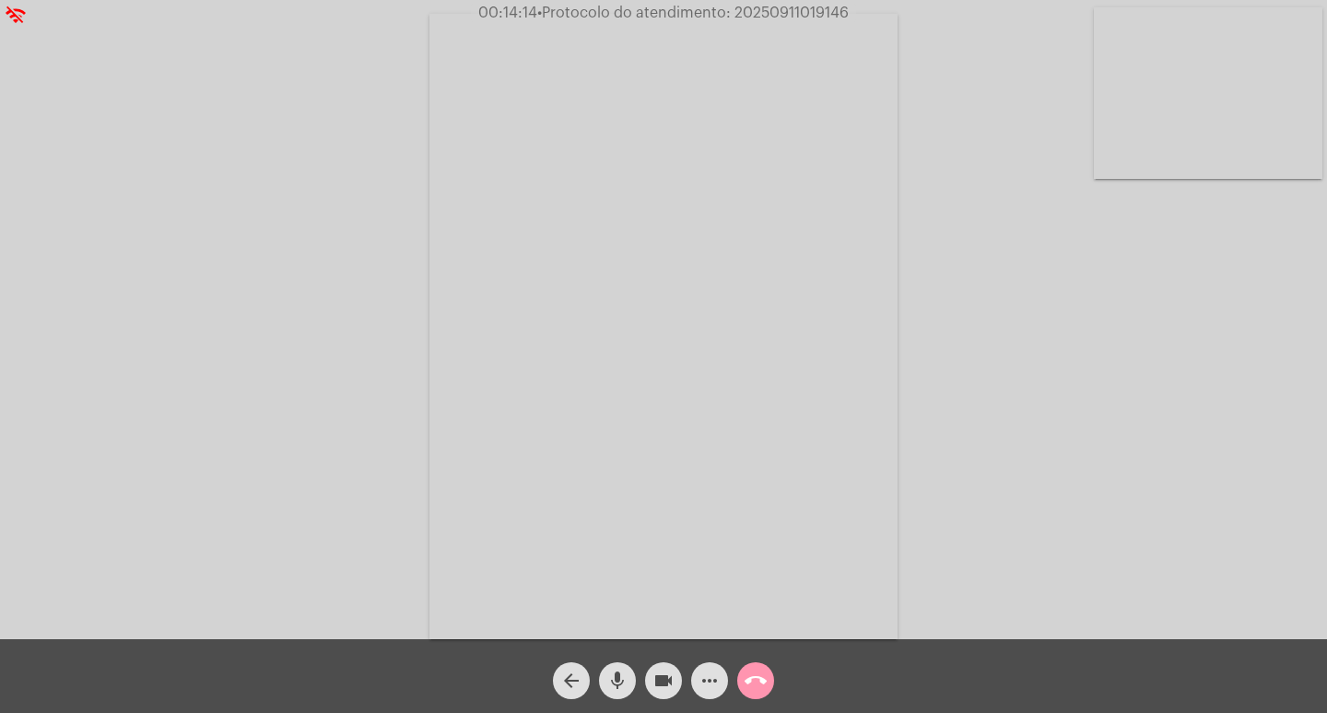
click at [784, 4] on span "00:14:14 • Protocolo do atendimento: 20250911019146" at bounding box center [663, 13] width 385 height 18
copy span "20250911019146"
drag, startPoint x: 1150, startPoint y: 240, endPoint x: 1125, endPoint y: 253, distance: 29.3
click at [1156, 242] on div "Acessando Câmera e Microfone..." at bounding box center [664, 324] width 1324 height 639
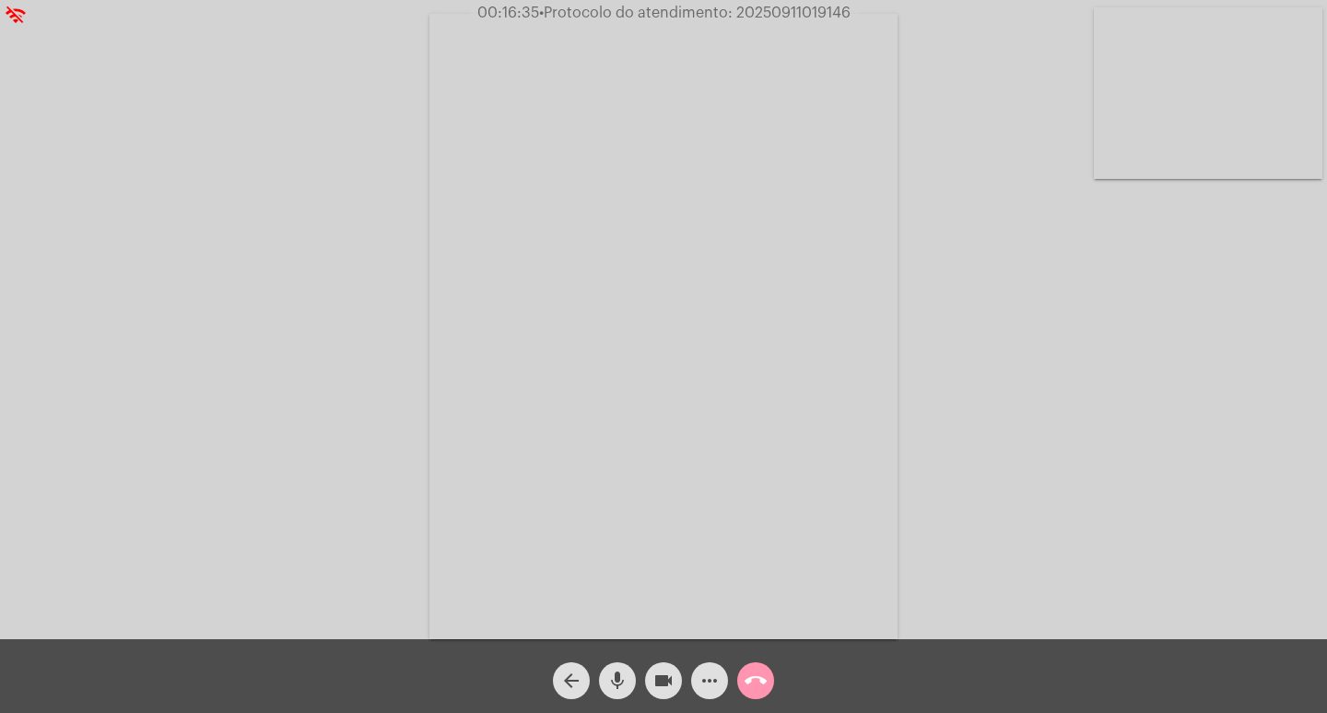
click at [704, 670] on mat-icon "more_horiz" at bounding box center [710, 680] width 22 height 22
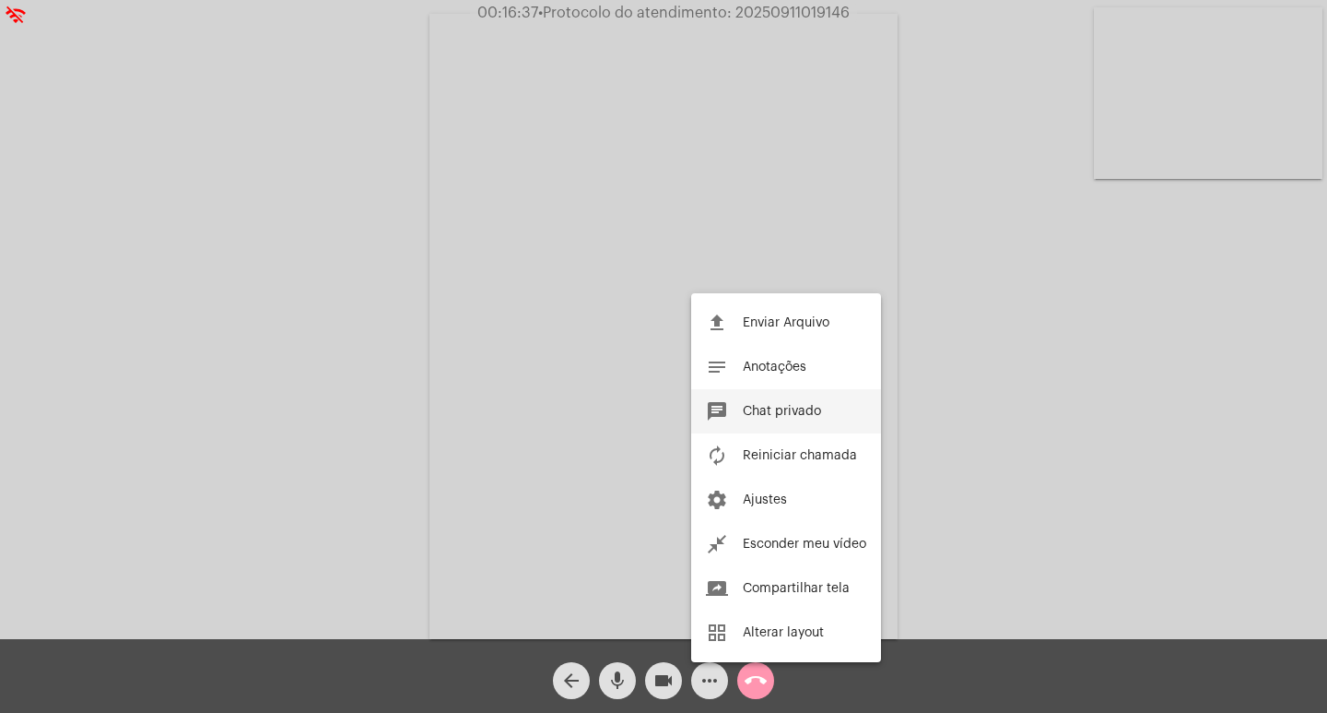
click at [817, 405] on span "Chat privado" at bounding box center [782, 411] width 78 height 13
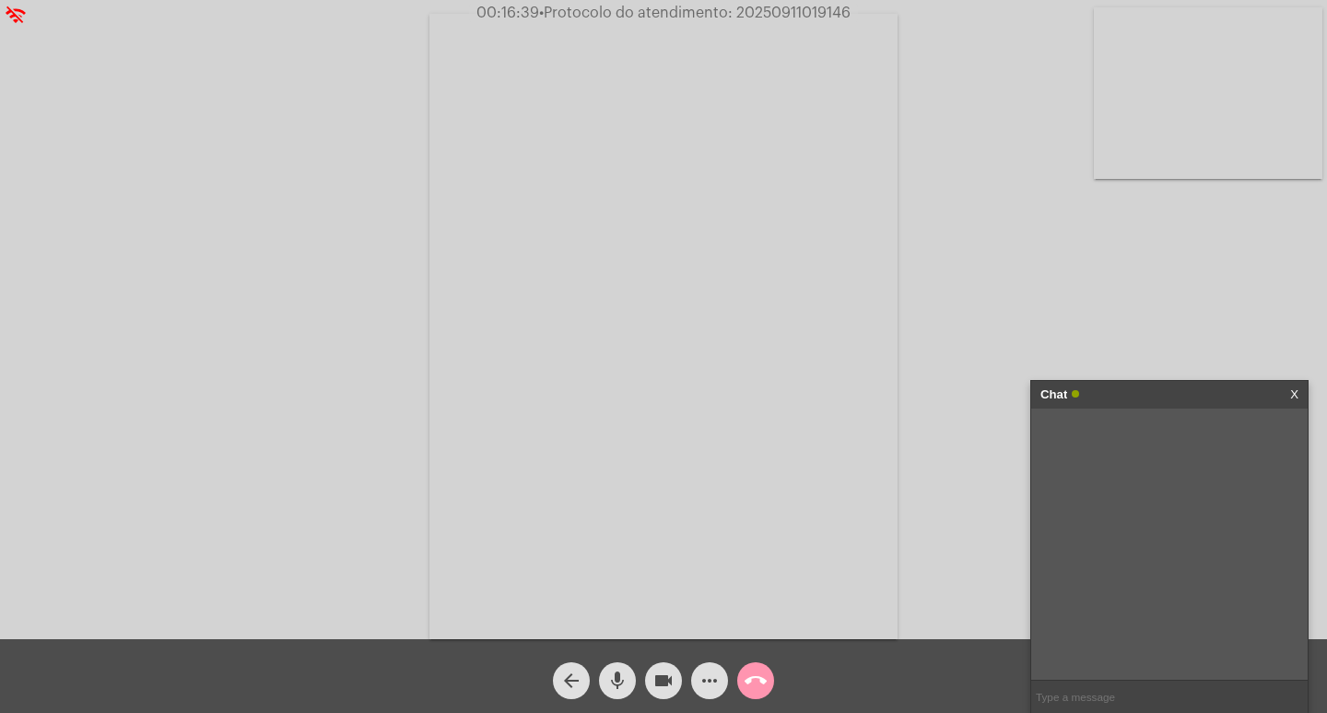
click at [1164, 681] on input "text" at bounding box center [1169, 696] width 277 height 32
paste input "20250911019146"
type input "20250911019146"
click at [1175, 403] on div "Chat" at bounding box center [1150, 395] width 219 height 28
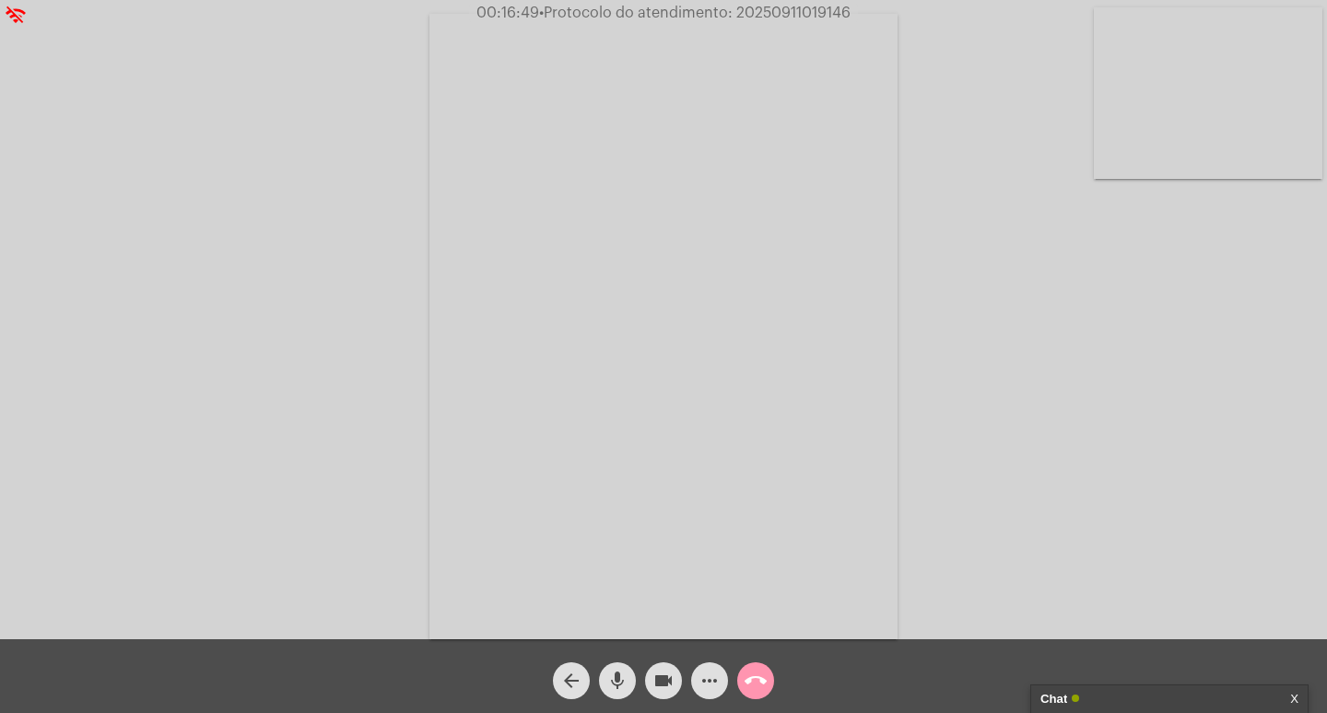
click at [674, 689] on mat-icon "videocam" at bounding box center [664, 680] width 22 height 22
click at [629, 677] on button "mic" at bounding box center [617, 680] width 37 height 37
click at [750, 679] on mat-icon "call_end" at bounding box center [756, 680] width 22 height 22
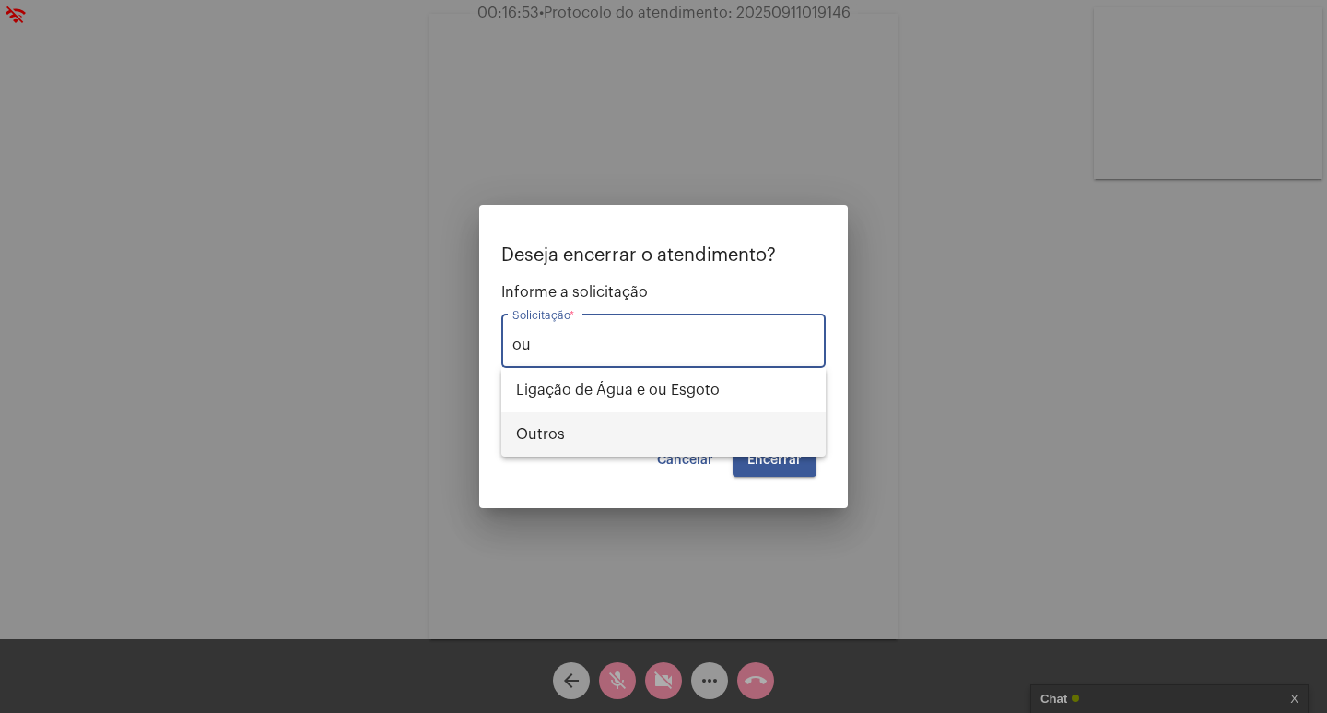
click at [684, 434] on span "Outros" at bounding box center [663, 434] width 295 height 44
type input "Outros"
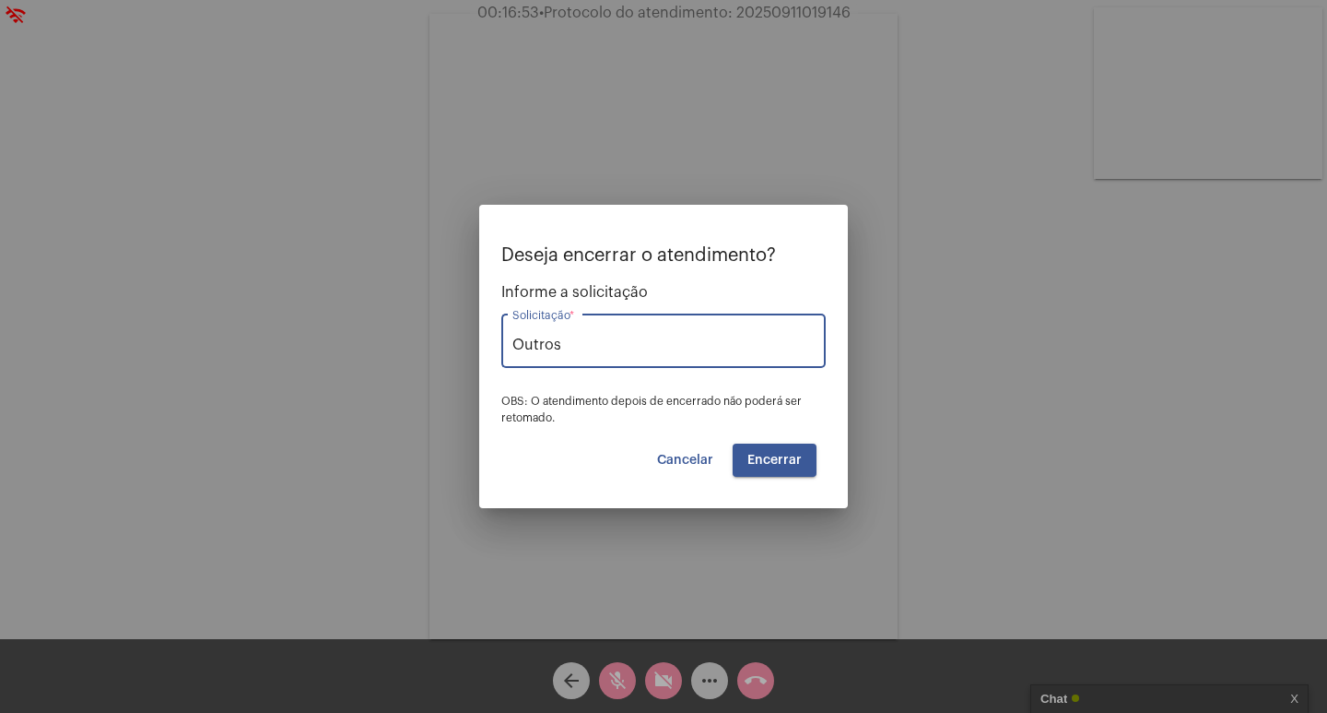
click at [772, 452] on button "Encerrar" at bounding box center [775, 459] width 84 height 33
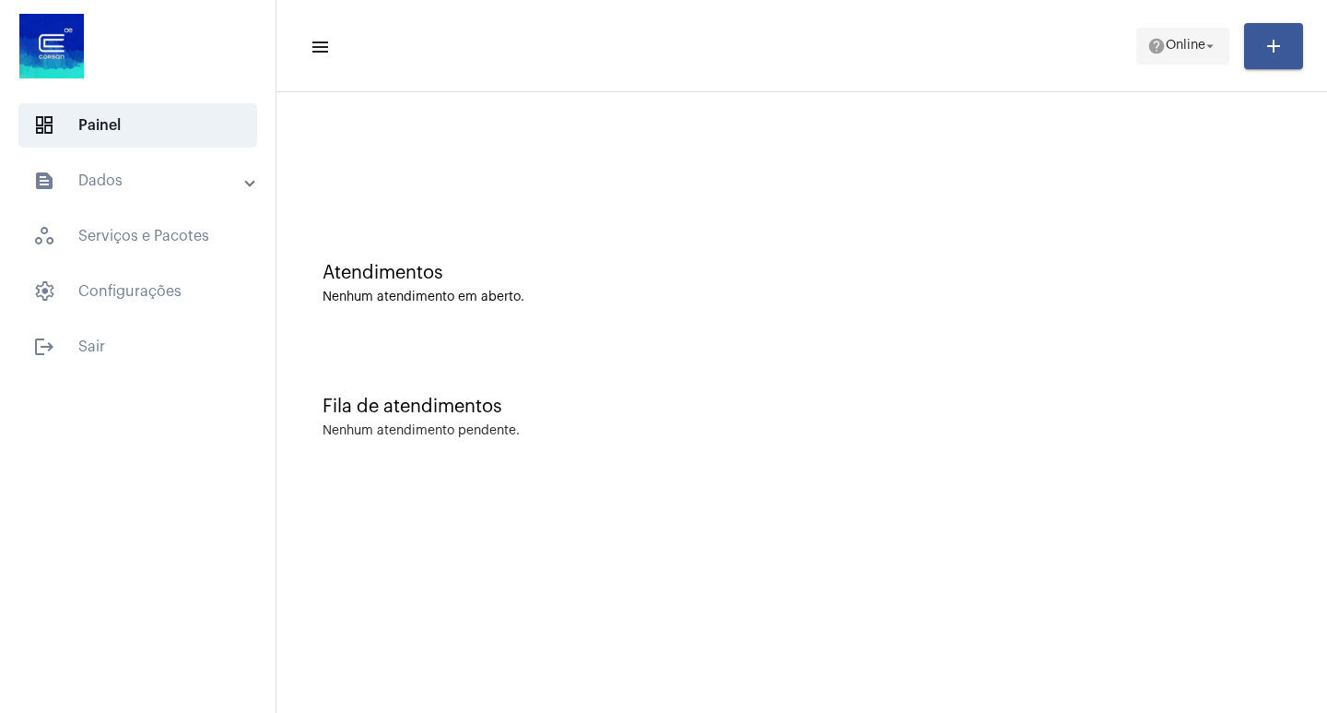
click at [1186, 55] on span "help Online arrow_drop_down" at bounding box center [1183, 45] width 71 height 33
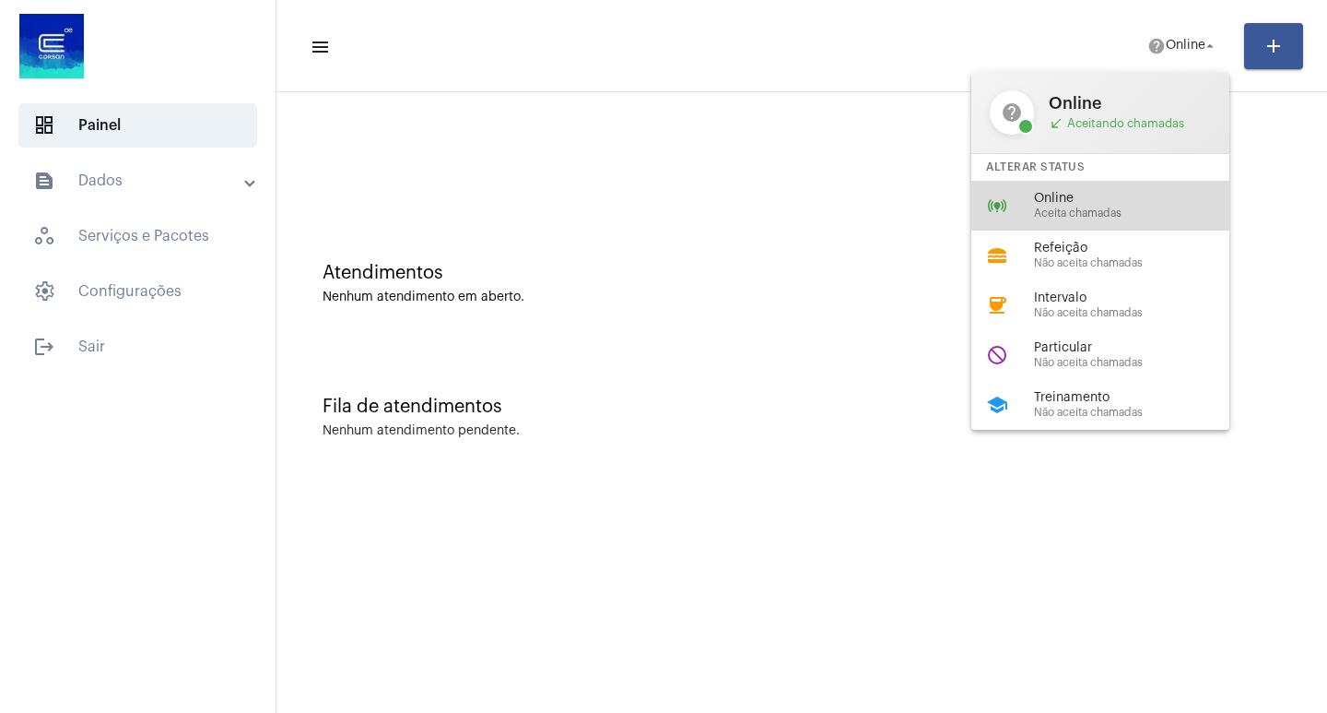
click at [1151, 229] on div "online_prediction Online Aceita chamadas" at bounding box center [1116, 206] width 288 height 50
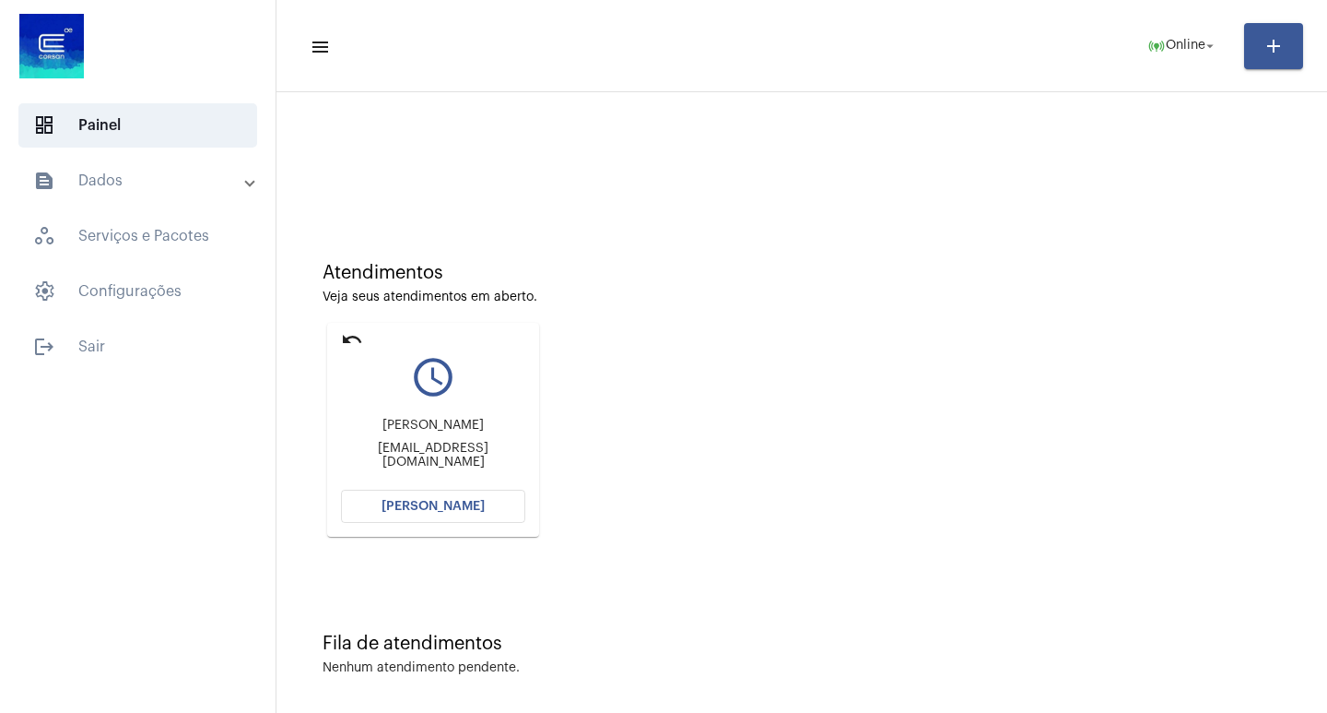
click at [447, 511] on span "[PERSON_NAME]" at bounding box center [433, 506] width 103 height 13
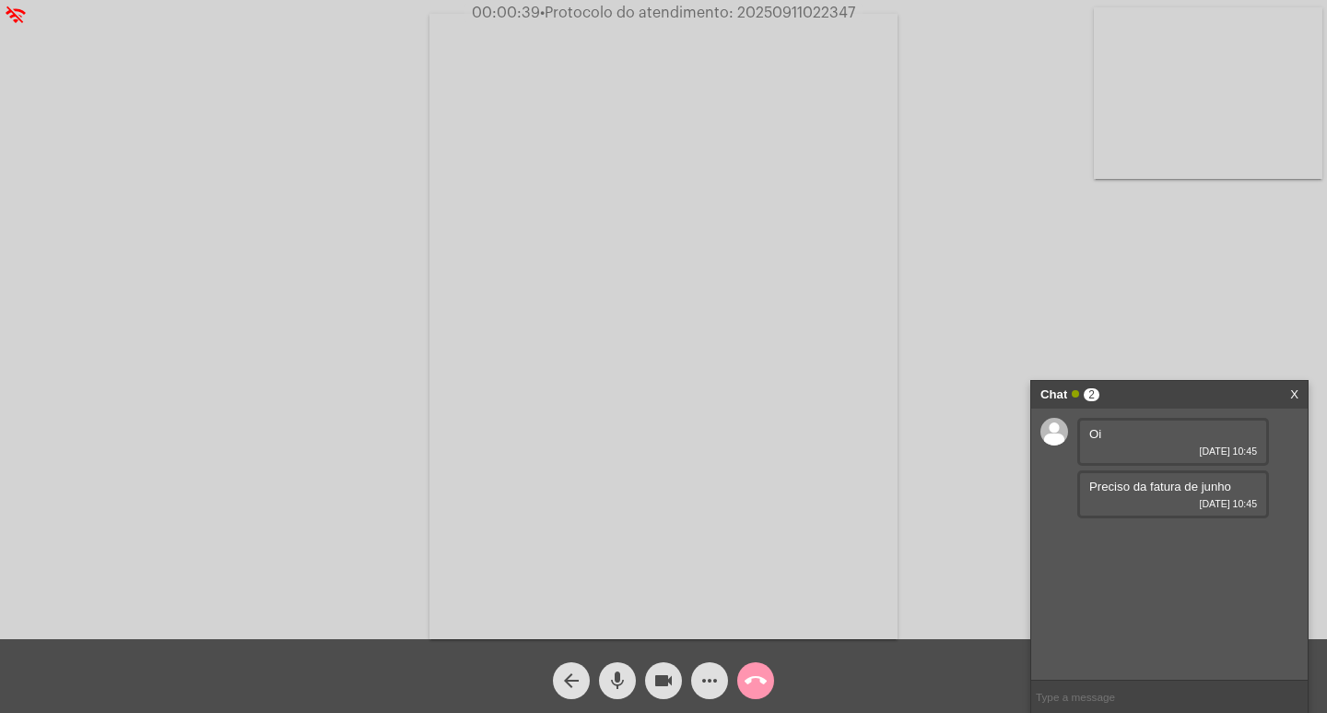
click at [1084, 699] on input "text" at bounding box center [1169, 696] width 277 height 32
click at [1042, 691] on input "tem o codigo do imóvel?" at bounding box center [1169, 696] width 277 height 32
type input "a senhora tem o codigo do imóvel?"
click at [766, 6] on span "• Protocolo do atendimento: 20250911022347" at bounding box center [692, 13] width 315 height 15
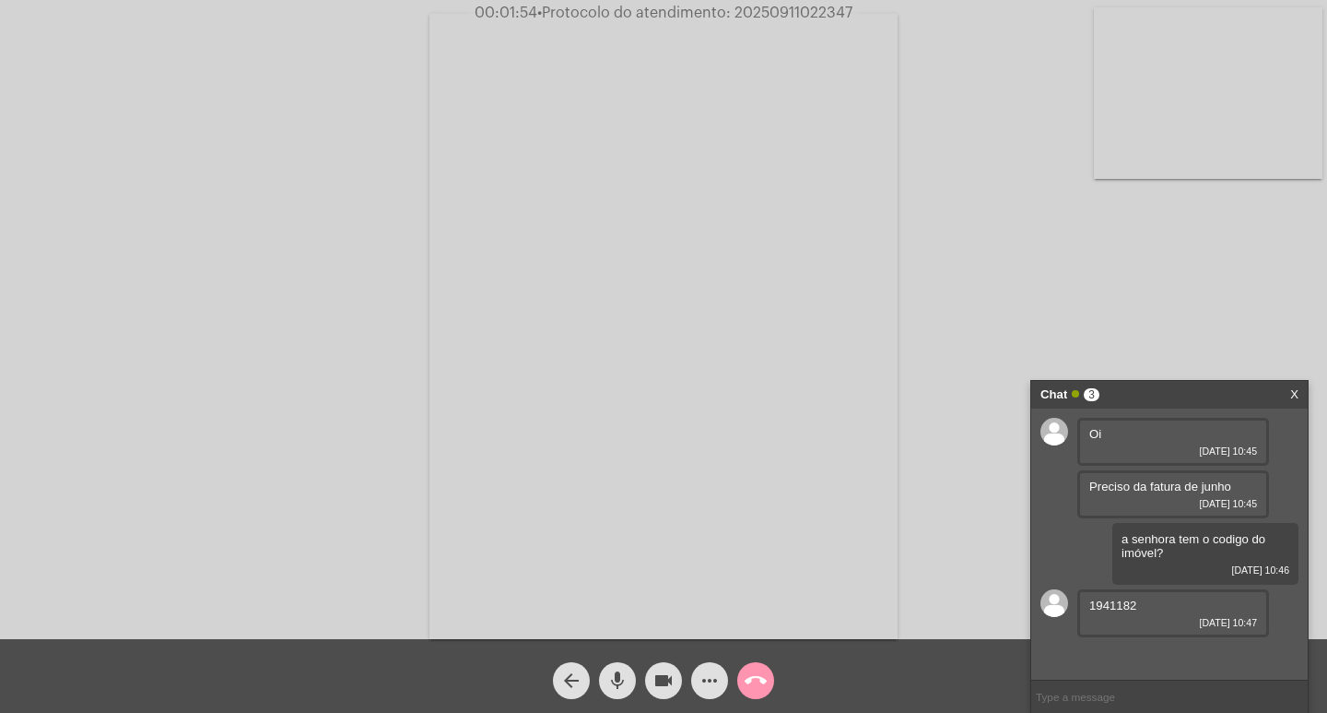
click at [1120, 596] on div "1941182 [DATE] 10:47" at bounding box center [1174, 613] width 192 height 48
click at [1116, 601] on span "1941182" at bounding box center [1113, 605] width 47 height 14
copy span "1941182"
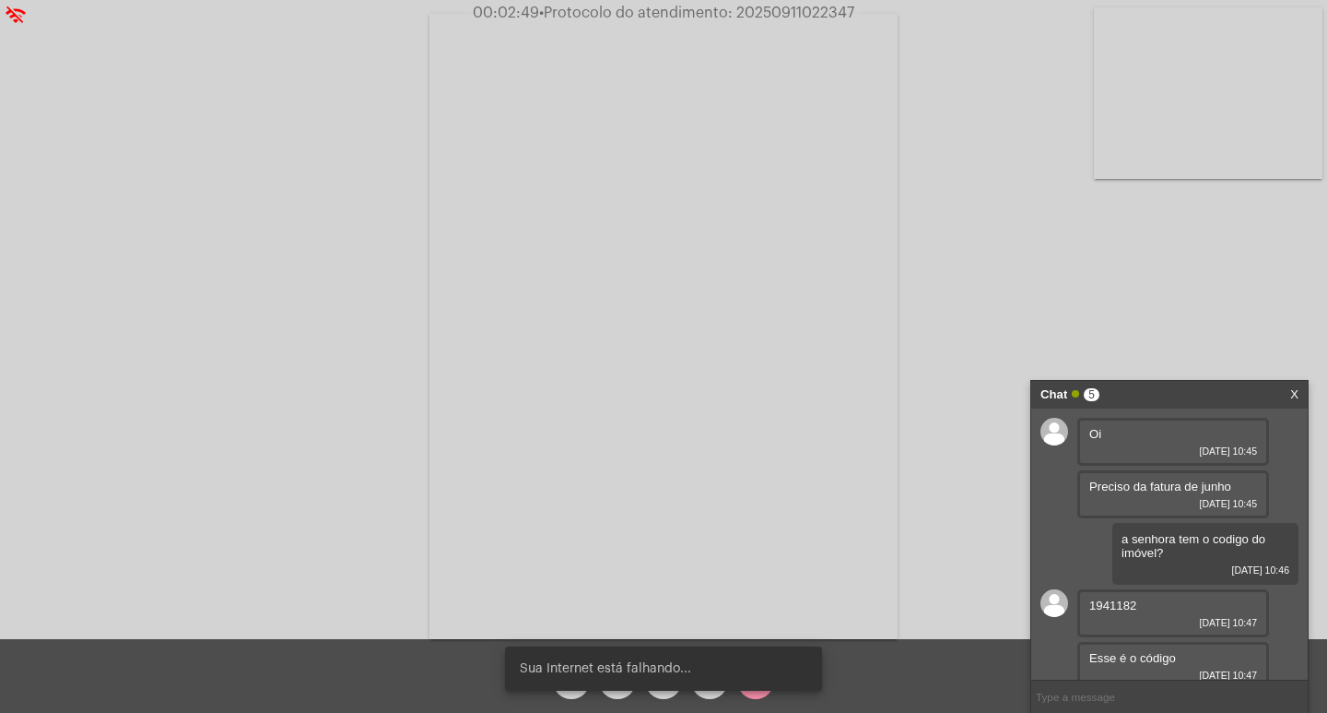
scroll to position [10, 0]
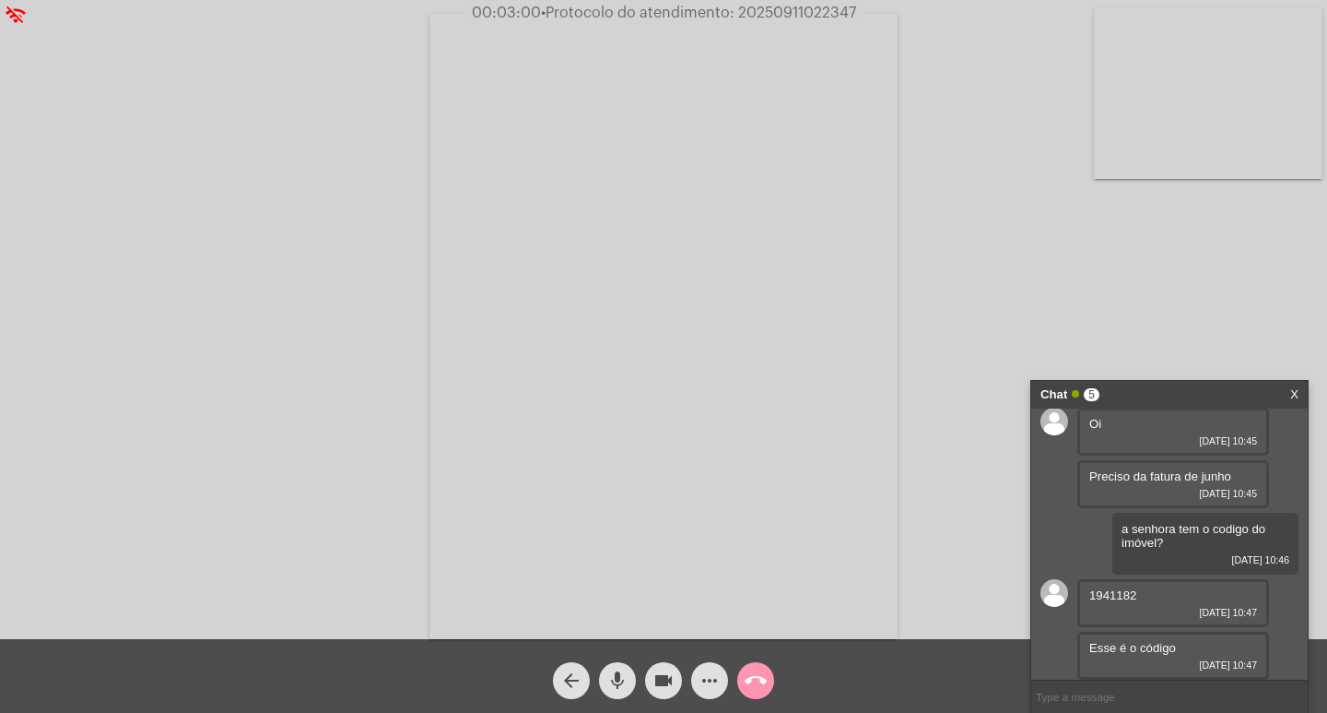
click at [1102, 696] on input "text" at bounding box center [1169, 696] width 277 height 32
type input "vou8 verificar aqui"
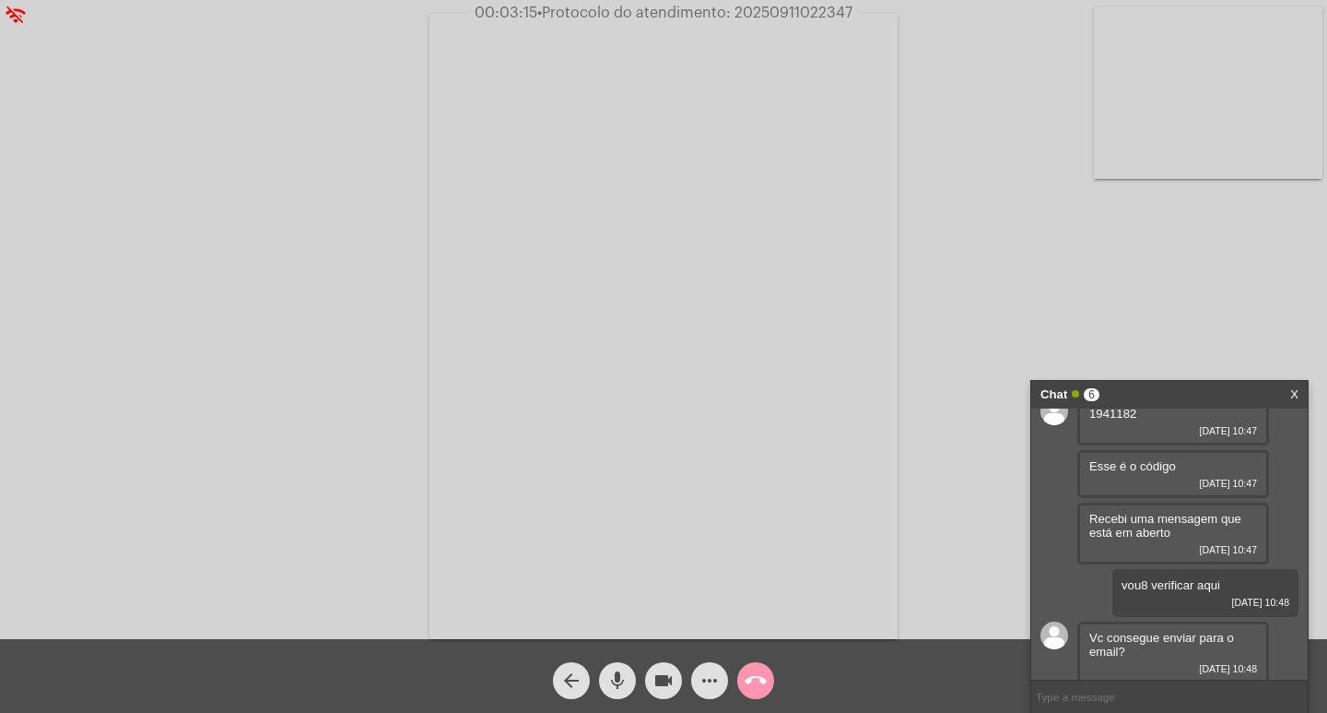
scroll to position [195, 0]
click at [1162, 703] on input "text" at bounding box center [1169, 696] width 277 height 32
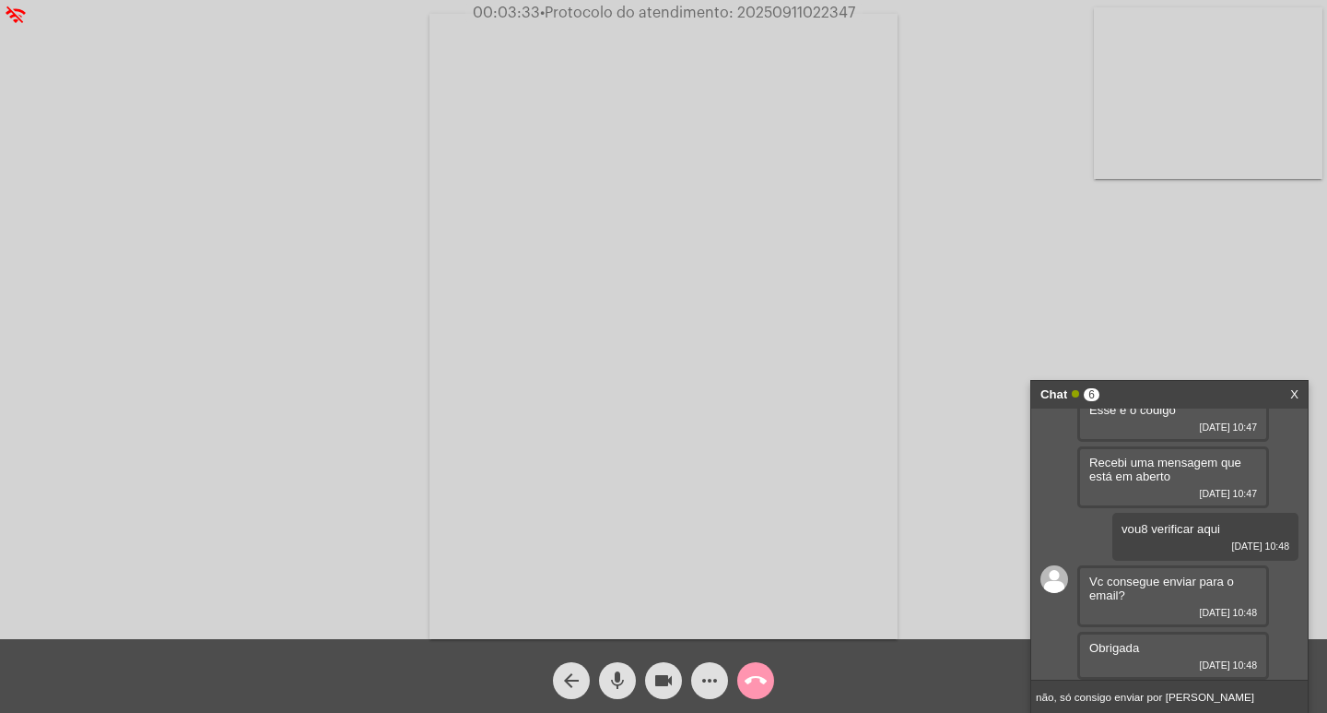
type input "não, só consigo enviar por aqui"
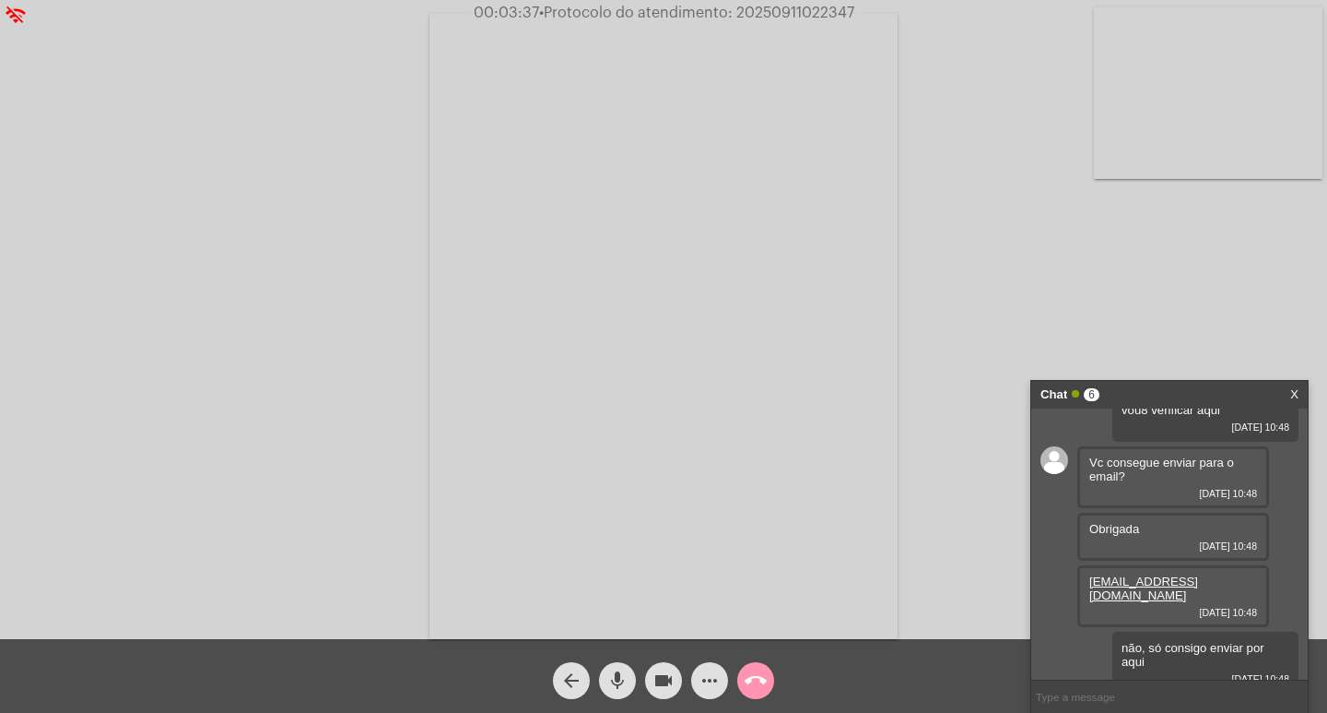
click at [1063, 245] on div "Acessando Câmera e Microfone..." at bounding box center [664, 324] width 1324 height 639
click at [1186, 399] on div "Chat 6" at bounding box center [1150, 395] width 219 height 28
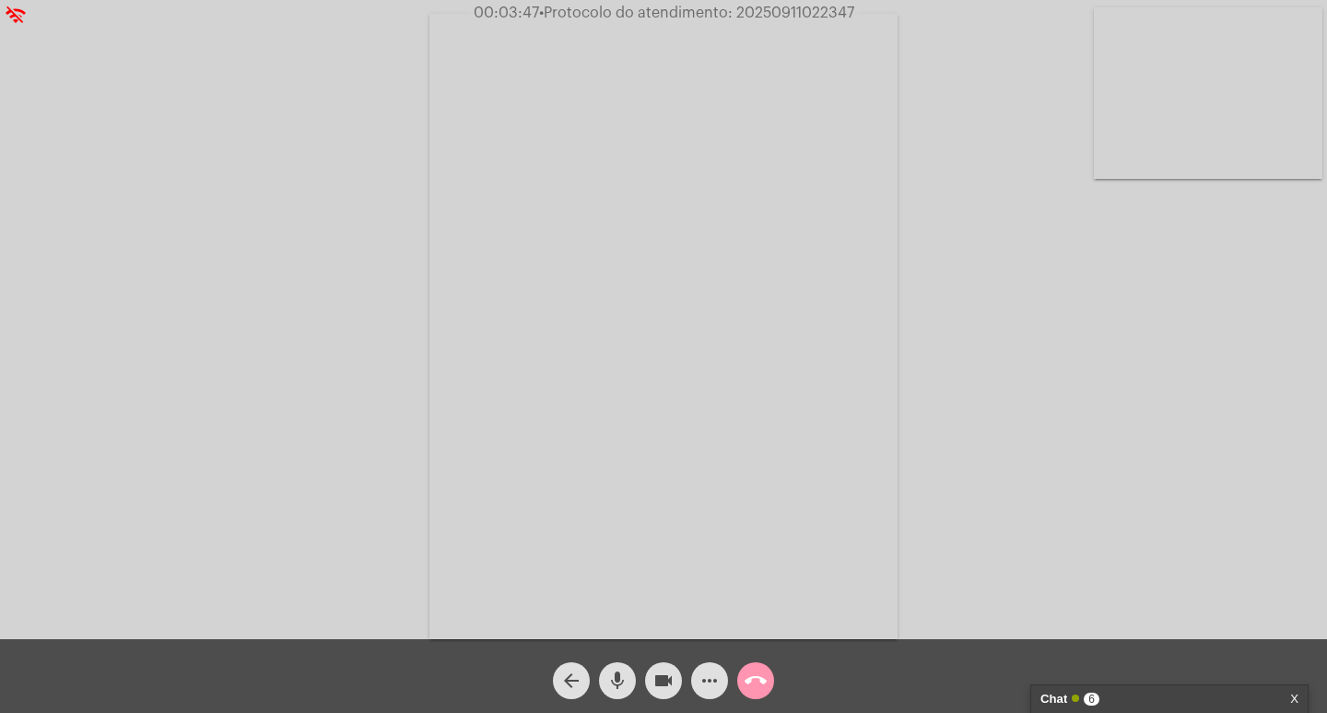
click at [703, 683] on mat-icon "more_horiz" at bounding box center [710, 680] width 22 height 22
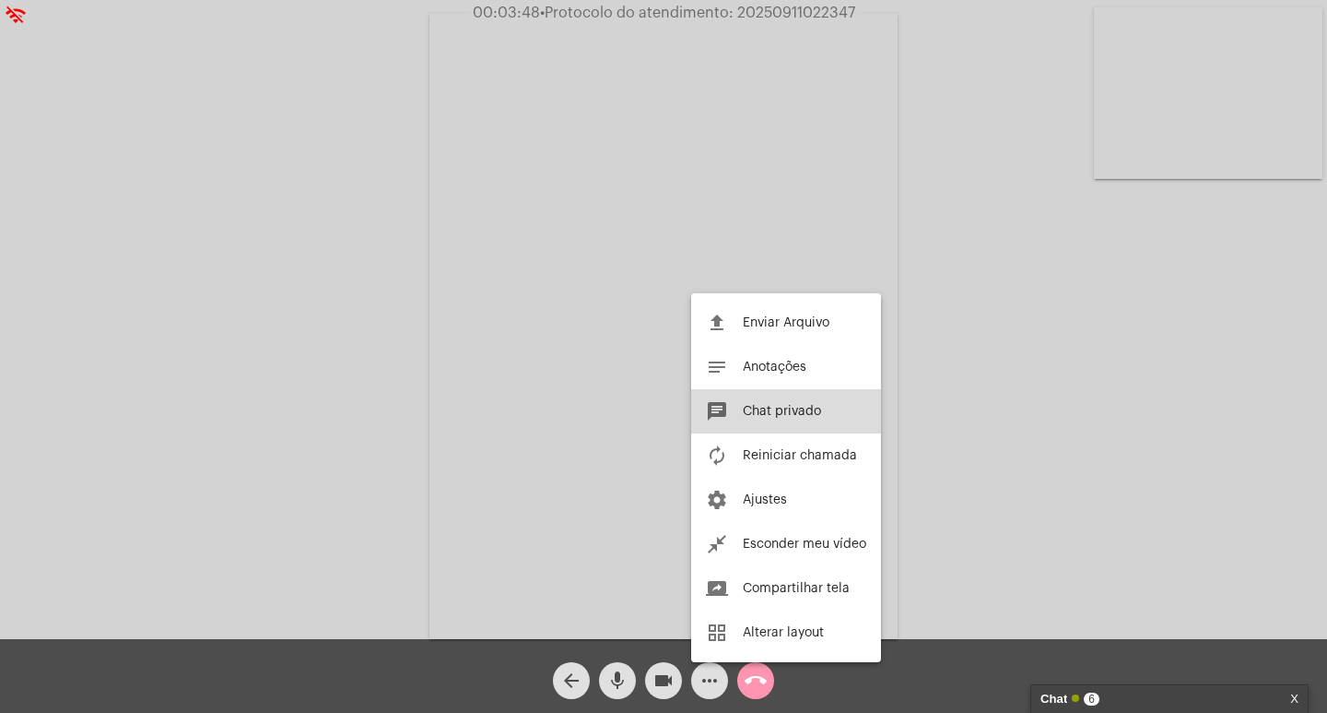
click at [769, 413] on span "Chat privado" at bounding box center [782, 411] width 78 height 13
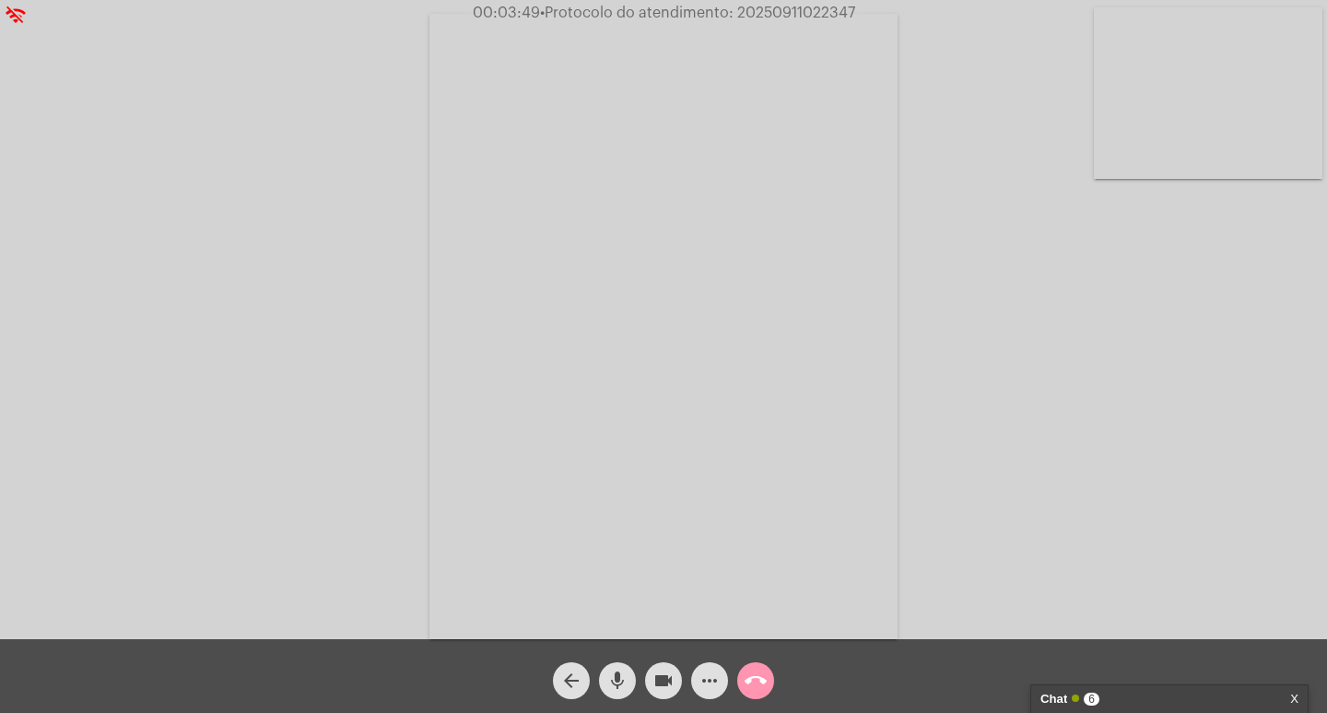
click at [1073, 704] on div "Chat 6" at bounding box center [1150, 699] width 219 height 28
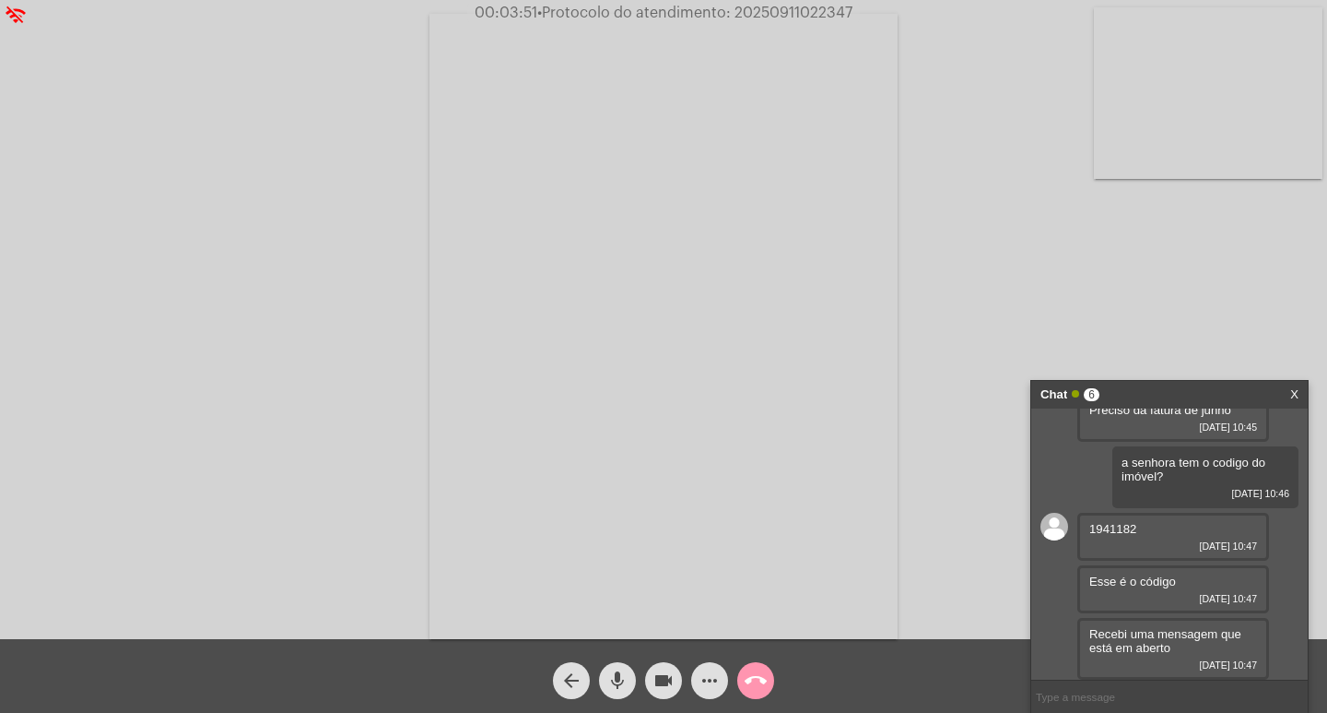
scroll to position [0, 0]
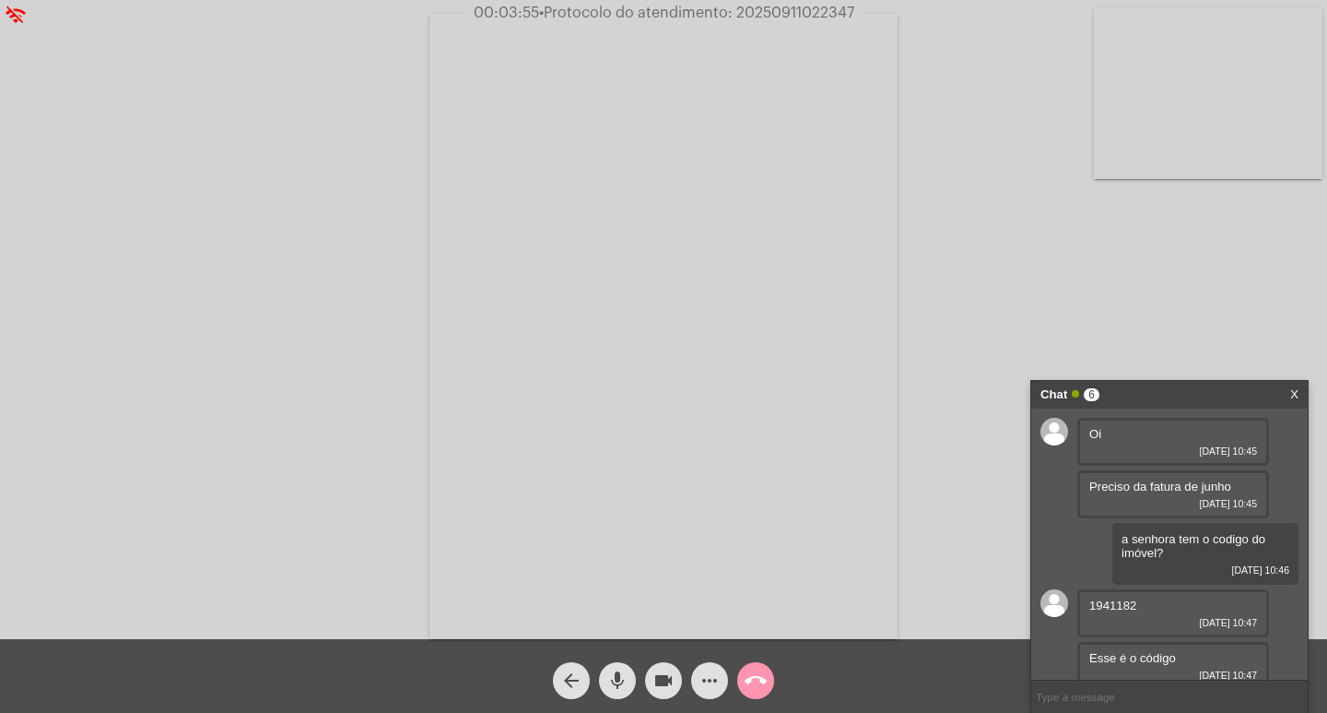
click at [1134, 605] on span "1941182" at bounding box center [1113, 605] width 47 height 14
click at [1133, 605] on span "1941182" at bounding box center [1113, 605] width 47 height 14
click at [1115, 603] on span "1941182" at bounding box center [1113, 605] width 47 height 14
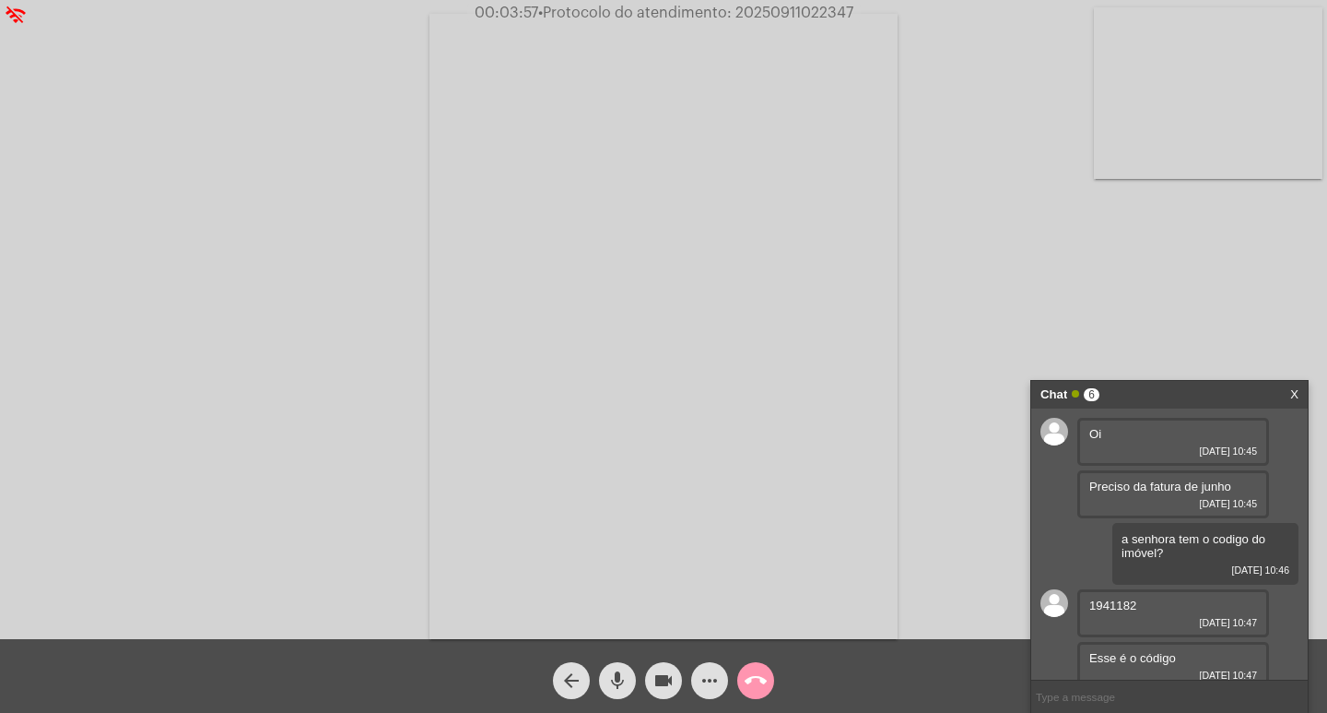
click at [1115, 603] on span "1941182" at bounding box center [1113, 605] width 47 height 14
copy span "1941182"
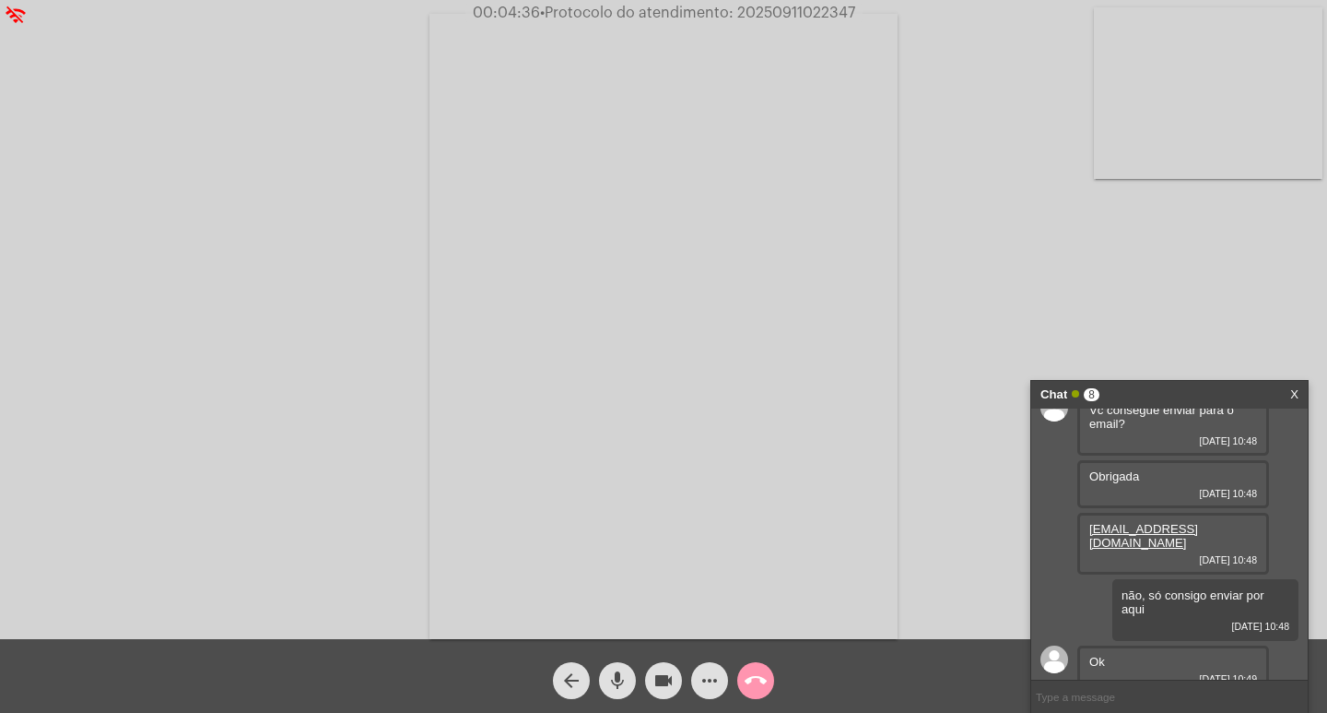
scroll to position [472, 0]
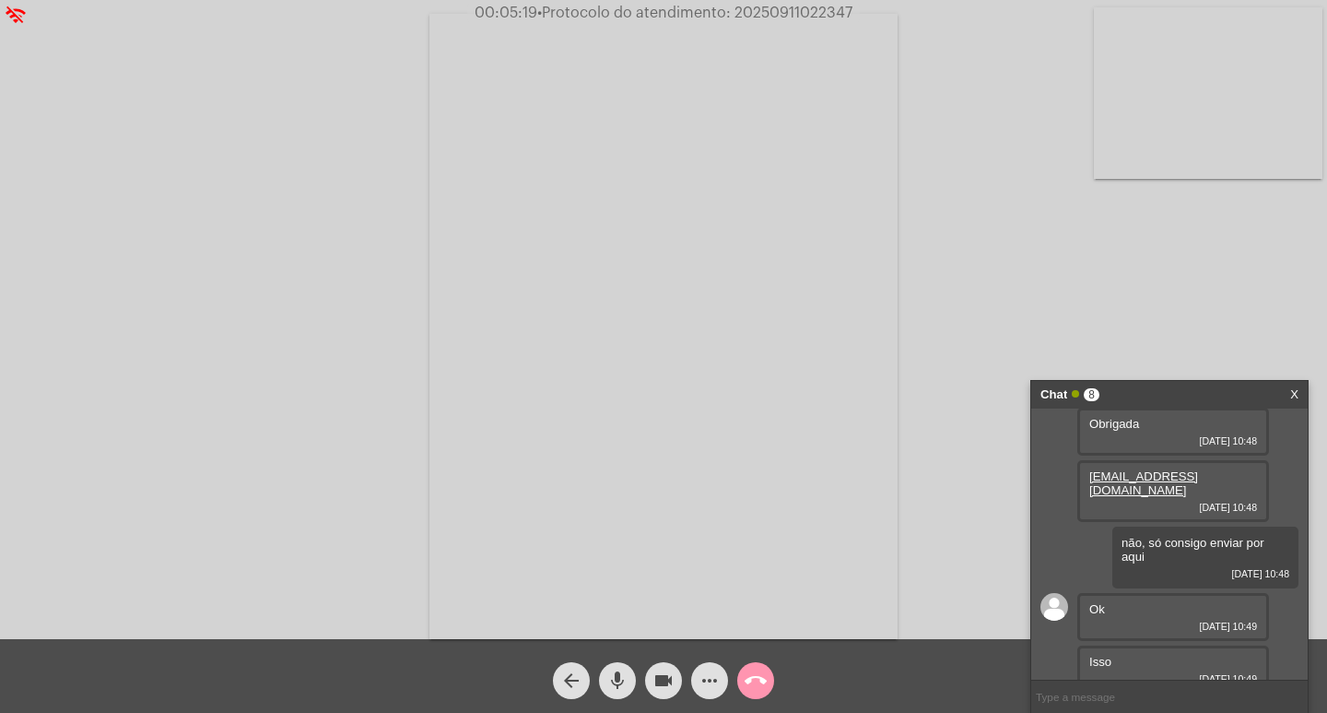
click at [769, 20] on span "00:05:19 • Protocolo do atendimento: 20250911022347" at bounding box center [663, 13] width 393 height 18
click at [761, 13] on span "• Protocolo do atendimento: 20250911022347" at bounding box center [694, 13] width 315 height 15
drag, startPoint x: 761, startPoint y: 13, endPoint x: 776, endPoint y: 18, distance: 15.8
click at [776, 18] on span "• Protocolo do atendimento: 20250911022347" at bounding box center [696, 13] width 315 height 15
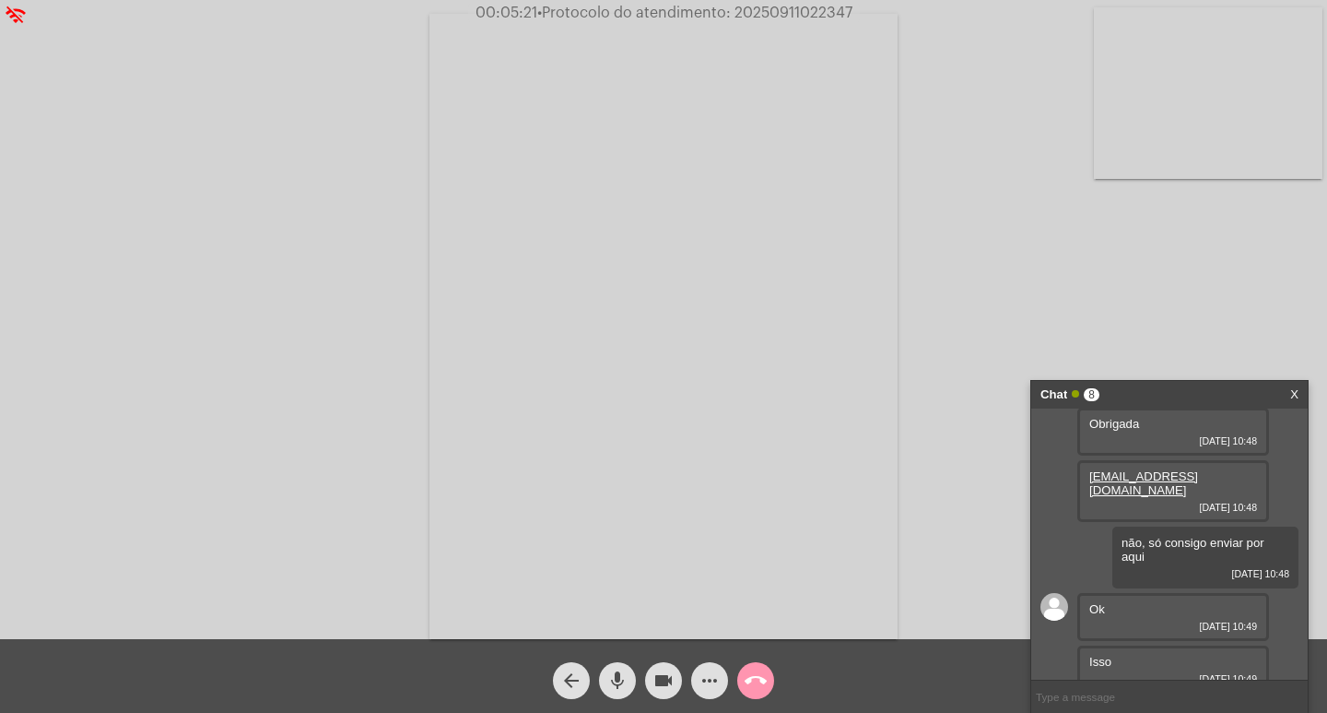
click at [776, 18] on span "• Protocolo do atendimento: 20250911022347" at bounding box center [694, 13] width 315 height 15
copy span "20250911022347"
click at [708, 677] on mat-icon "more_horiz" at bounding box center [710, 680] width 22 height 22
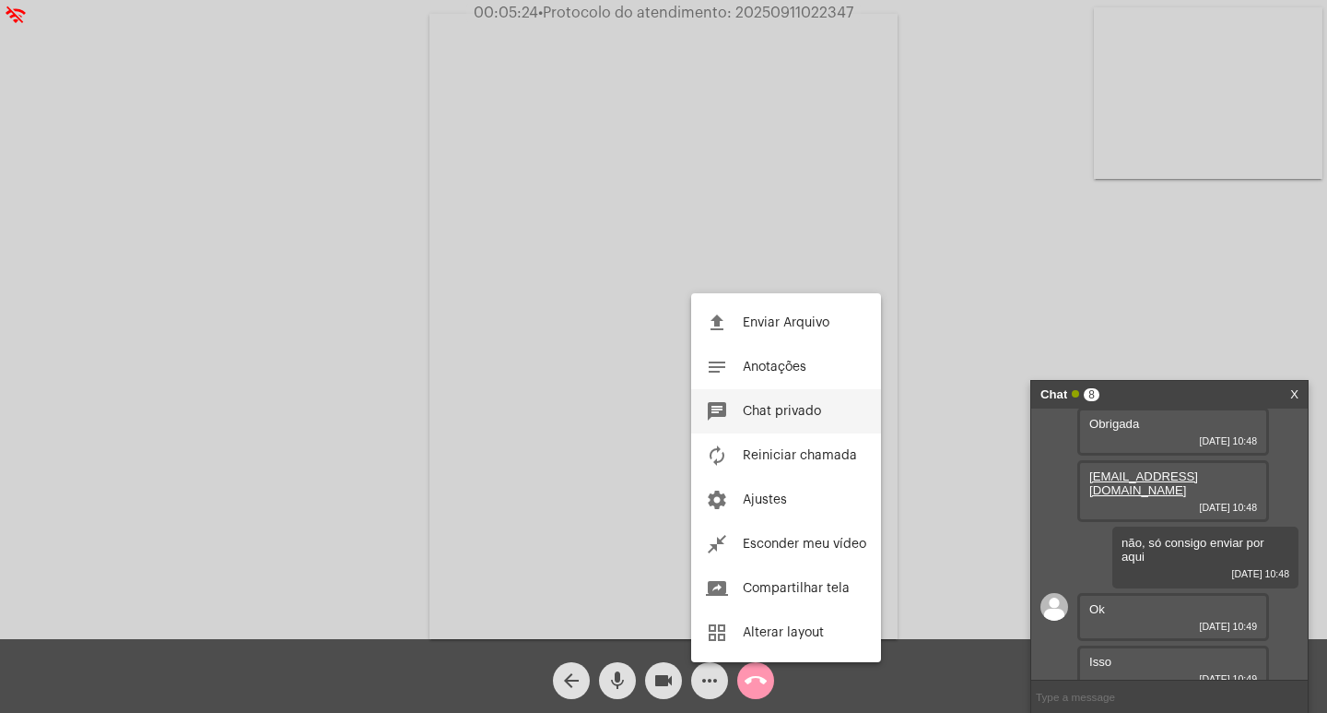
click at [817, 390] on button "chat Chat privado" at bounding box center [786, 411] width 190 height 44
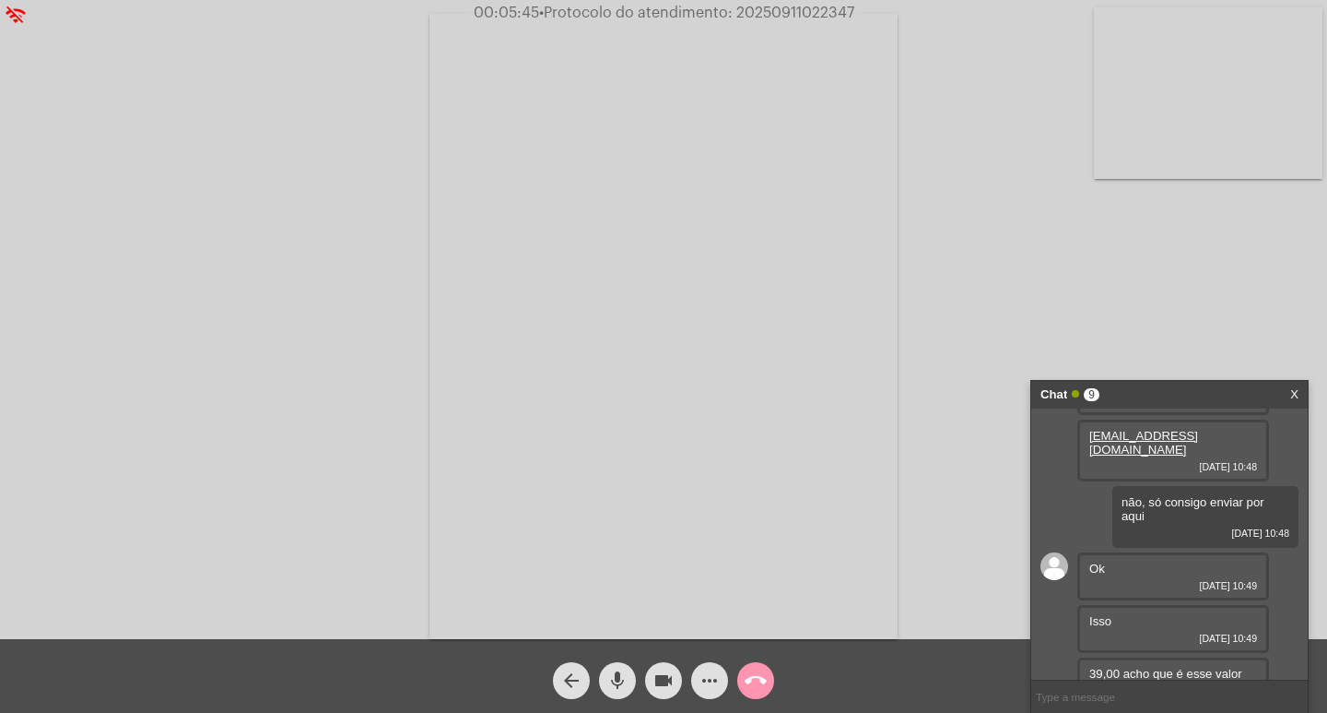
scroll to position [524, 0]
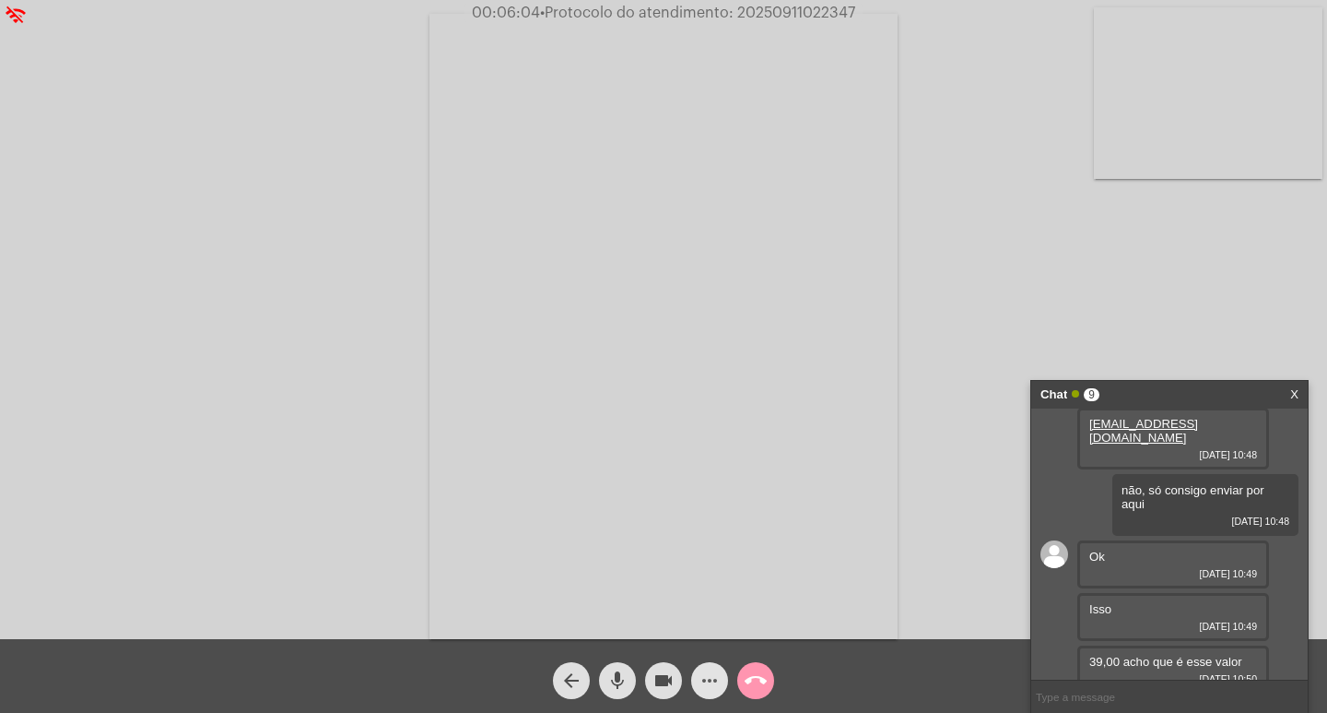
click at [701, 685] on mat-icon "more_horiz" at bounding box center [710, 680] width 22 height 22
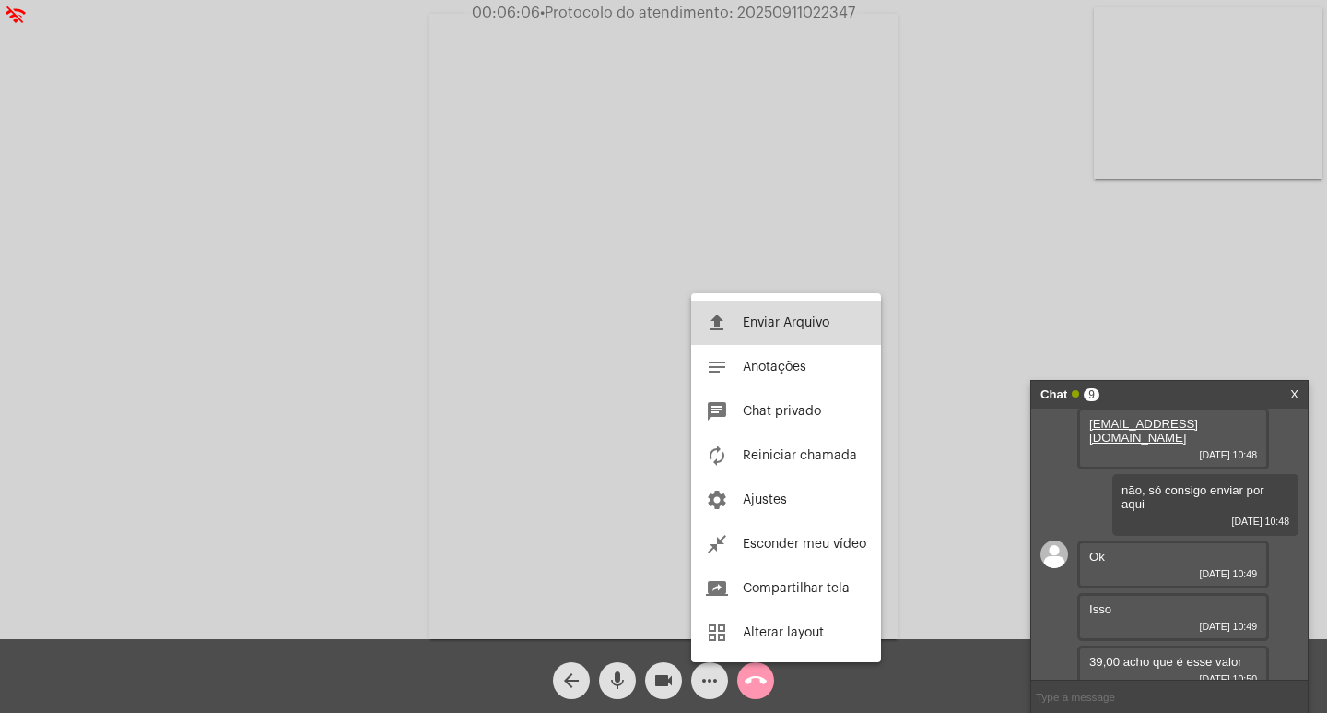
click at [761, 324] on span "Enviar Arquivo" at bounding box center [786, 322] width 87 height 13
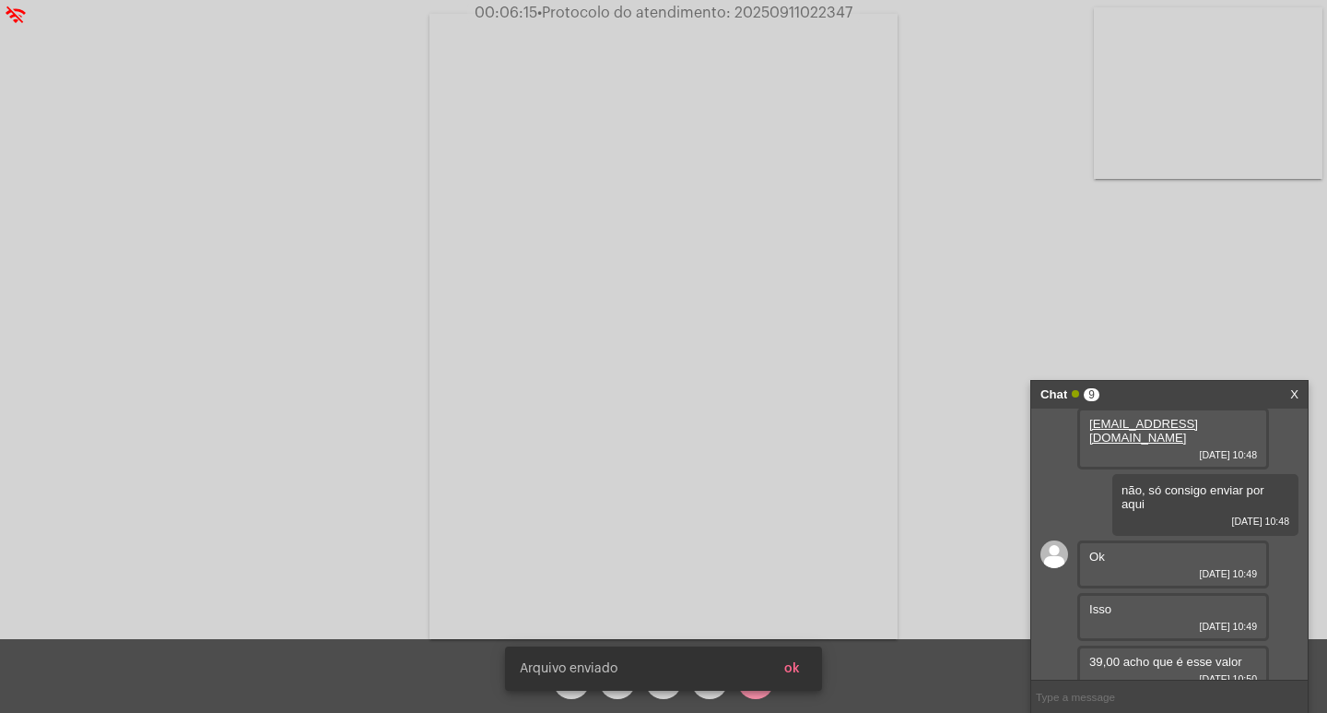
scroll to position [619, 0]
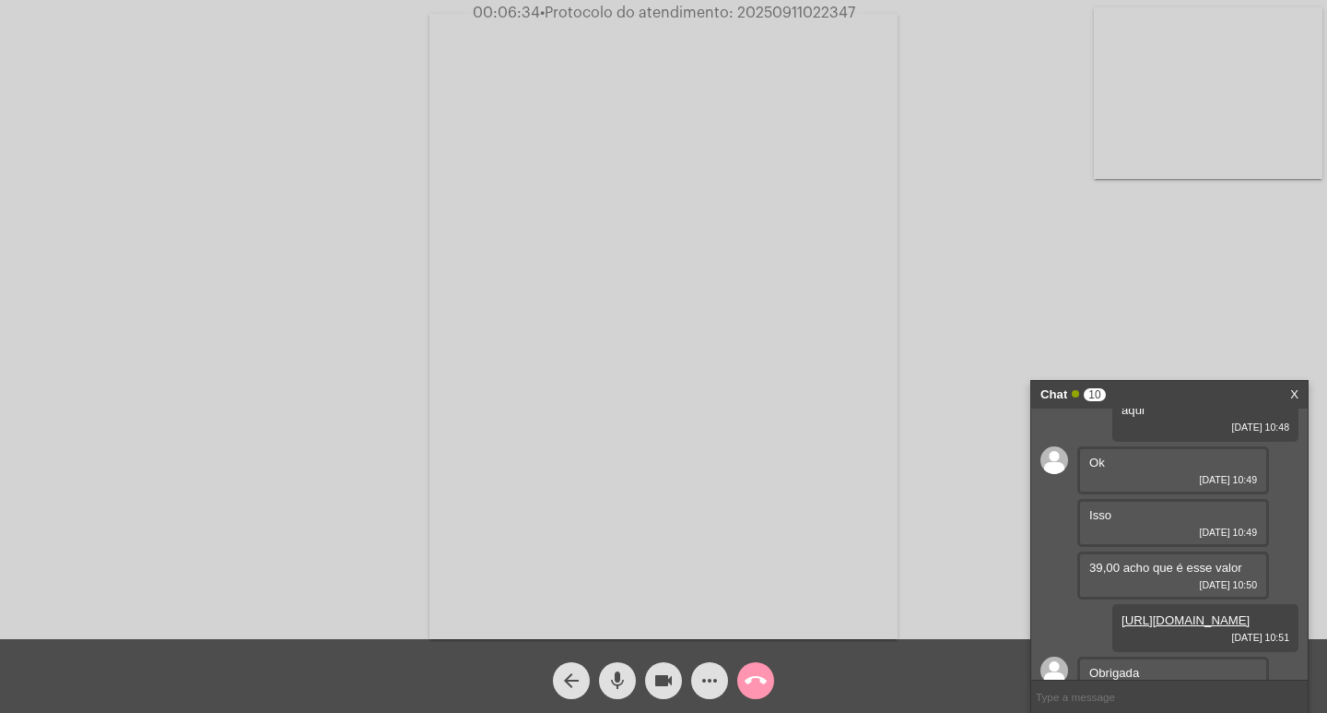
click at [1059, 702] on input "text" at bounding box center [1169, 696] width 277 height 32
paste input "20250911022347"
type input "20250911022347"
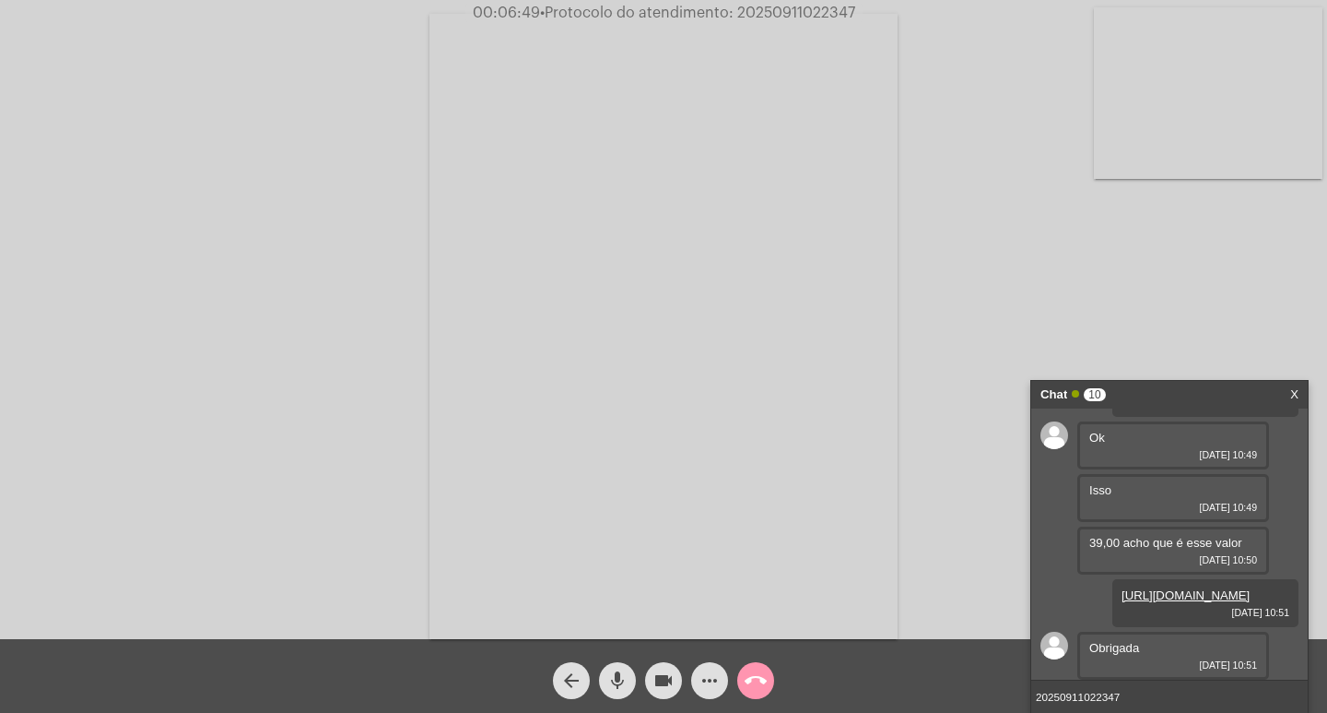
scroll to position [671, 0]
click at [1137, 699] on input "20250911022347" at bounding box center [1169, 696] width 277 height 32
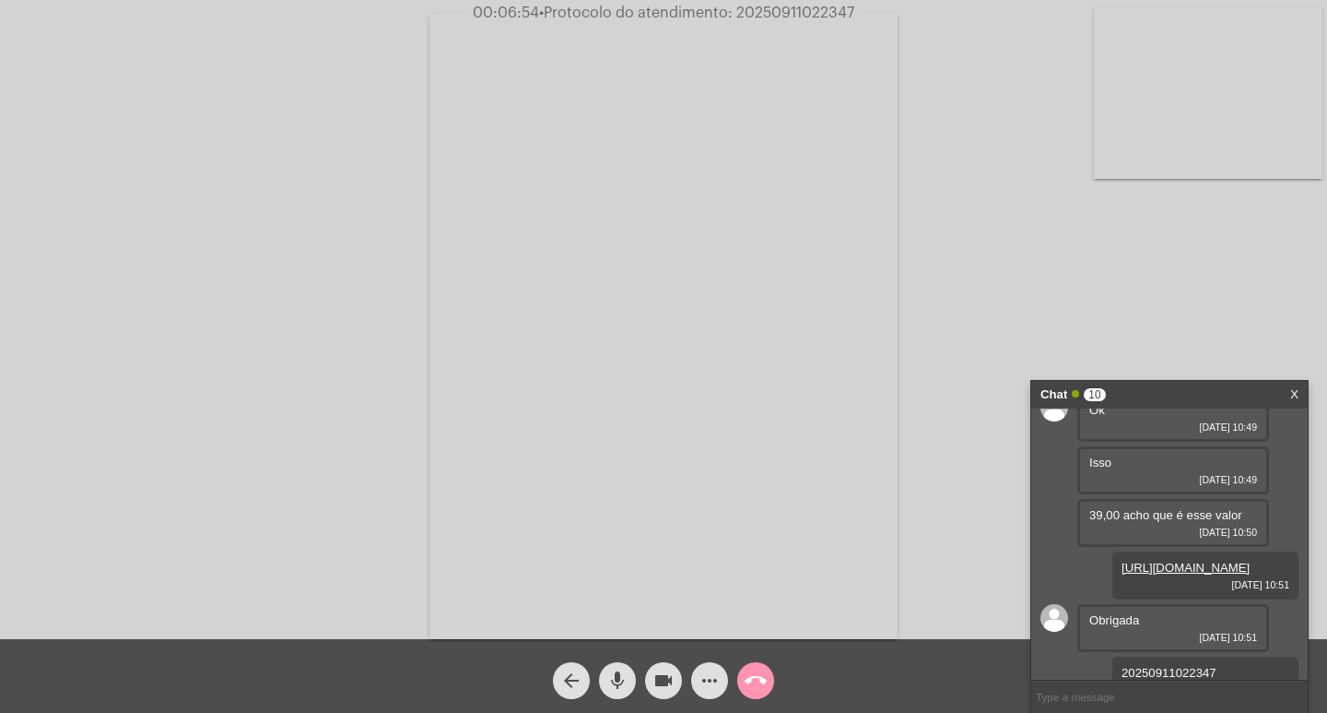
scroll to position [724, 0]
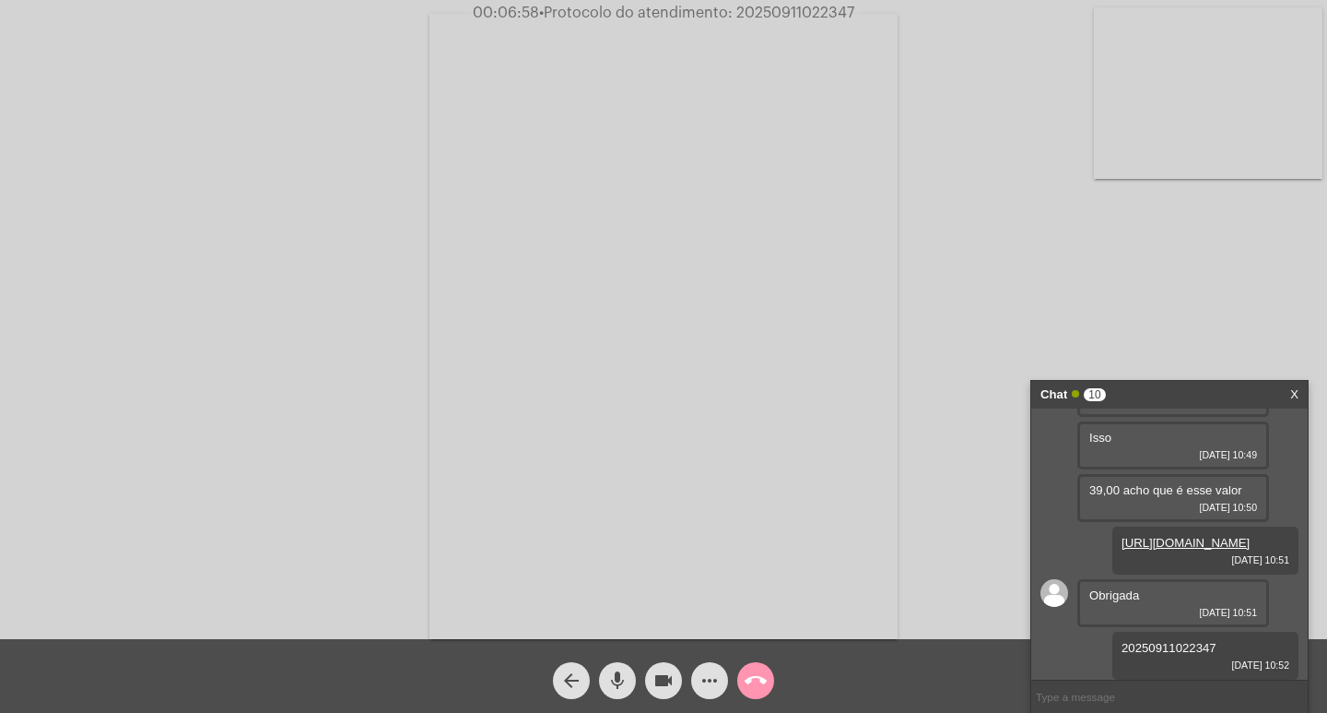
click at [674, 671] on mat-icon "videocam" at bounding box center [664, 680] width 22 height 22
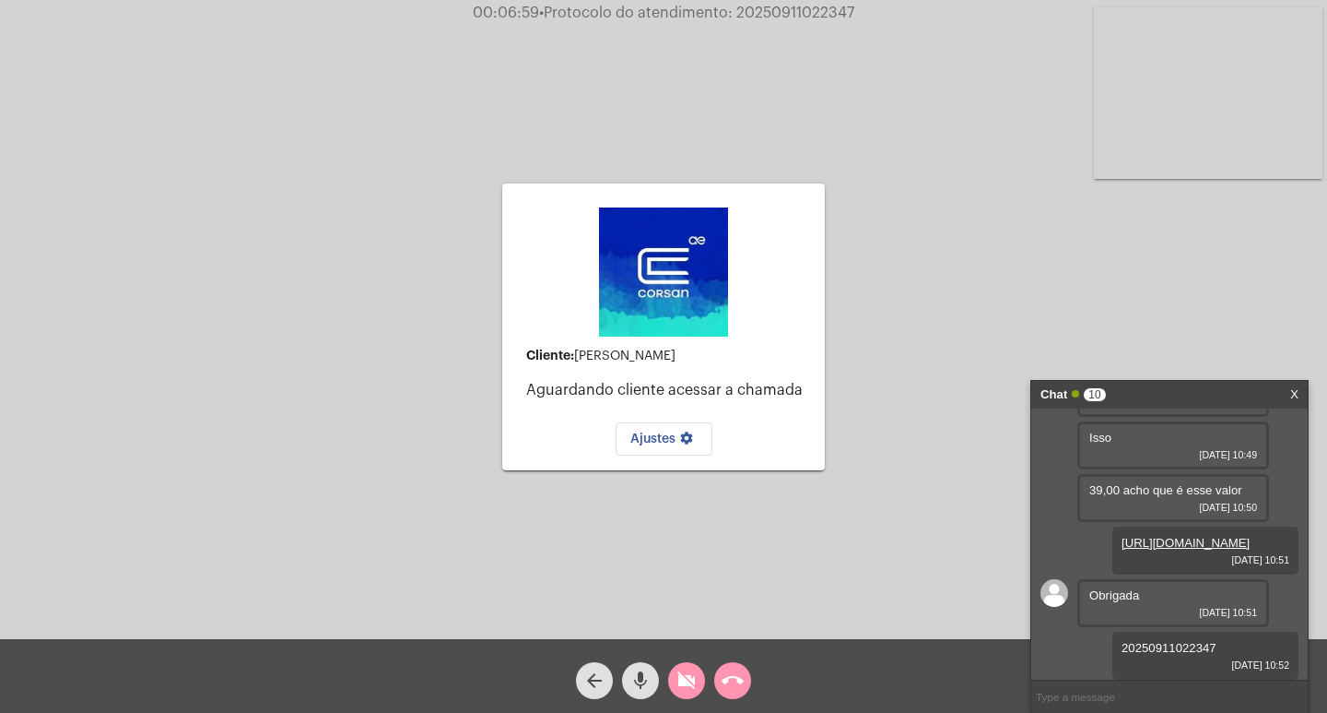
click at [760, 690] on div "arrow_back mic videocam_off call_end" at bounding box center [663, 676] width 1327 height 74
click at [729, 682] on mat-icon "call_end" at bounding box center [733, 680] width 22 height 22
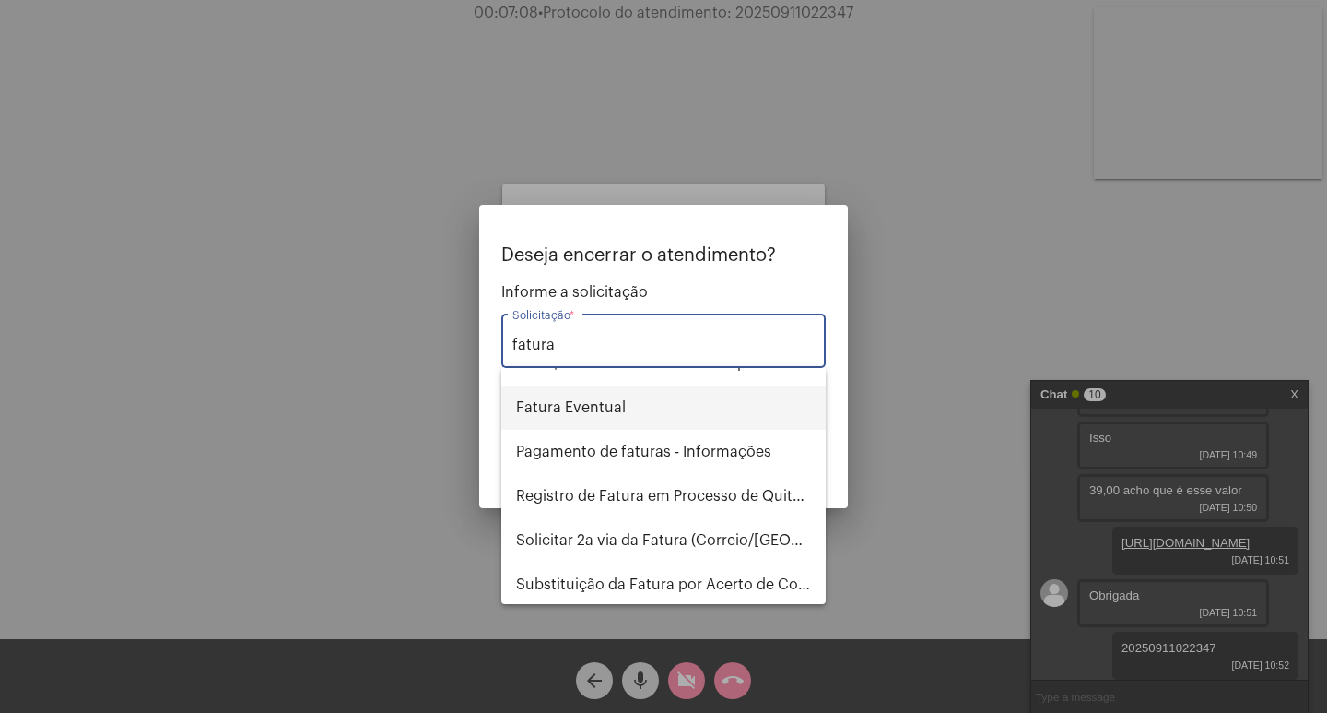
scroll to position [92, 0]
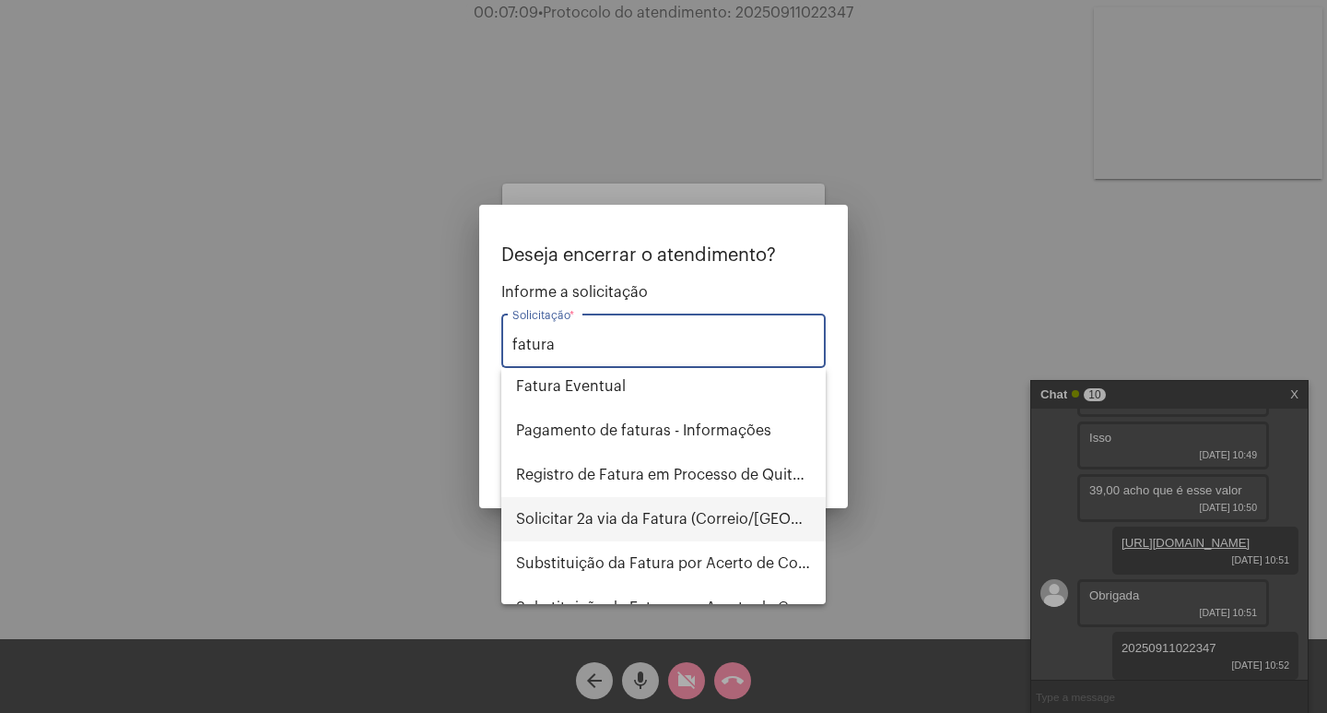
click at [669, 512] on span "Solicitar 2a via da Fatura (Correio/[GEOGRAPHIC_DATA]/Email)" at bounding box center [663, 519] width 295 height 44
type input "Solicitar 2a via da Fatura (Correio/[GEOGRAPHIC_DATA]/Email)"
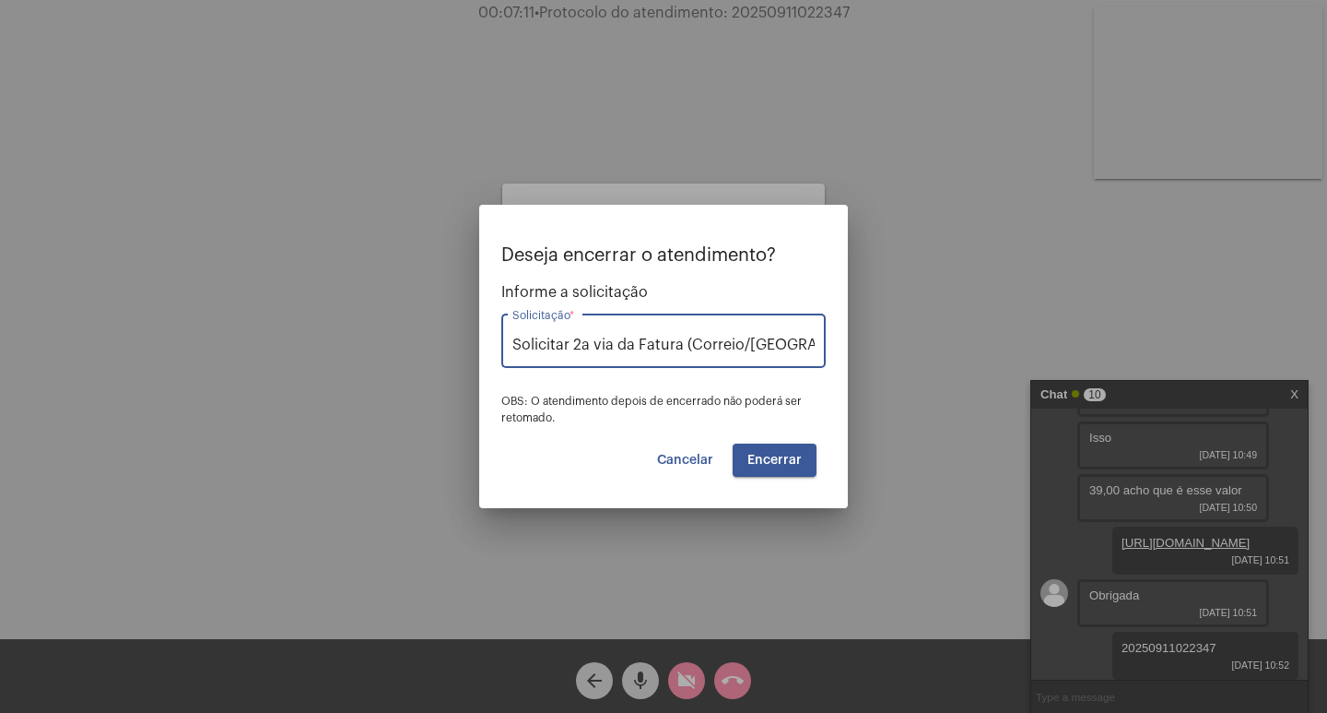
click at [795, 451] on button "Encerrar" at bounding box center [775, 459] width 84 height 33
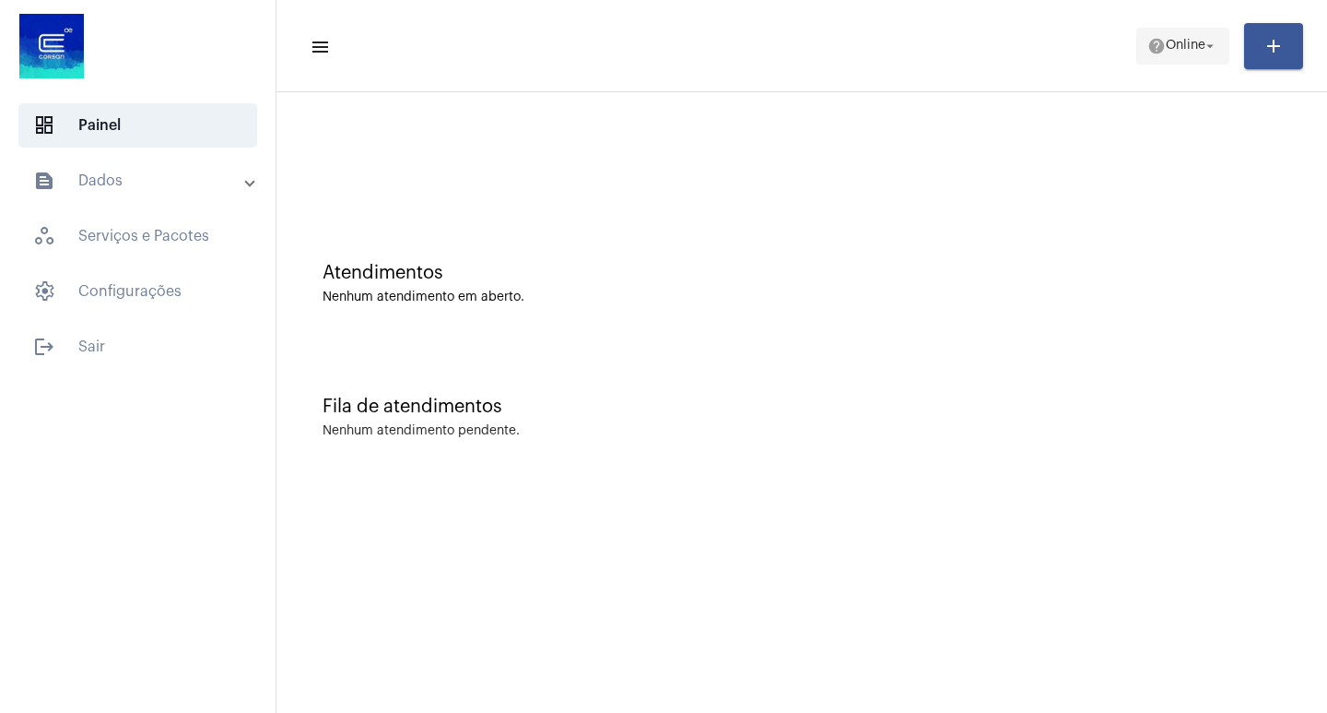
click at [1176, 45] on span "Online" at bounding box center [1186, 46] width 40 height 13
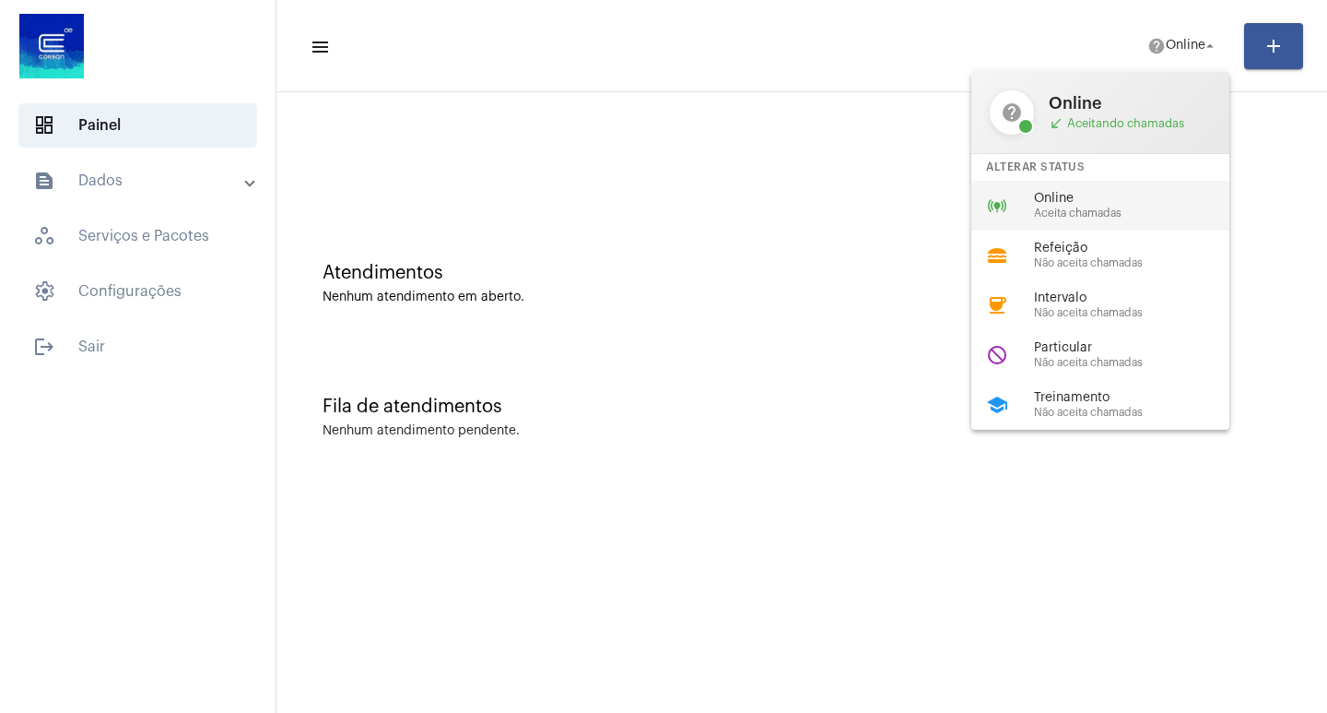
click at [1045, 193] on span "Online" at bounding box center [1139, 199] width 210 height 14
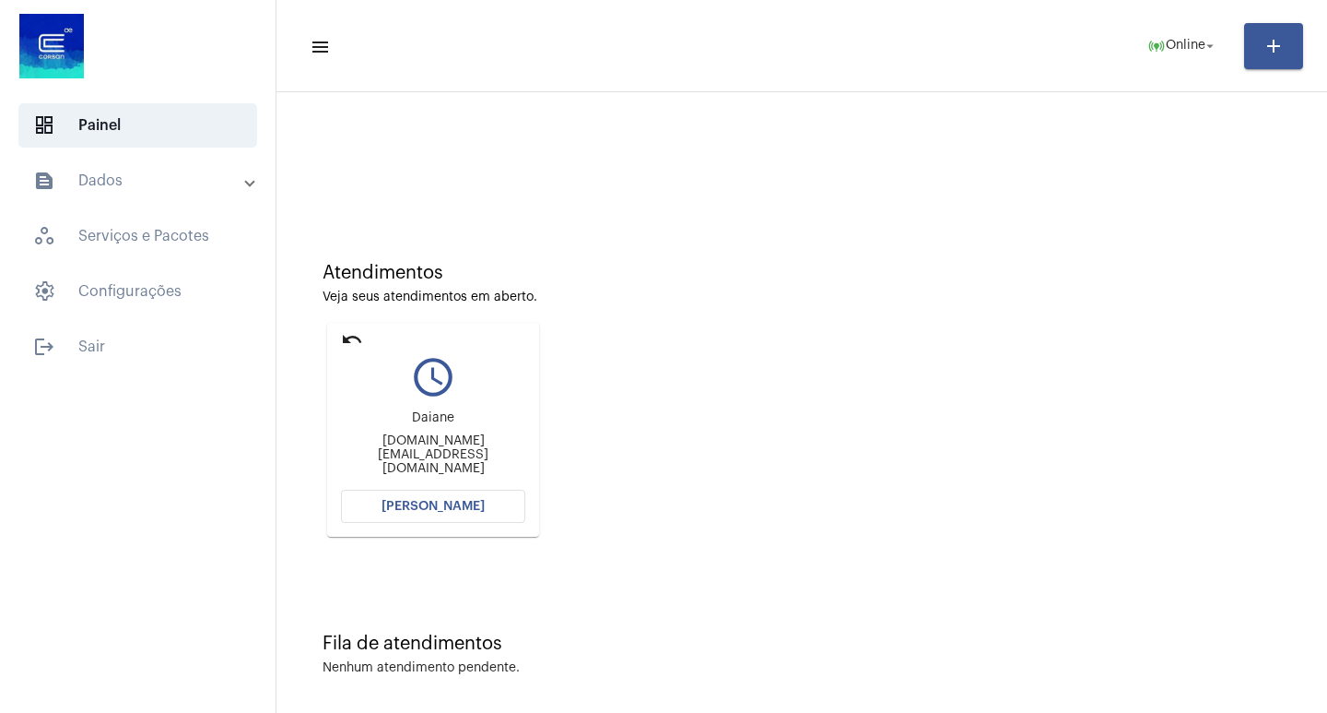
click at [467, 516] on button "[PERSON_NAME]" at bounding box center [433, 505] width 184 height 33
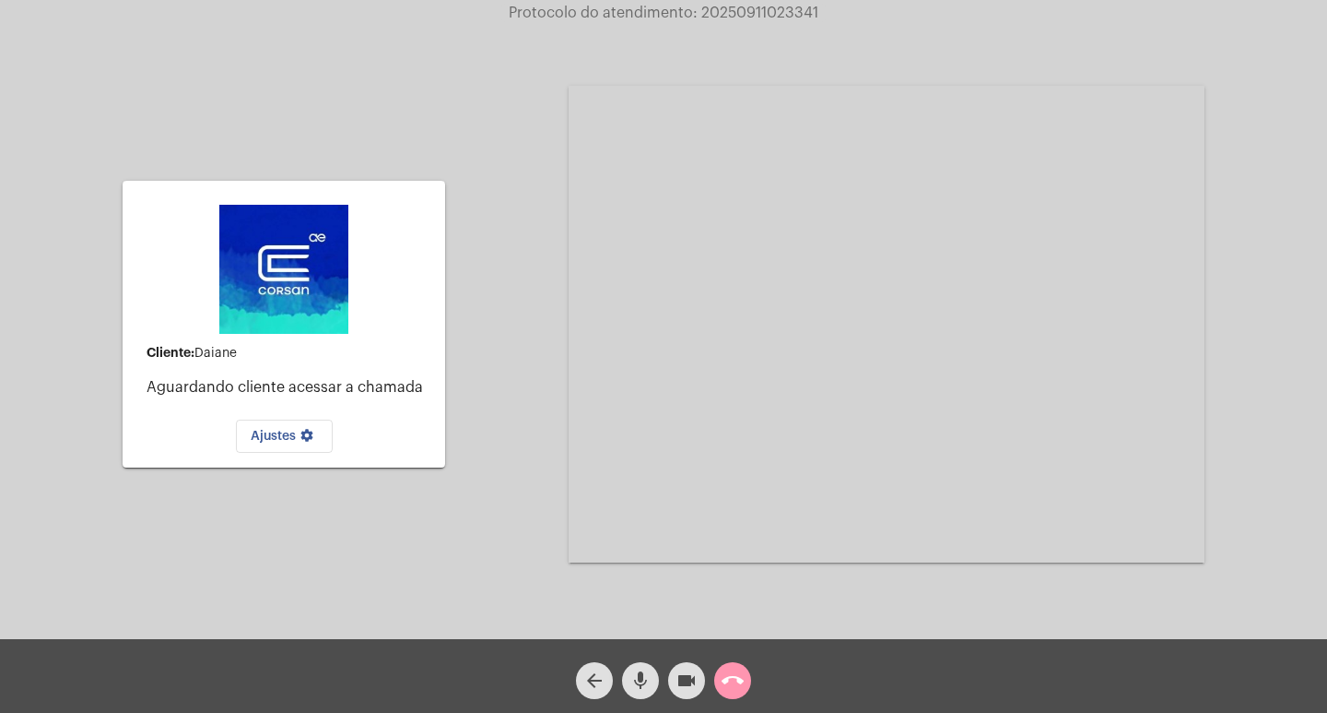
click at [338, 343] on mat-card-content "Cliente: [PERSON_NAME] cliente acessar a chamada Ajustes settings" at bounding box center [283, 323] width 293 height 257
click at [419, 366] on mat-card-content "Cliente: [PERSON_NAME] cliente acessar a chamada Ajustes settings" at bounding box center [283, 323] width 293 height 257
click at [264, 277] on img at bounding box center [283, 269] width 129 height 129
click at [735, 664] on span "call_end" at bounding box center [733, 680] width 22 height 37
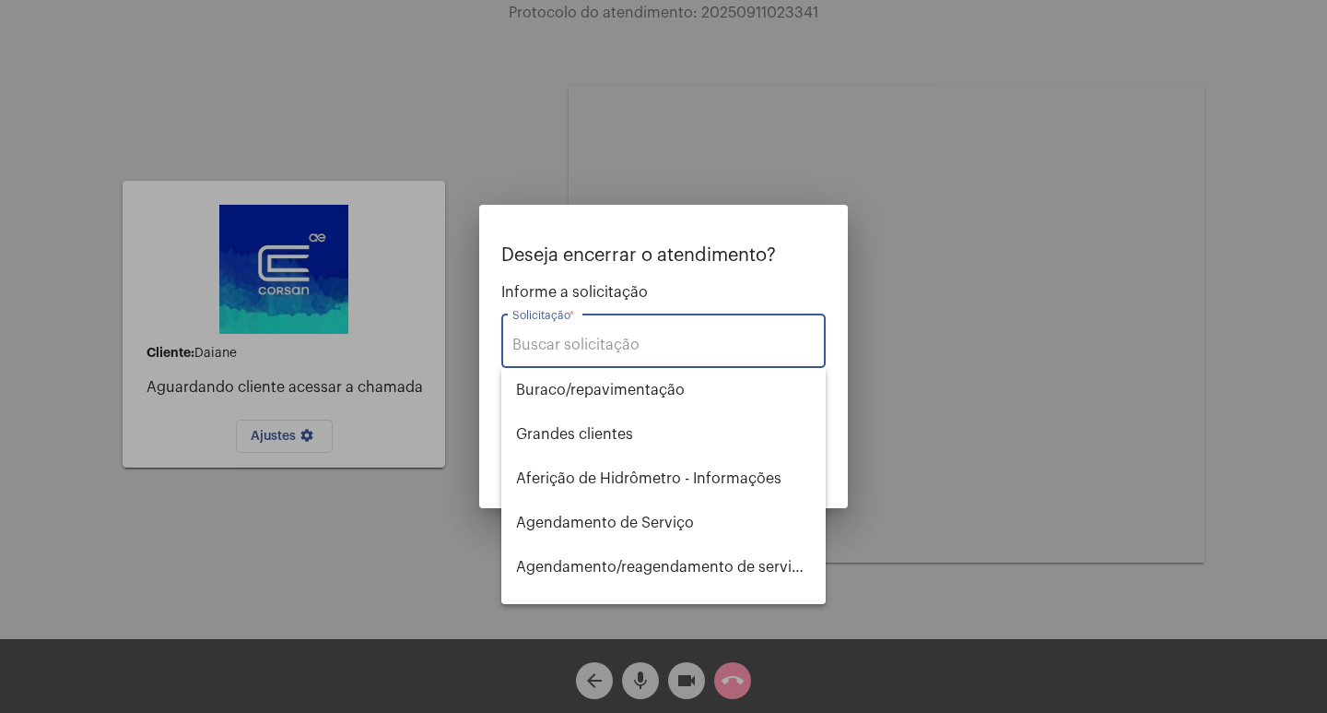
click at [625, 343] on input "Solicitação *" at bounding box center [664, 344] width 302 height 17
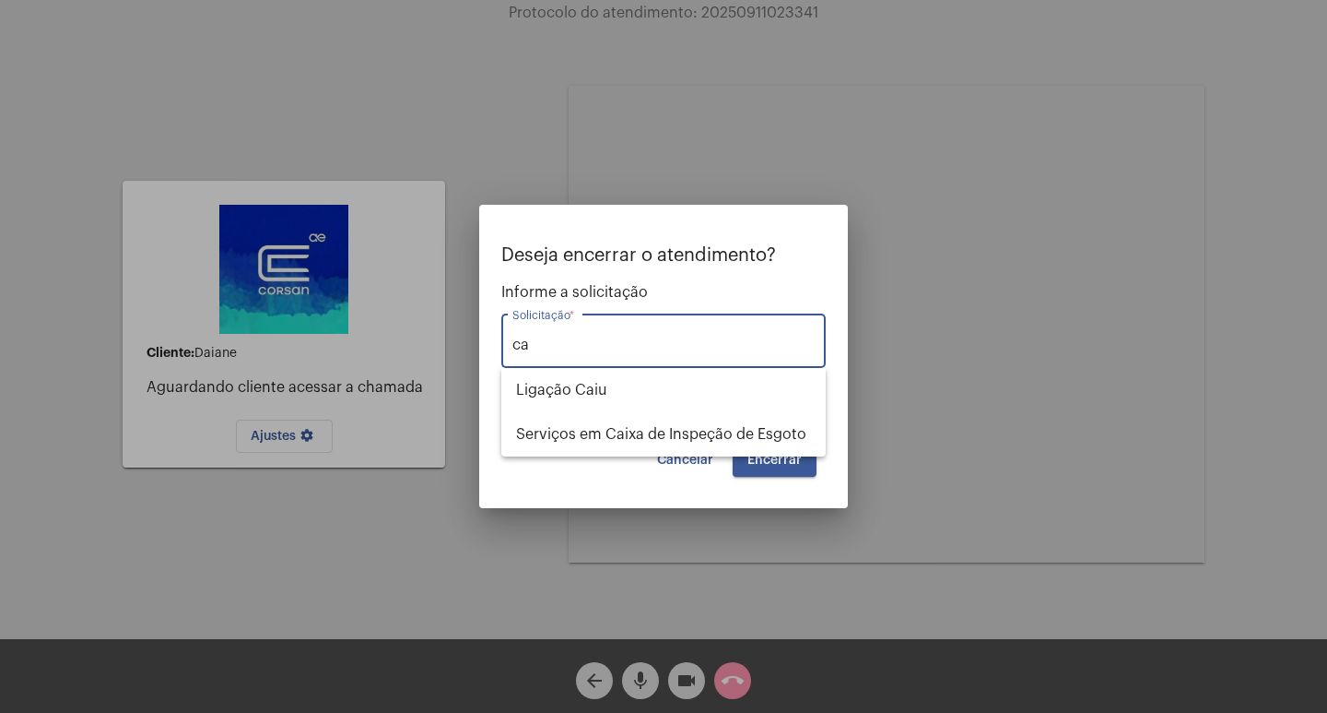
type input "c"
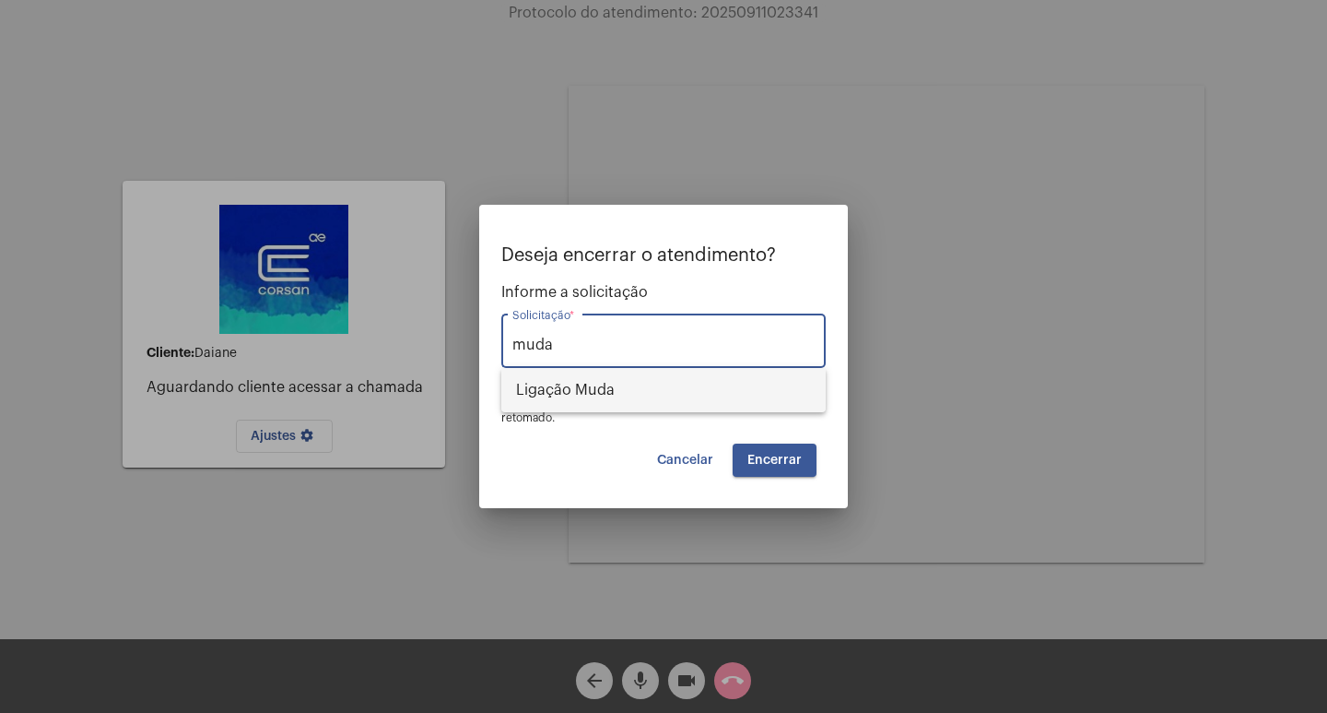
click at [651, 379] on span "Ligação Muda" at bounding box center [663, 390] width 295 height 44
type input "Ligação Muda"
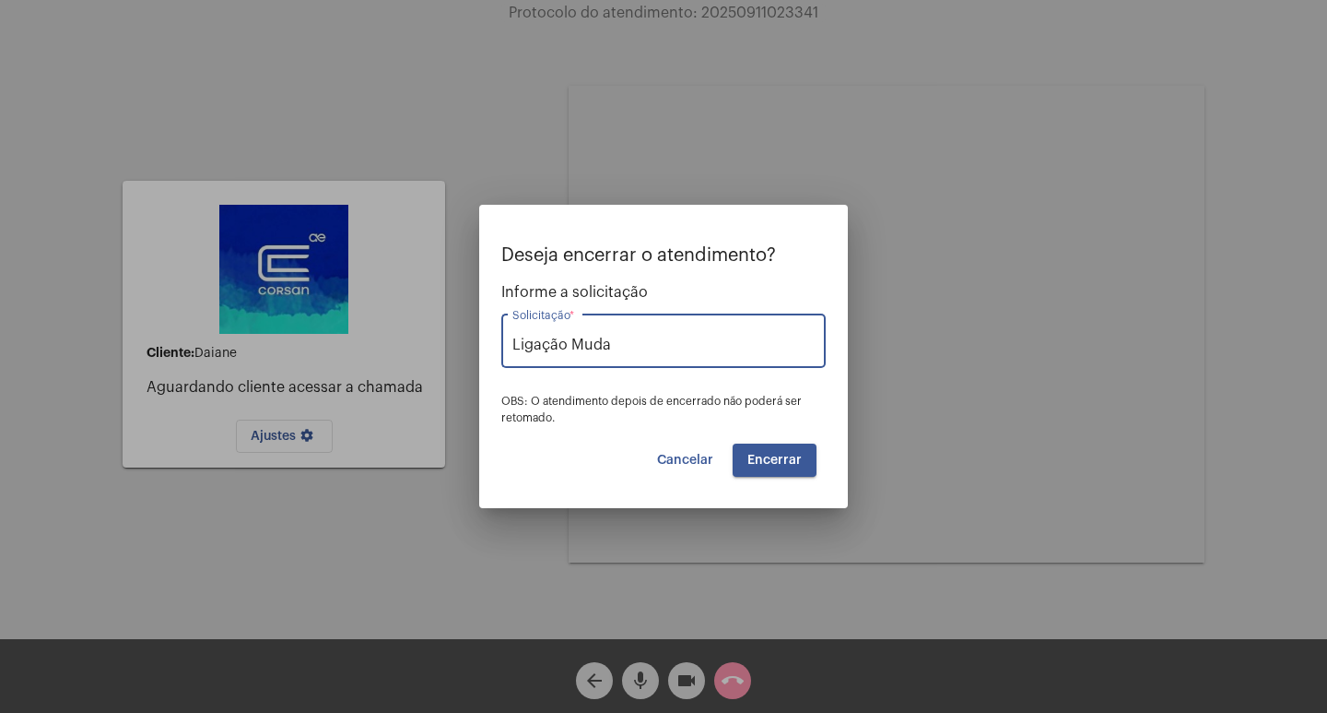
click at [784, 467] on button "Encerrar" at bounding box center [775, 459] width 84 height 33
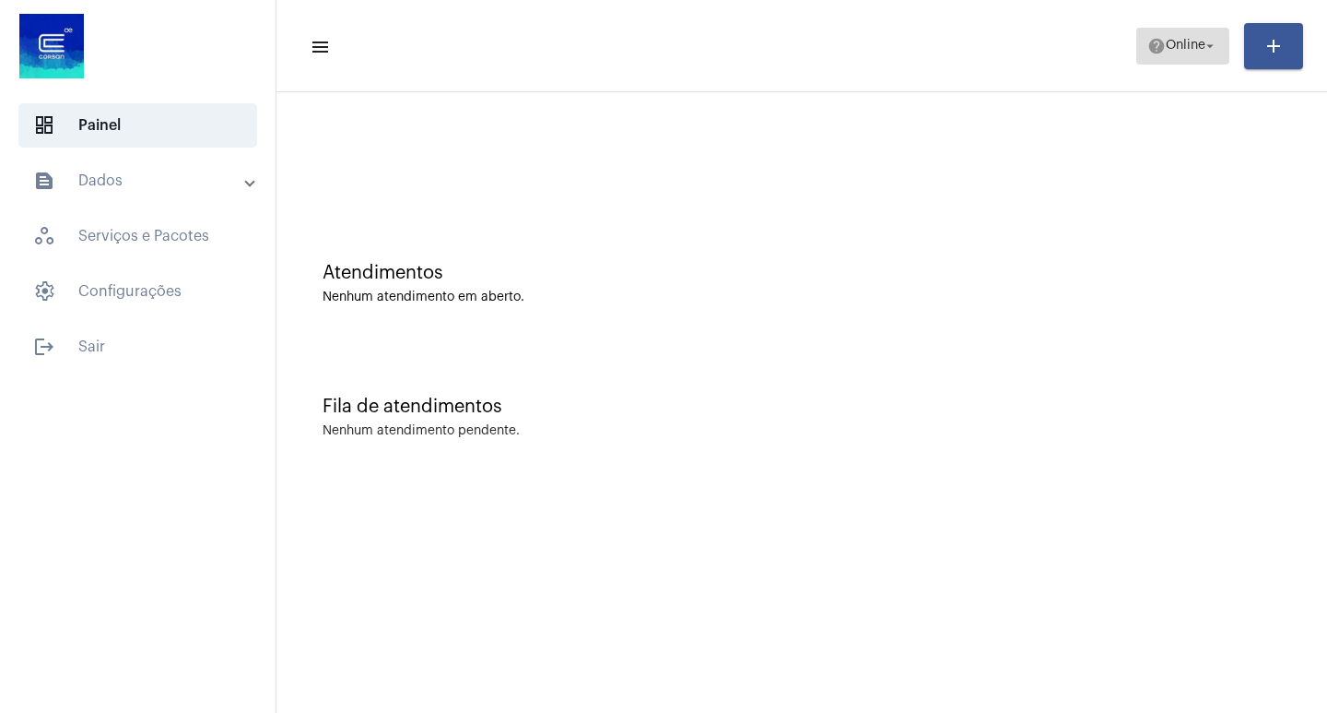
click at [1172, 44] on span "Online" at bounding box center [1186, 46] width 40 height 13
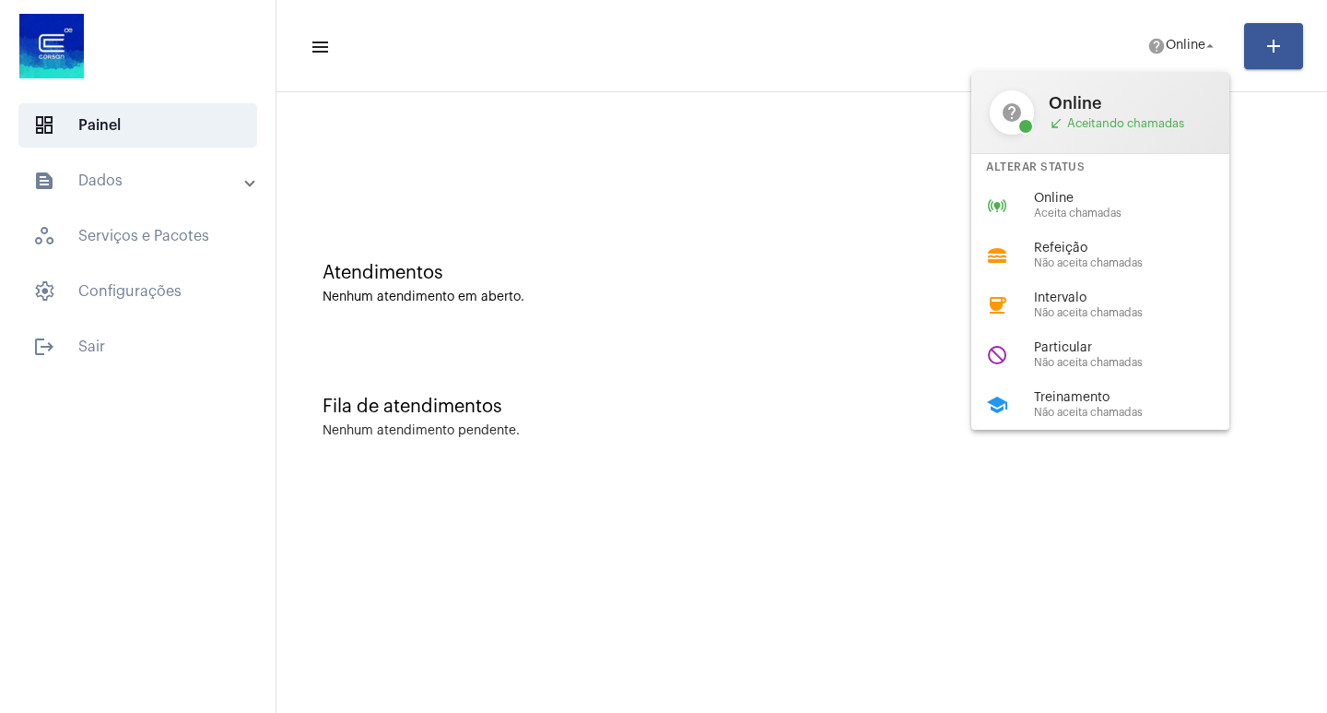
click at [1173, 179] on div "Alterar Status" at bounding box center [1101, 167] width 258 height 27
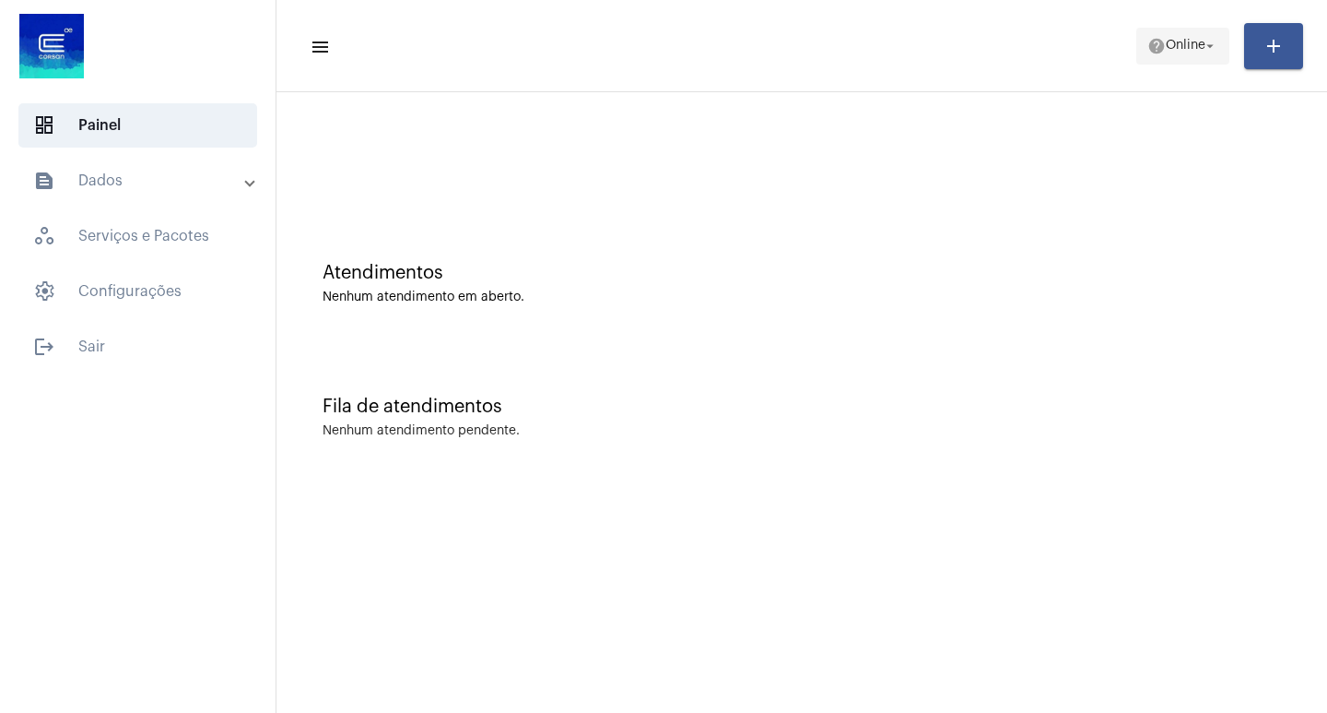
click at [1168, 49] on span "Online" at bounding box center [1186, 46] width 40 height 13
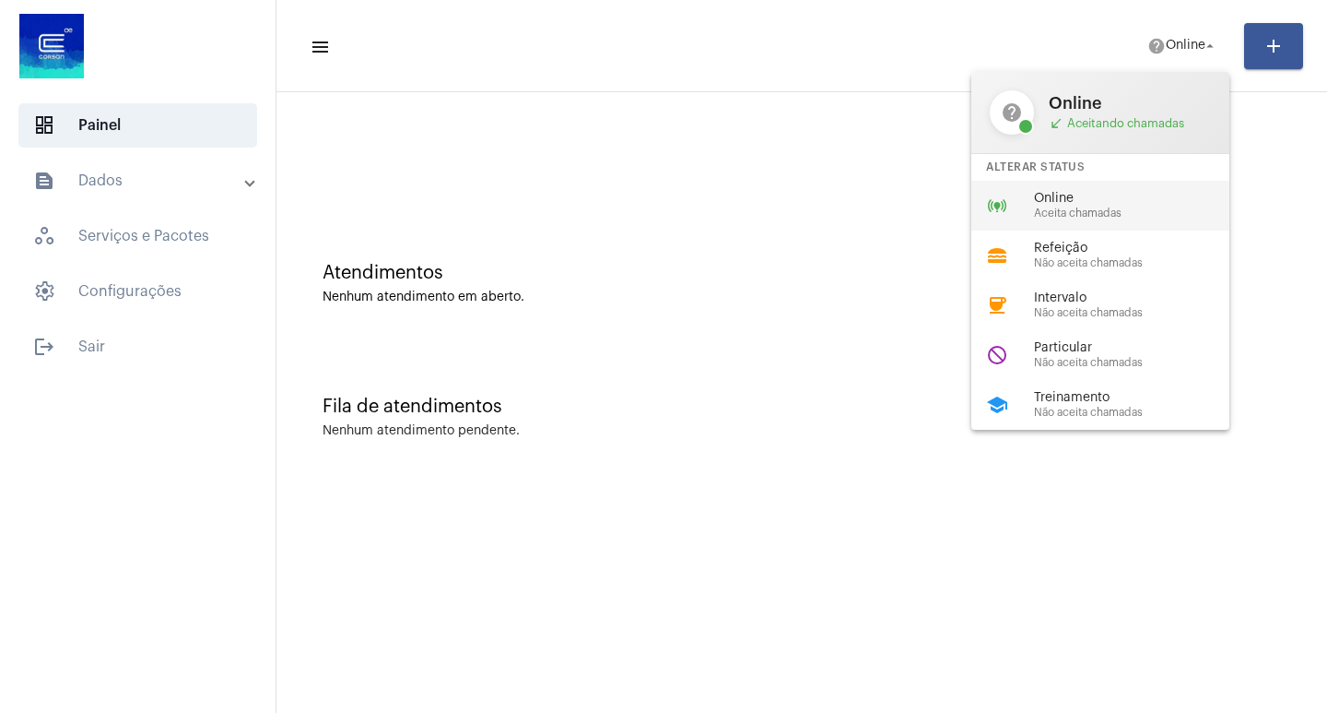
click at [1177, 197] on span "Online" at bounding box center [1139, 199] width 210 height 14
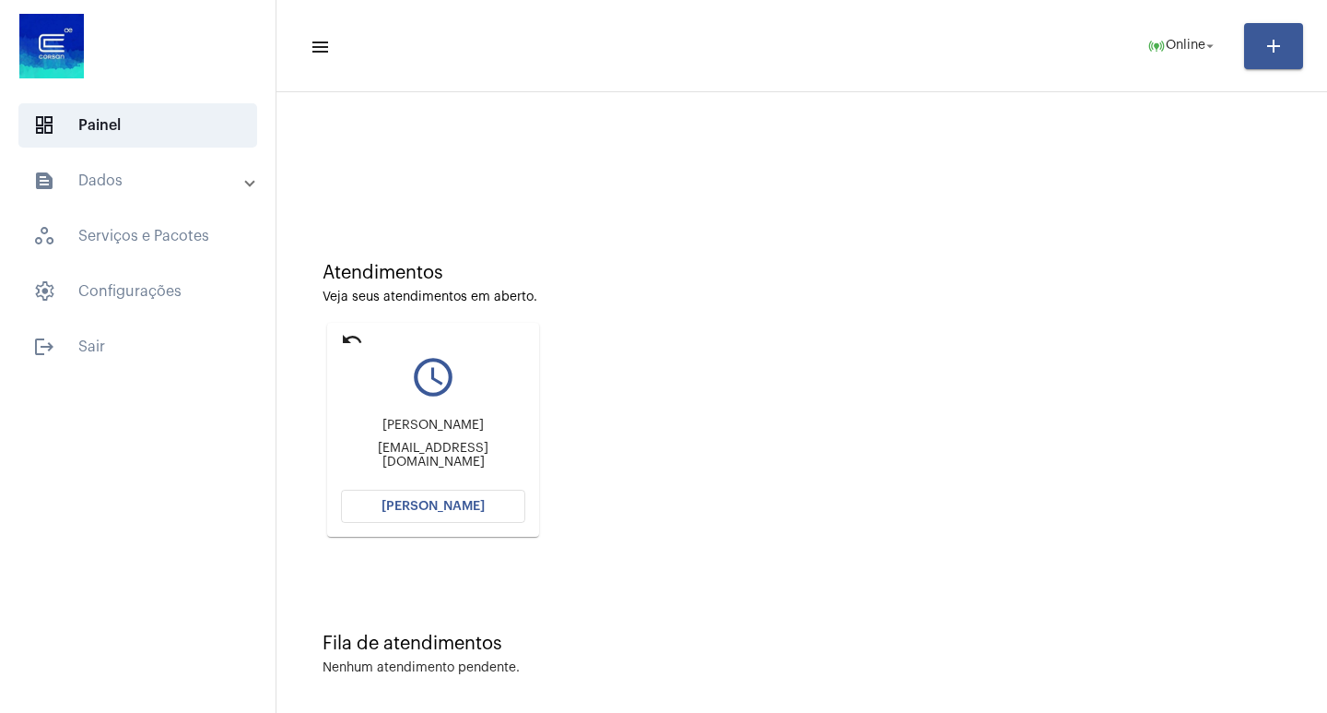
click at [436, 488] on mat-card "undo query_builder [PERSON_NAME] [EMAIL_ADDRESS][DOMAIN_NAME] [PERSON_NAME]" at bounding box center [433, 430] width 212 height 214
click at [457, 530] on mat-card "undo query_builder [PERSON_NAME] [EMAIL_ADDRESS][DOMAIN_NAME] [PERSON_NAME]" at bounding box center [433, 430] width 212 height 214
click at [447, 515] on button "[PERSON_NAME]" at bounding box center [433, 505] width 184 height 33
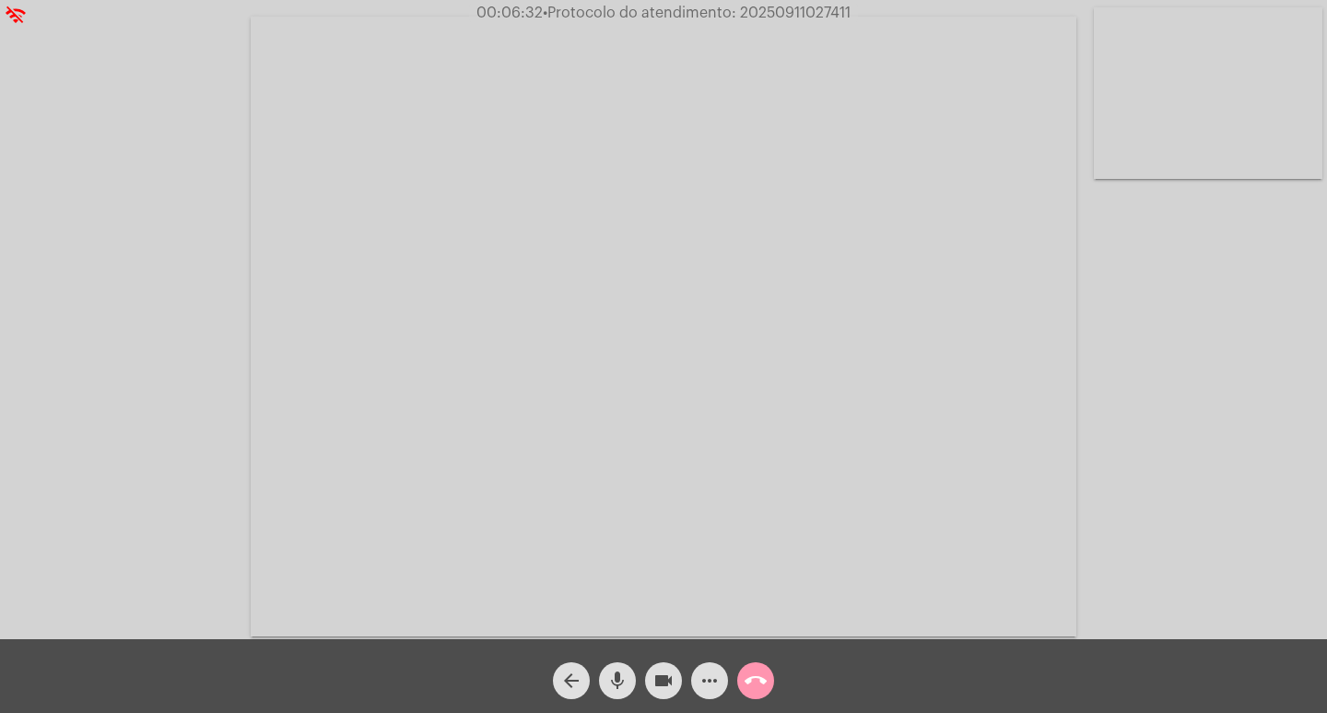
click at [768, 13] on span "• Protocolo do atendimento: 20250911027411" at bounding box center [697, 13] width 308 height 15
click at [768, 13] on span "• Protocolo do atendimento: 20250911027411" at bounding box center [698, 13] width 308 height 15
copy span "20250911027411"
click at [706, 689] on mat-icon "more_horiz" at bounding box center [710, 680] width 22 height 22
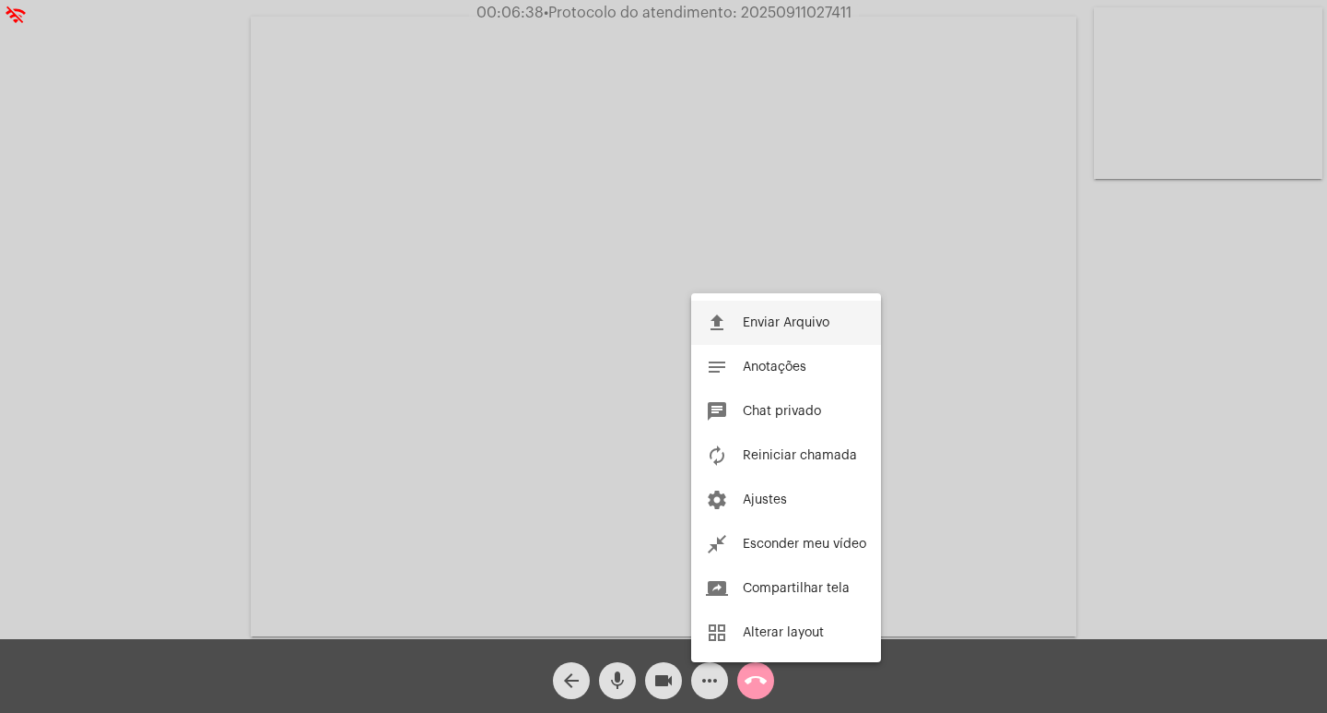
click at [771, 327] on span "Enviar Arquivo" at bounding box center [786, 322] width 87 height 13
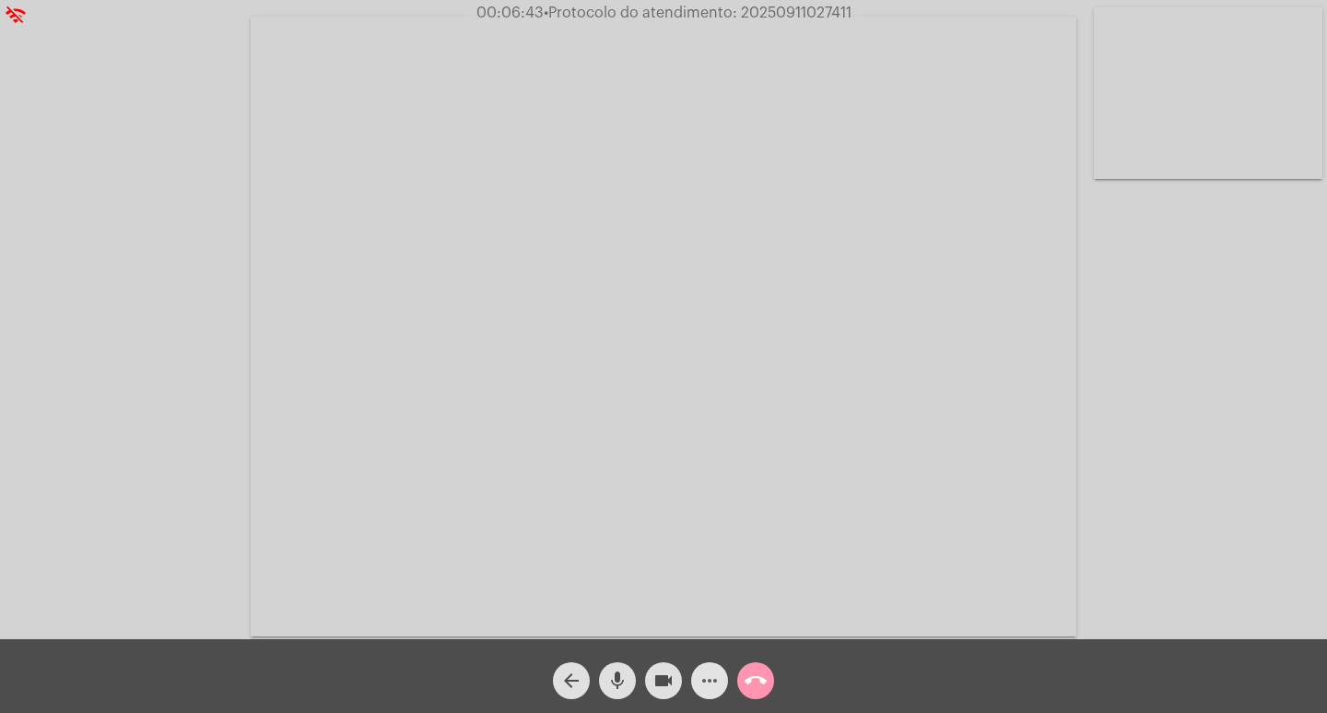
click at [704, 689] on mat-icon "more_horiz" at bounding box center [710, 680] width 22 height 22
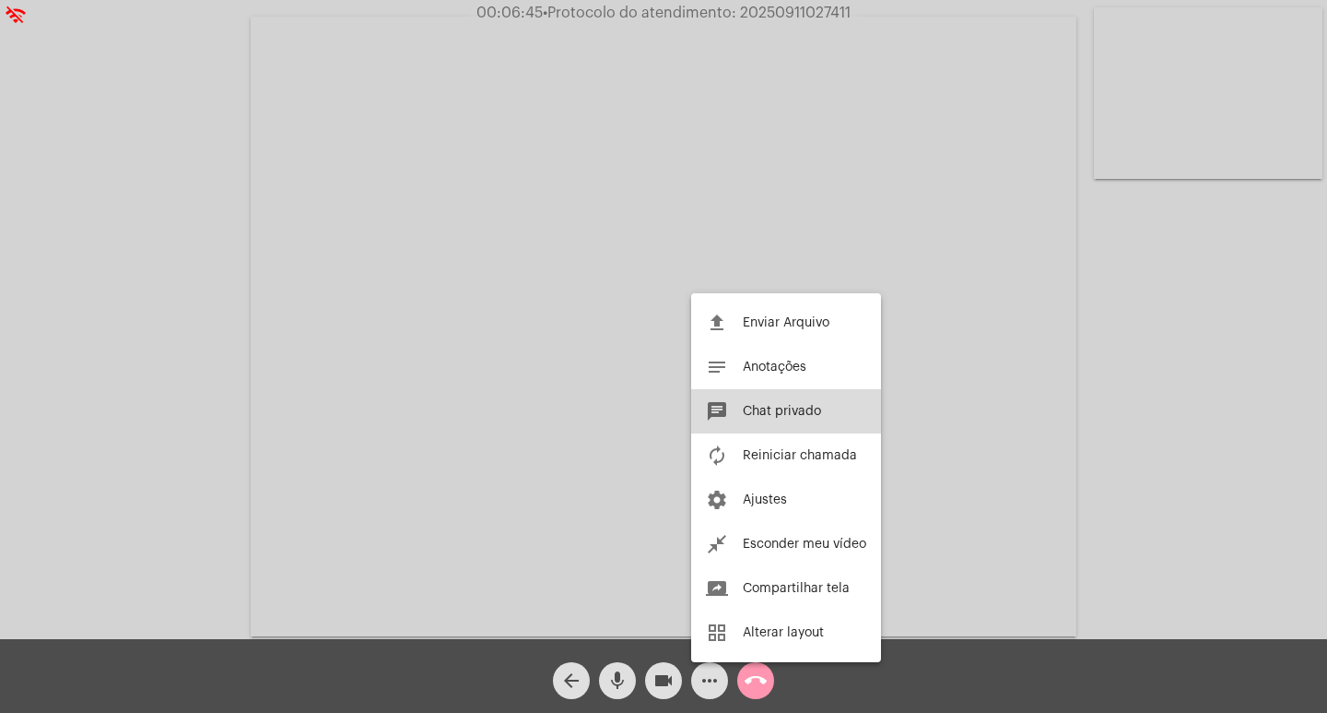
click at [757, 407] on span "Chat privado" at bounding box center [782, 411] width 78 height 13
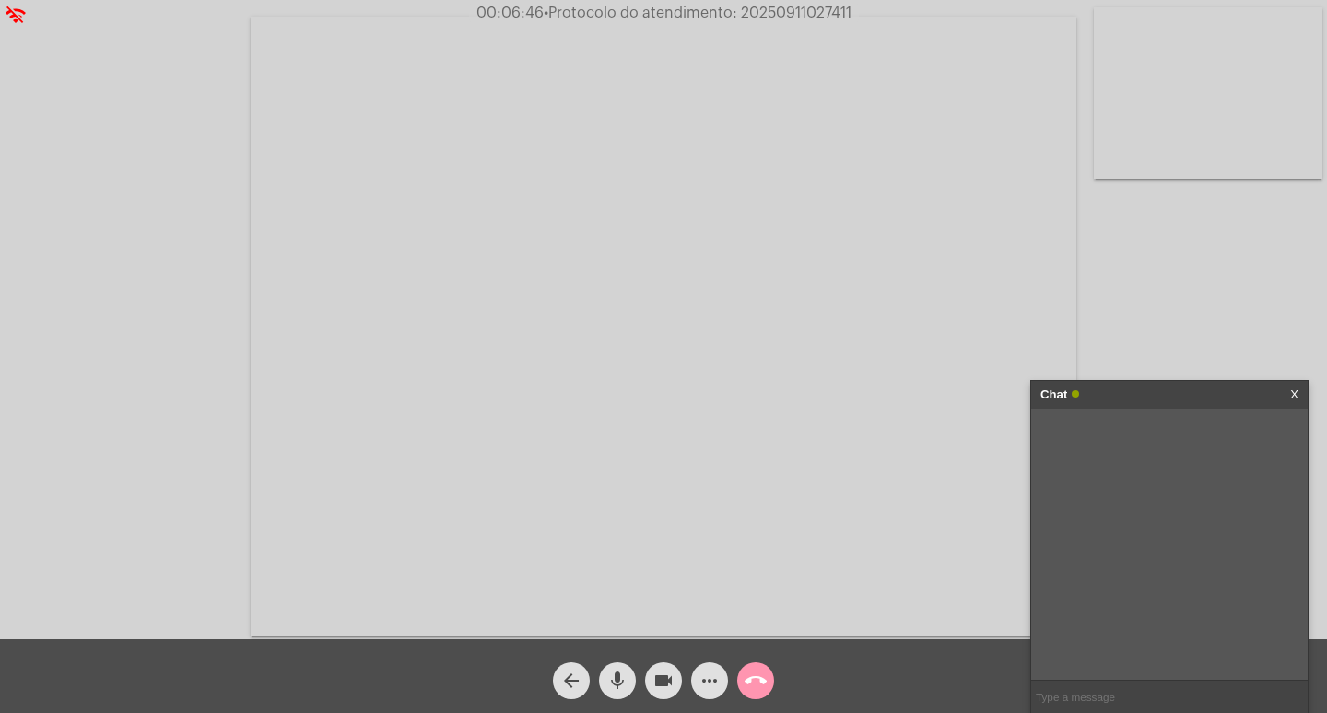
click at [1058, 697] on input "text" at bounding box center [1169, 696] width 277 height 32
paste input "20250911027411"
type input "20250911027411"
click at [1191, 395] on div "Chat" at bounding box center [1150, 395] width 219 height 28
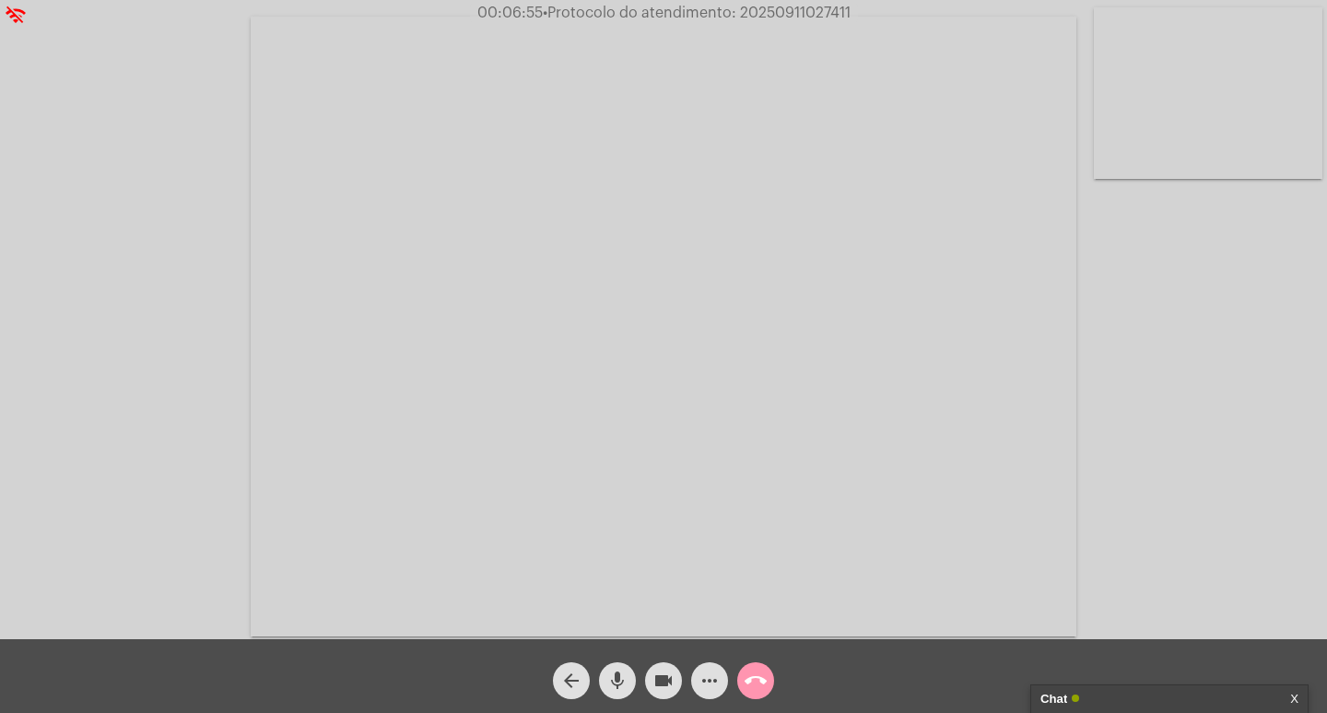
click at [663, 680] on mat-icon "videocam" at bounding box center [664, 680] width 22 height 22
click at [622, 672] on mat-icon "mic" at bounding box center [618, 680] width 22 height 22
click at [749, 690] on mat-icon "call_end" at bounding box center [756, 680] width 22 height 22
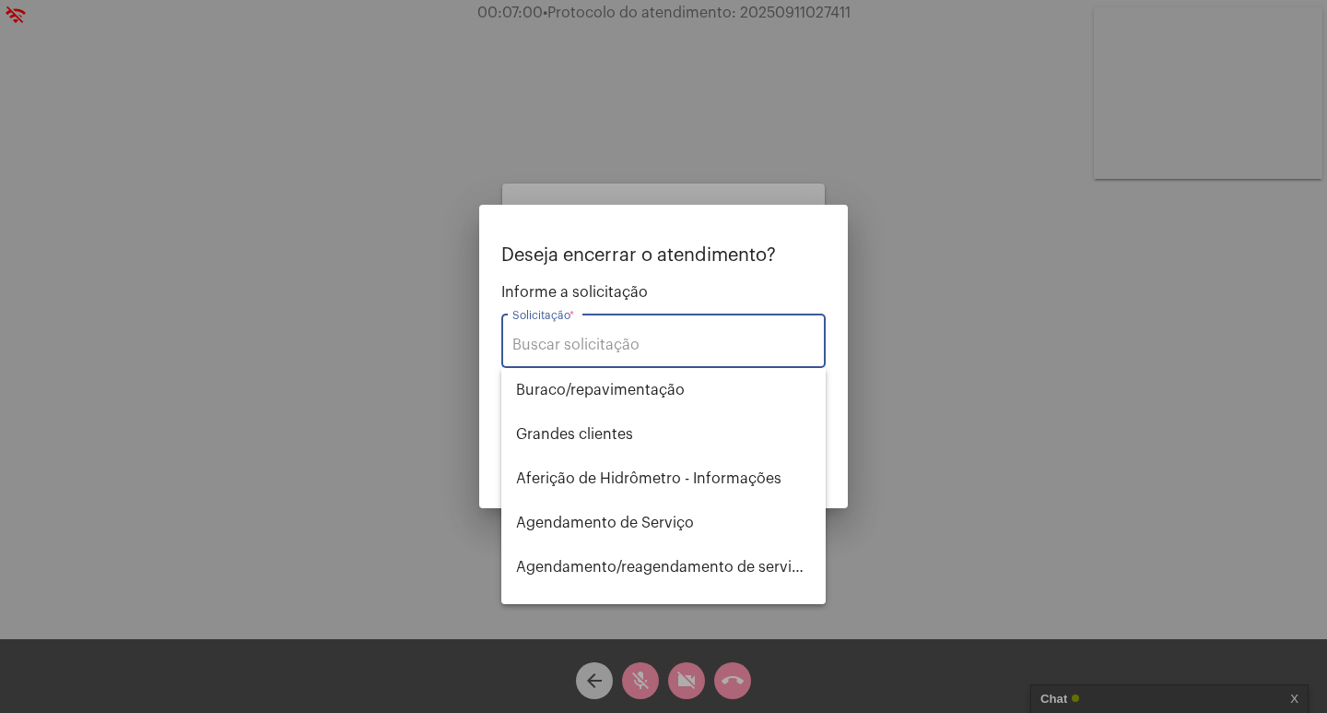
click at [759, 349] on input "Solicitação *" at bounding box center [664, 344] width 302 height 17
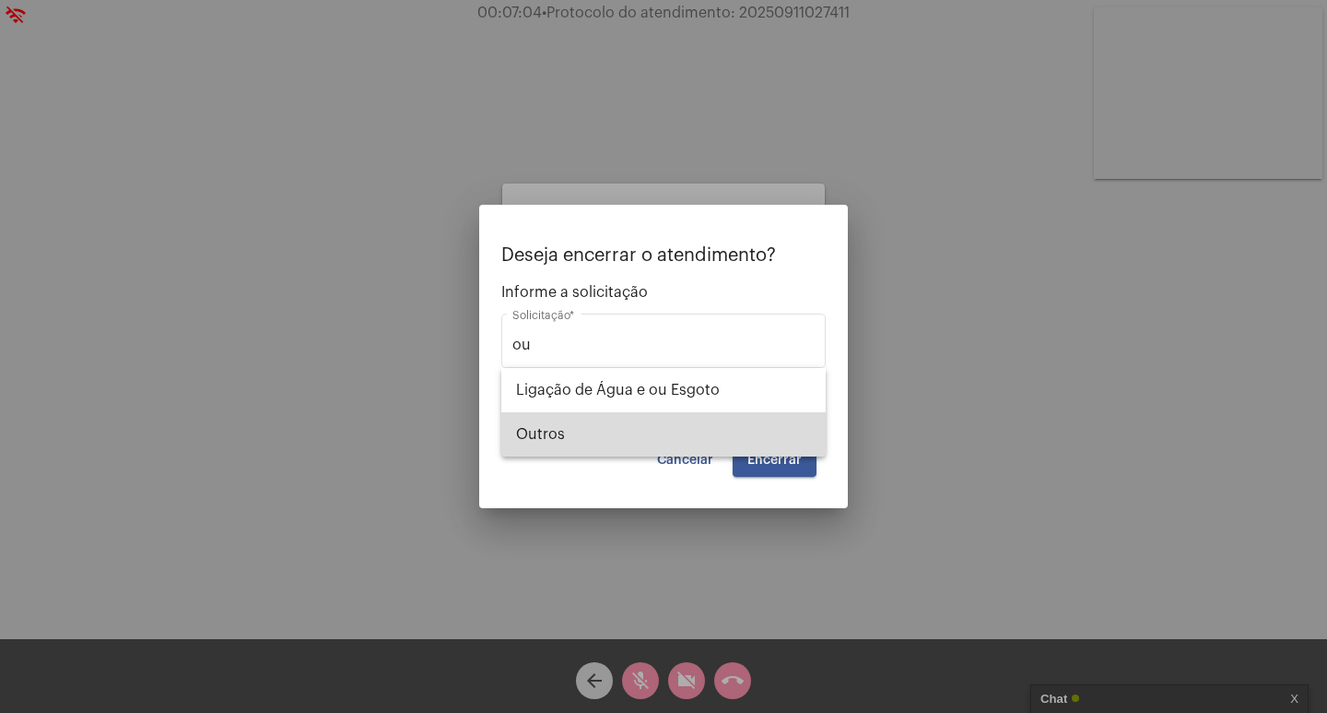
click at [724, 447] on span "Outros" at bounding box center [663, 434] width 295 height 44
type input "Outros"
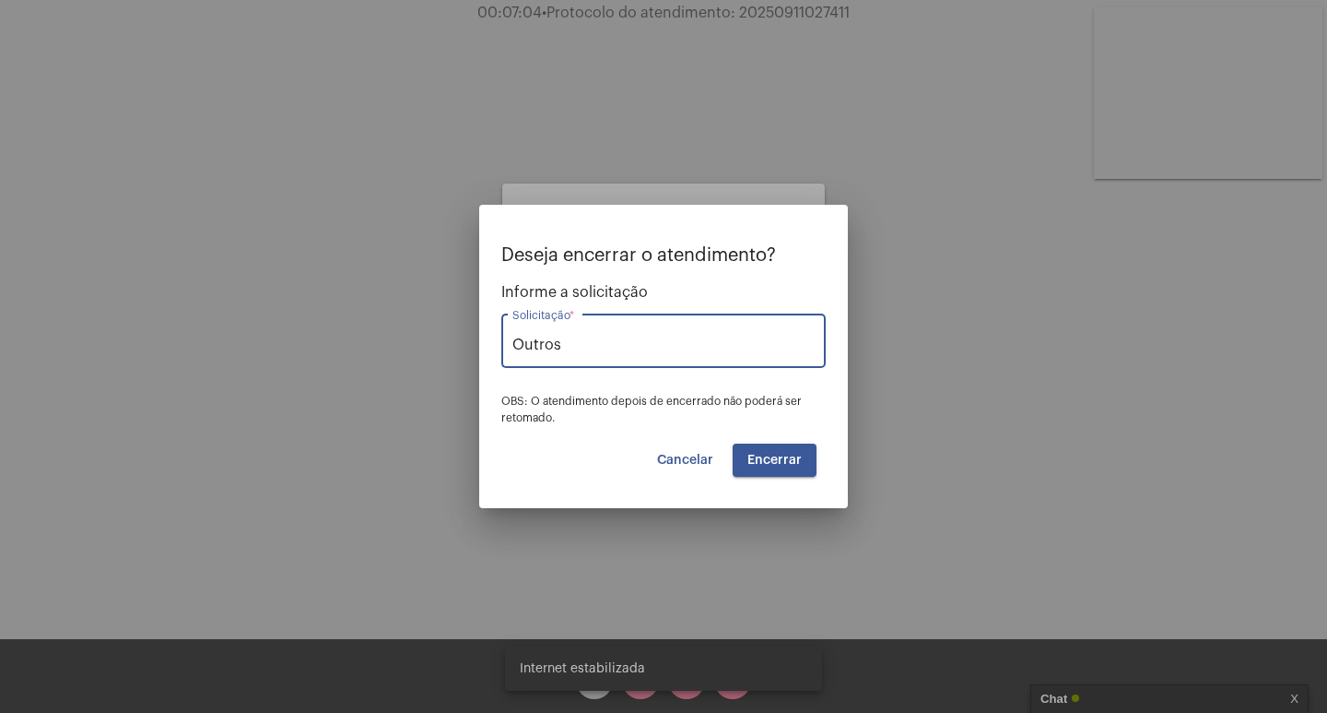
click at [788, 469] on button "Encerrar" at bounding box center [775, 459] width 84 height 33
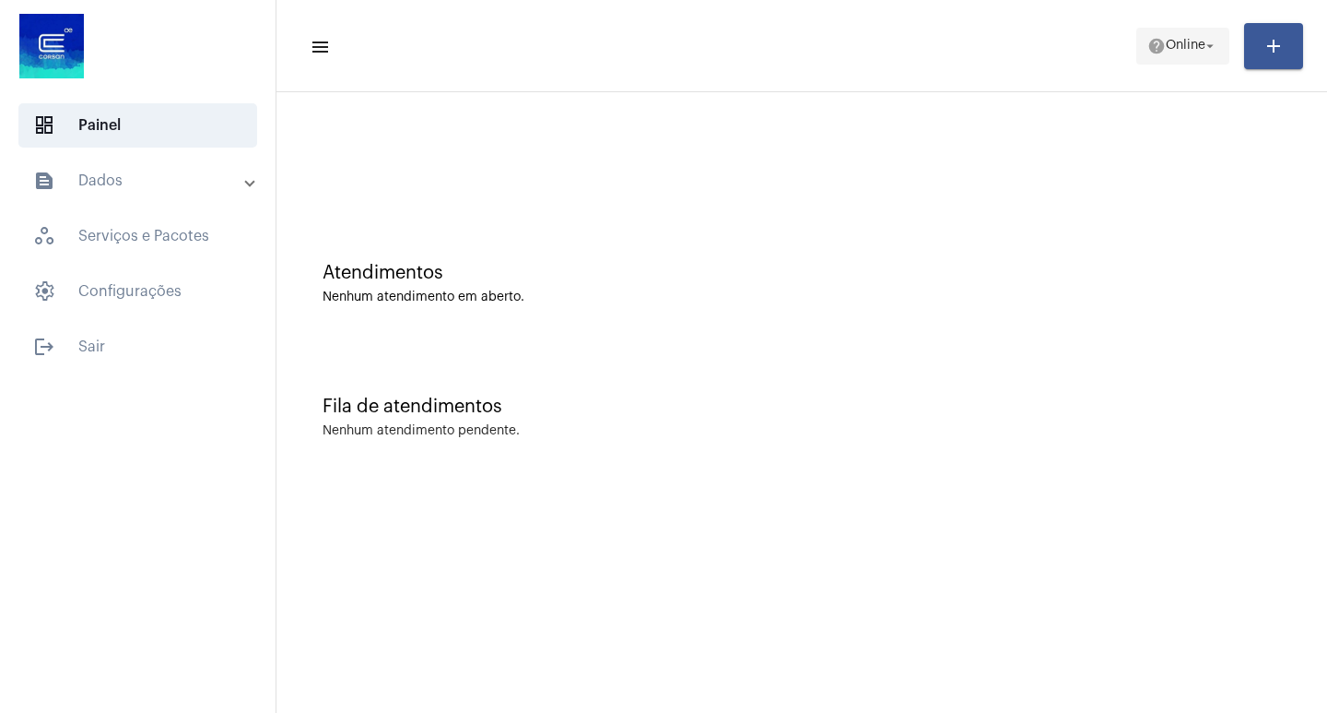
click at [1162, 32] on span "help Online arrow_drop_down" at bounding box center [1183, 45] width 71 height 33
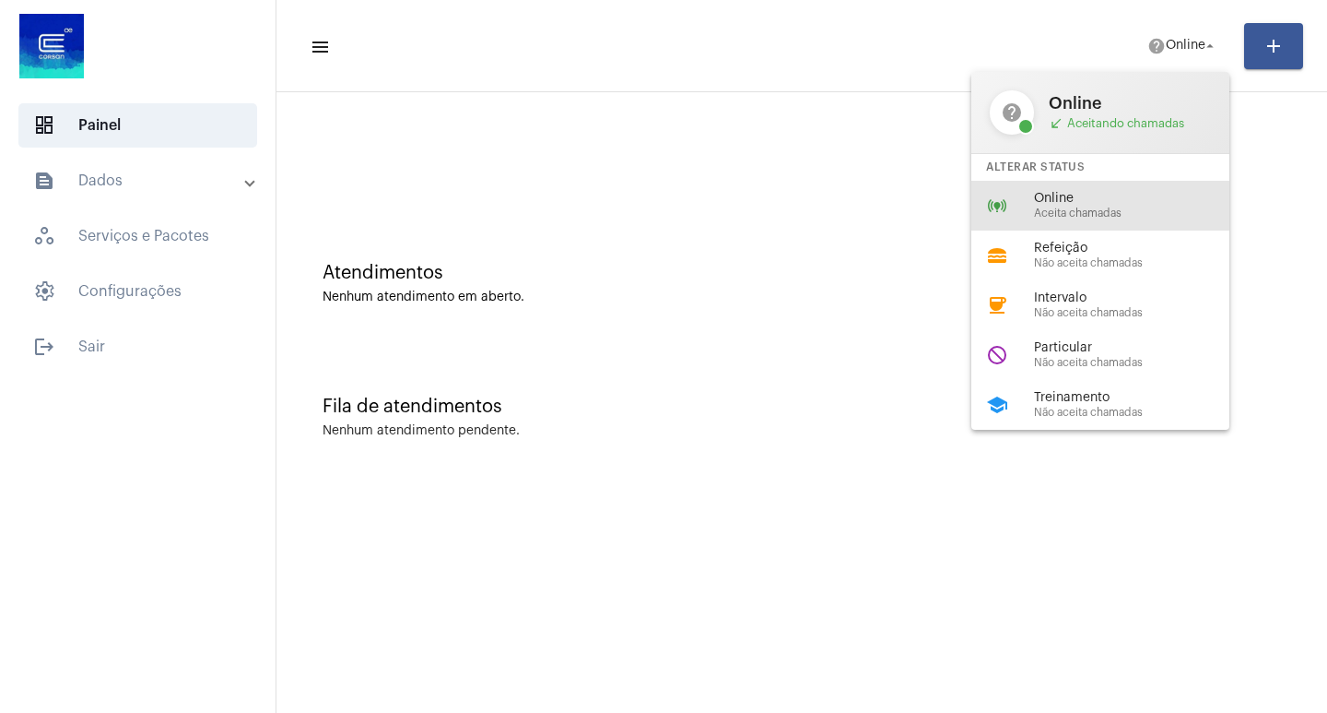
drag, startPoint x: 1107, startPoint y: 206, endPoint x: 507, endPoint y: 9, distance: 631.4
click at [1104, 205] on div "Online Aceita chamadas" at bounding box center [1139, 206] width 210 height 28
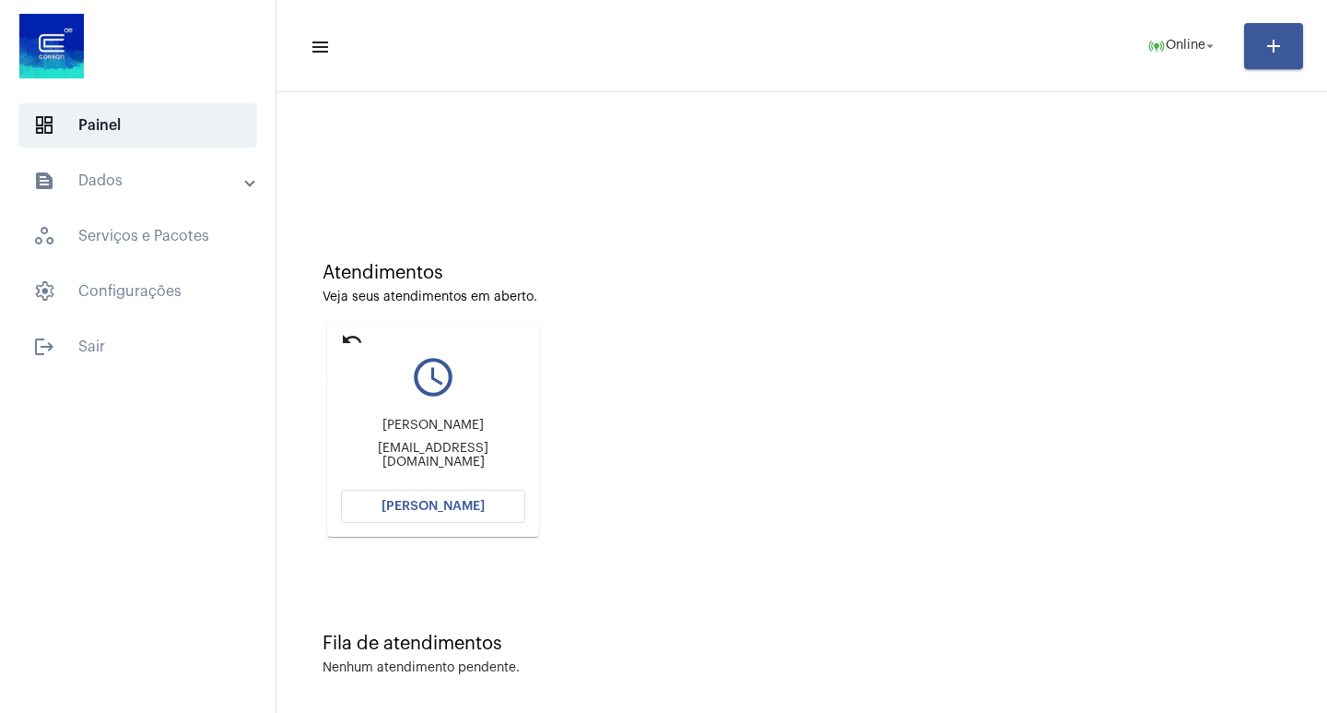
click at [347, 341] on mat-icon "undo" at bounding box center [352, 339] width 22 height 22
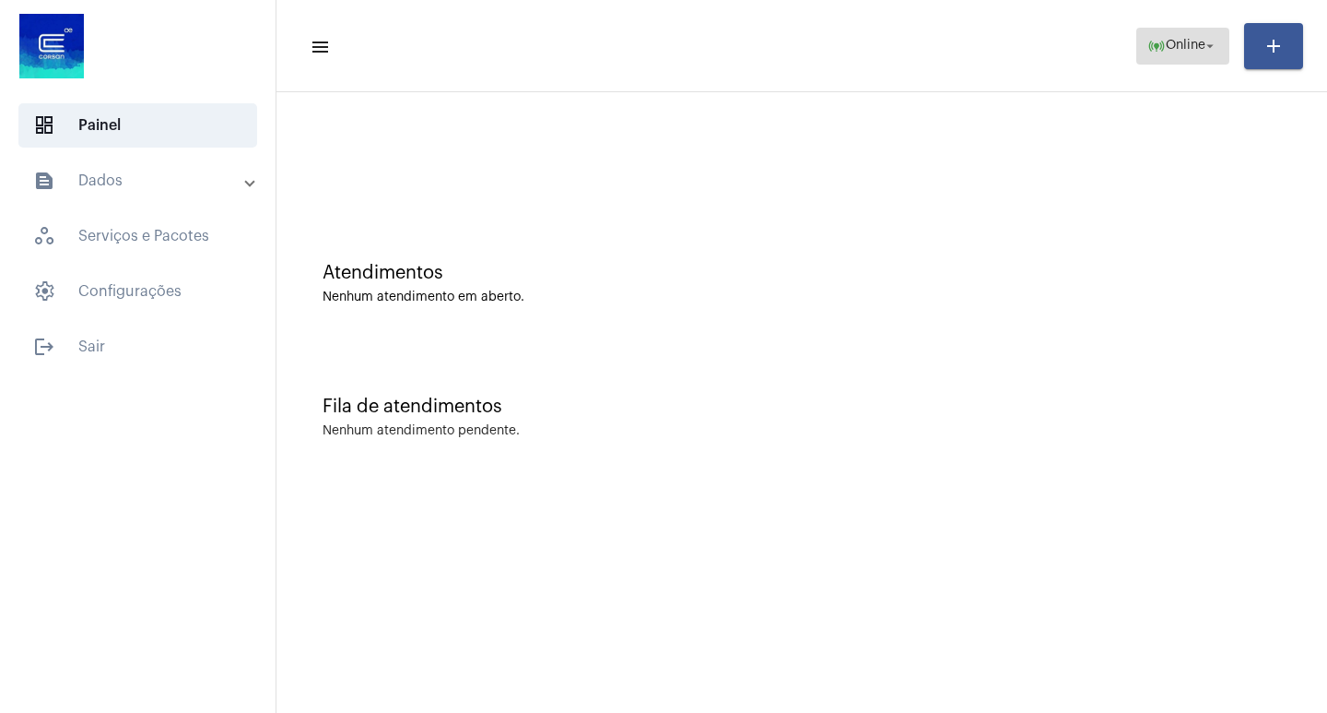
click at [1190, 43] on span "Online" at bounding box center [1186, 46] width 40 height 13
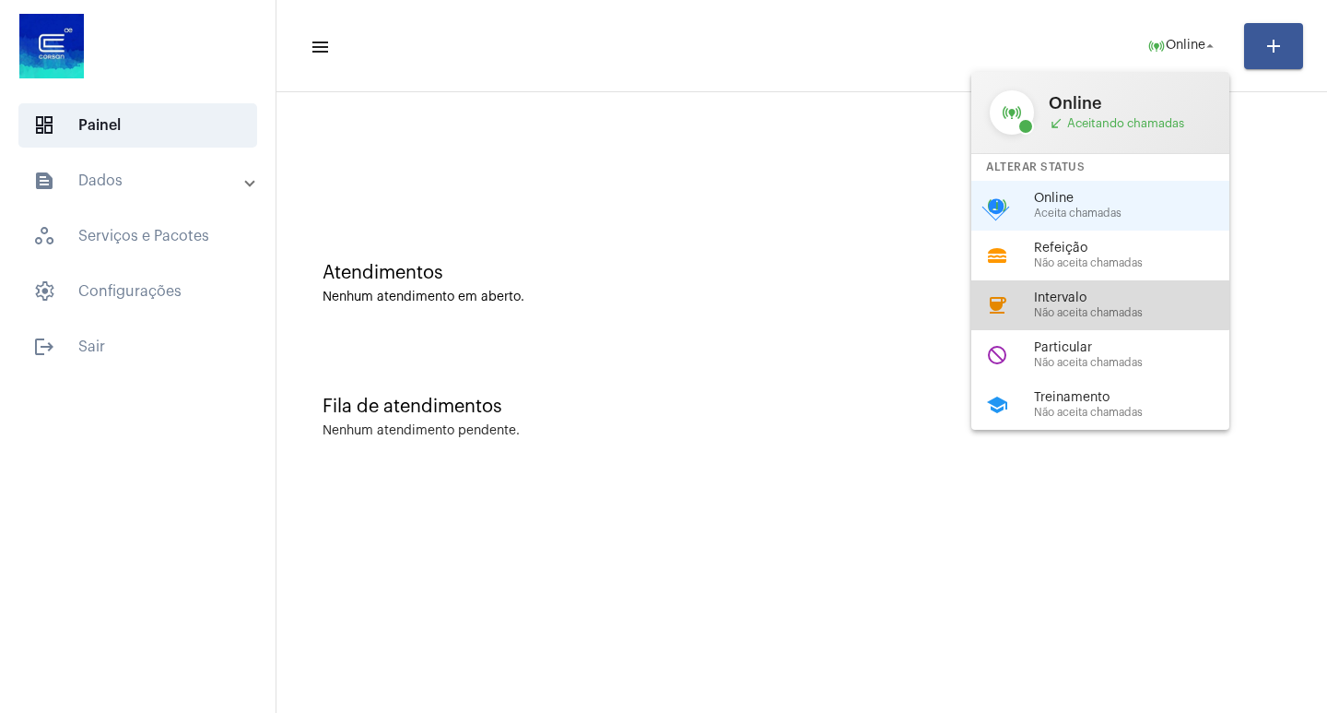
click at [1071, 295] on span "Intervalo" at bounding box center [1139, 298] width 210 height 14
